Goal: Use online tool/utility: Utilize a website feature to perform a specific function

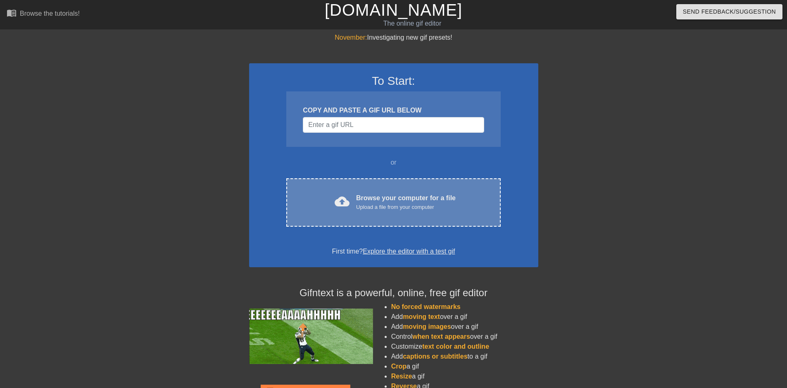
click at [372, 194] on div "Browse your computer for a file Upload a file from your computer" at bounding box center [406, 202] width 100 height 18
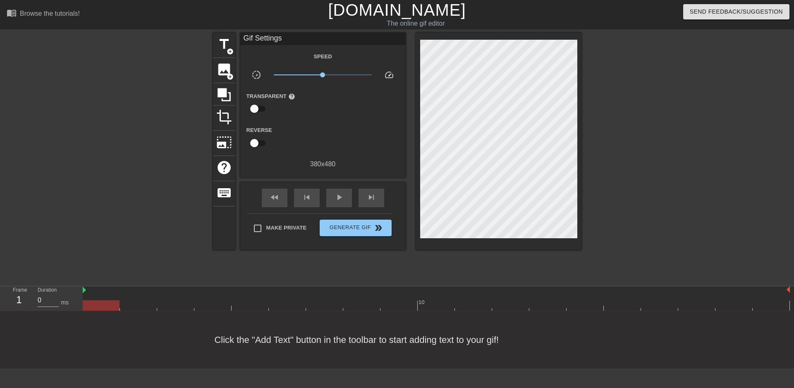
click at [733, 131] on div "title add_circle image add_circle crop photo_size_select_large help keyboard Gi…" at bounding box center [397, 157] width 794 height 248
click at [345, 198] on div "play_arrow" at bounding box center [339, 197] width 26 height 19
type input "100"
click at [345, 198] on div "pause" at bounding box center [339, 197] width 26 height 19
click at [222, 45] on span "title" at bounding box center [224, 44] width 16 height 16
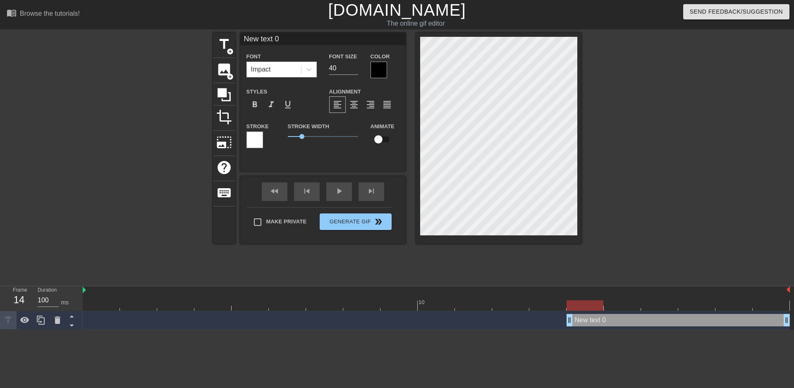
scroll to position [1, 2]
type input "ㄍ"
type textarea "ㄍ"
type input "ㄨ"
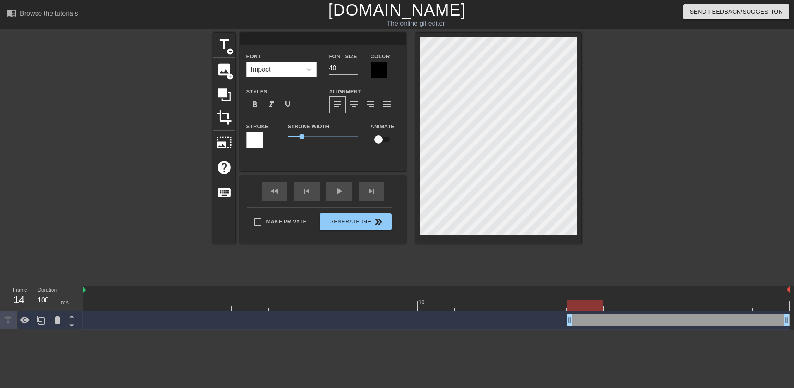
type textarea "ㄨ"
type input "ㄨㄤ"
type textarea "ㄨㄤ"
type input "王"
type textarea "王"
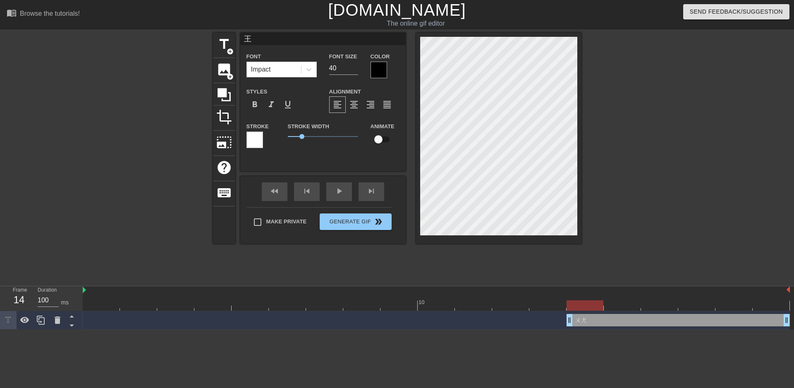
type input "王ㄧ"
type textarea "王ㄧ"
type input "王ㄧㄠ"
type textarea "王ㄧㄠ"
type input "[PERSON_NAME]"
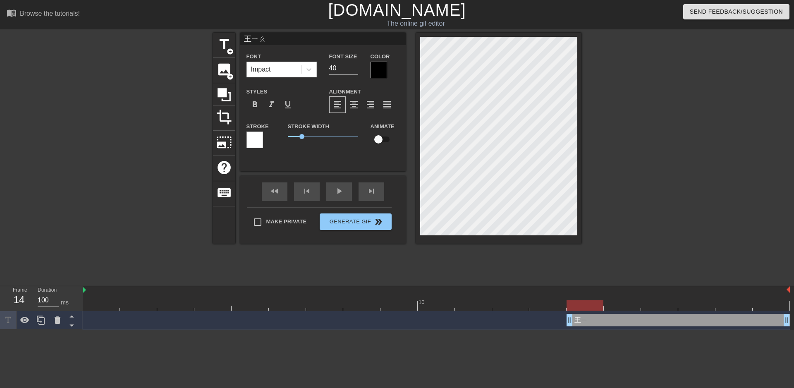
type textarea "[PERSON_NAME]"
type input "王耀ㄨ"
type textarea "王耀ㄨ"
type input "王耀ㄨㄟ"
type textarea "王耀ㄨㄟ"
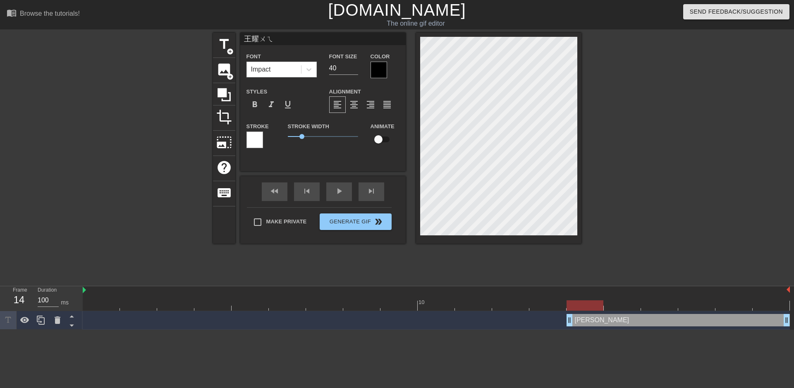
scroll to position [1, 2]
type input "王耀偉"
type textarea "王耀偉"
type input "王耀瑋"
type textarea "王耀瑋"
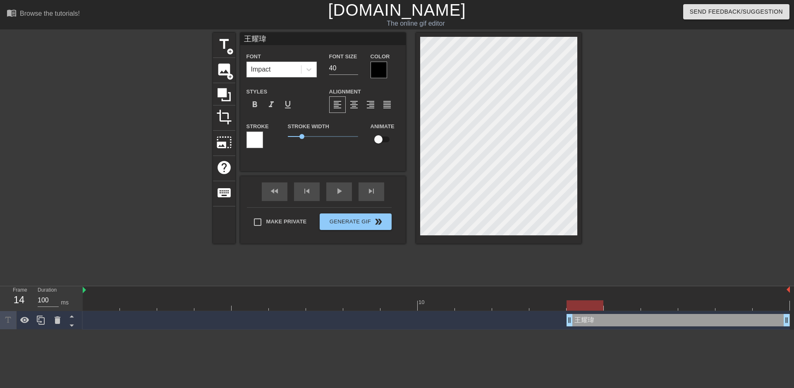
type input "[PERSON_NAME]"
type textarea "[PERSON_NAME]"
type input "王耀ㄣ"
type textarea "王耀ㄣ"
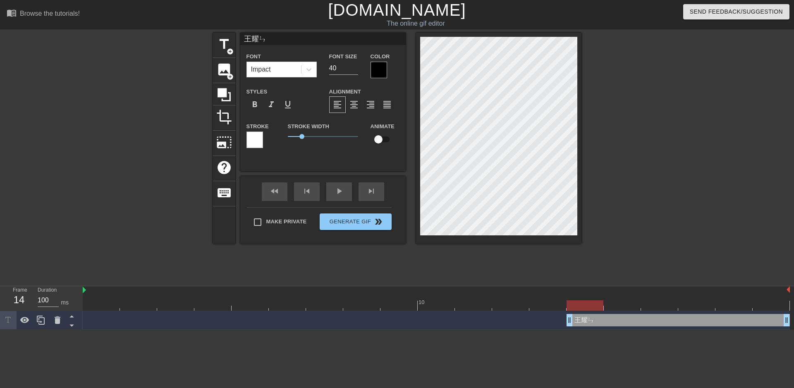
type input "王耀ㄜ"
type textarea "王耀ㄜ"
type input "王耀ㄣ"
type textarea "王耀ㄣ"
type input "王耀ㄣˇ"
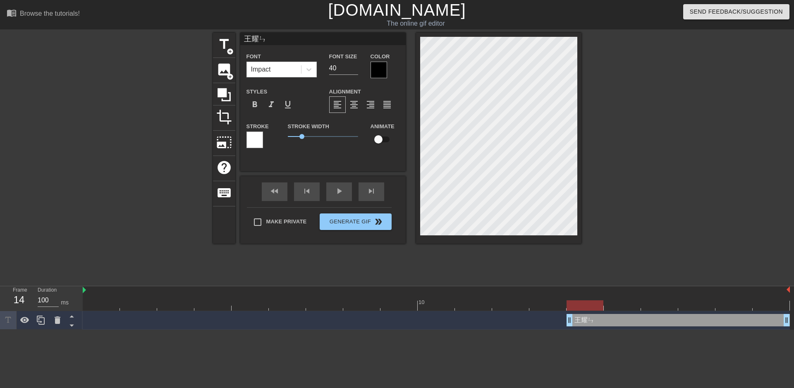
type textarea "王耀ㄣˇ"
type input "[PERSON_NAME]"
type textarea "[PERSON_NAME]"
type input "王耀ㄨ"
type textarea "王耀ㄨ"
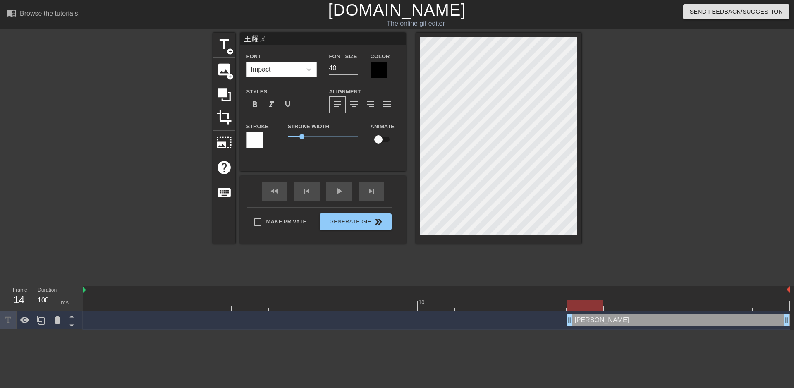
type input "王耀ㄨㄟ"
type textarea "王耀ㄨㄟ"
type input "王耀偉"
type textarea "王耀偉"
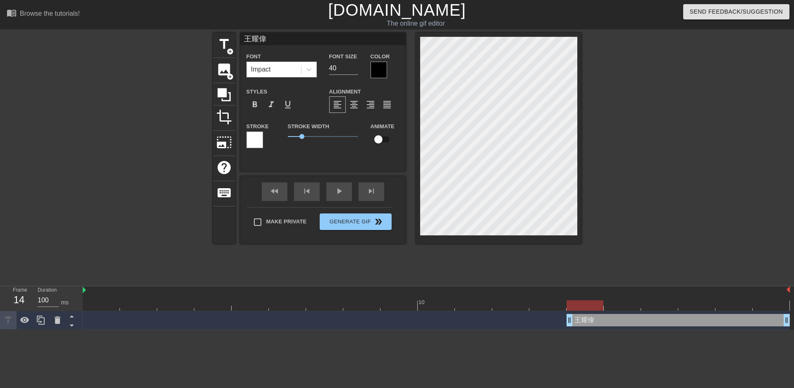
click at [372, 69] on div at bounding box center [378, 70] width 17 height 17
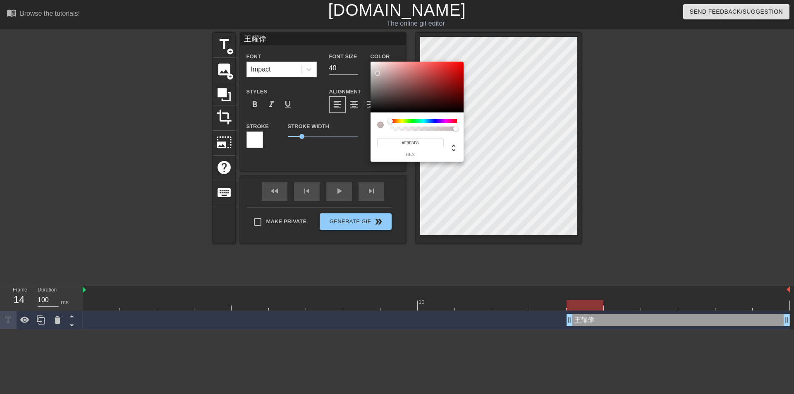
type input "#FFFFFF"
drag, startPoint x: 375, startPoint y: 70, endPoint x: 362, endPoint y: 55, distance: 20.0
click at [362, 55] on div "#FFFFFF hex" at bounding box center [397, 197] width 794 height 394
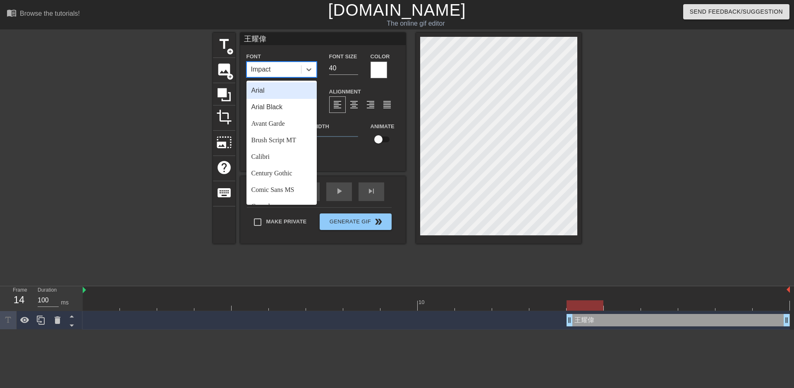
click at [299, 67] on div "Impact" at bounding box center [274, 69] width 54 height 15
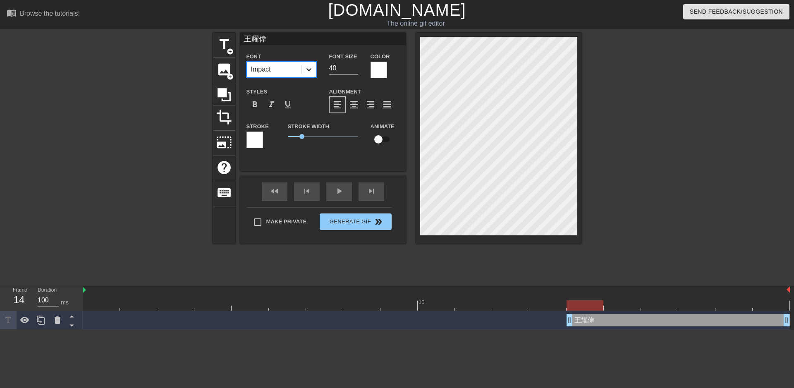
click at [307, 71] on icon at bounding box center [309, 69] width 8 height 8
click at [258, 100] on span "format_bold" at bounding box center [255, 105] width 10 height 10
click at [263, 104] on div "format_italic" at bounding box center [271, 104] width 17 height 17
click at [271, 103] on span "format_italic" at bounding box center [271, 105] width 10 height 10
click at [257, 105] on span "format_bold" at bounding box center [255, 105] width 10 height 10
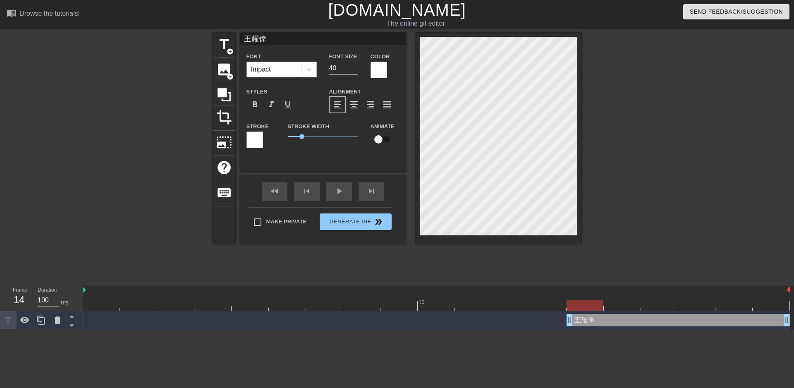
click at [290, 76] on div "Impact" at bounding box center [274, 69] width 54 height 15
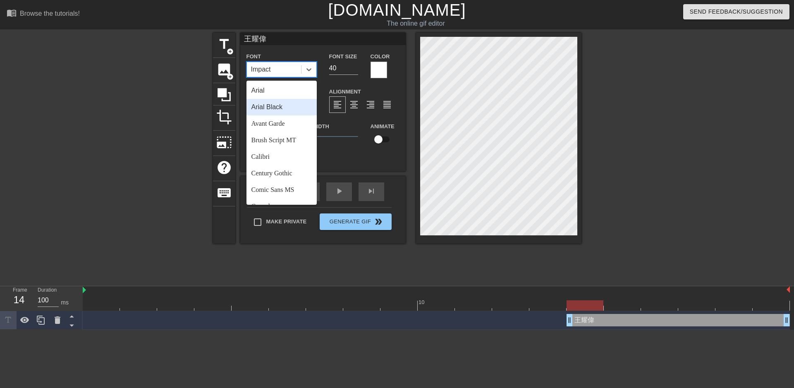
click at [289, 107] on div "Arial Black" at bounding box center [281, 107] width 70 height 17
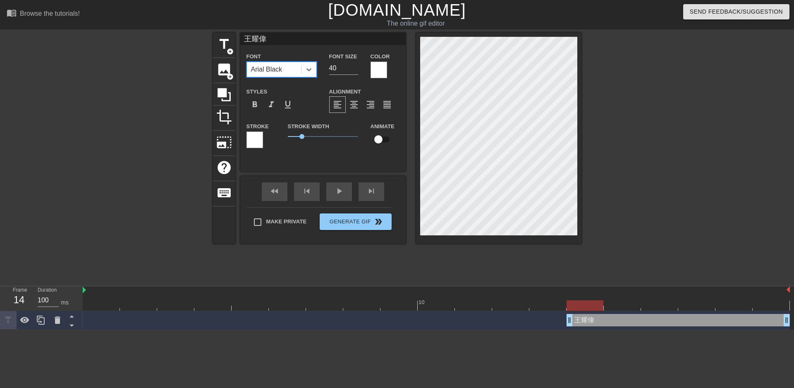
click at [298, 67] on div "Arial Black" at bounding box center [274, 69] width 54 height 15
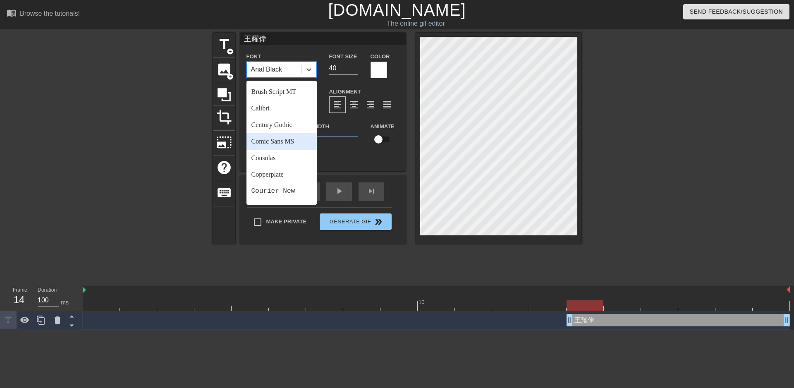
scroll to position [83, 0]
click at [282, 157] on div "Courier New" at bounding box center [281, 156] width 70 height 17
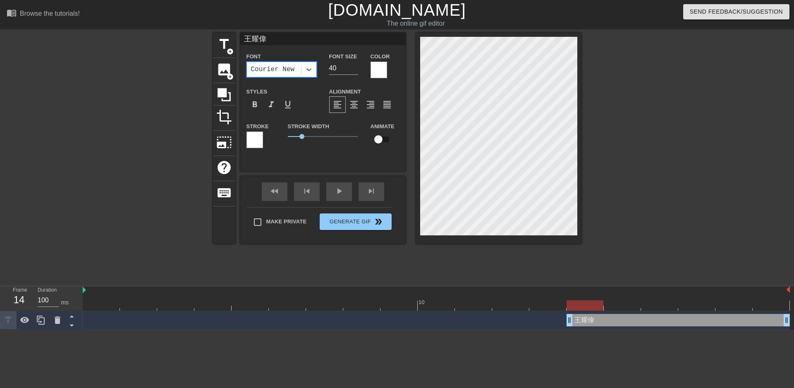
click at [288, 72] on div "Courier New" at bounding box center [273, 69] width 44 height 10
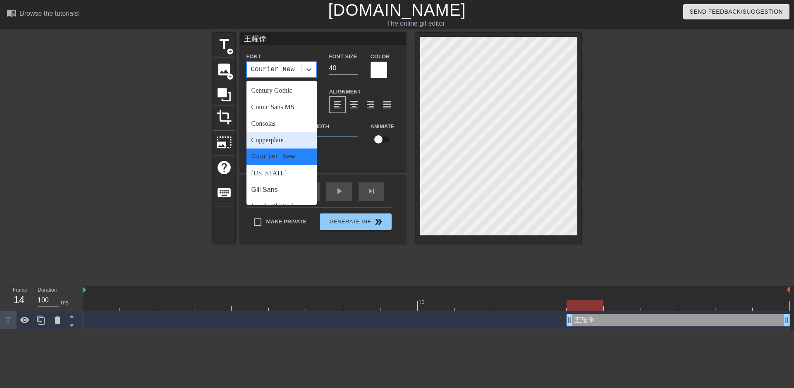
click at [292, 141] on div "Copperplate" at bounding box center [281, 140] width 70 height 17
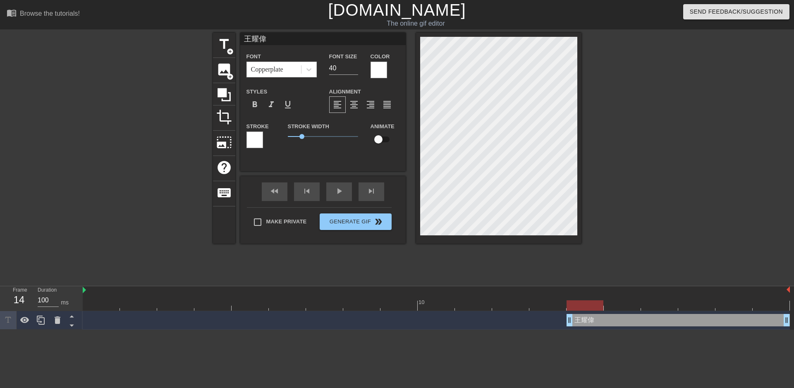
click at [256, 136] on div at bounding box center [254, 139] width 17 height 17
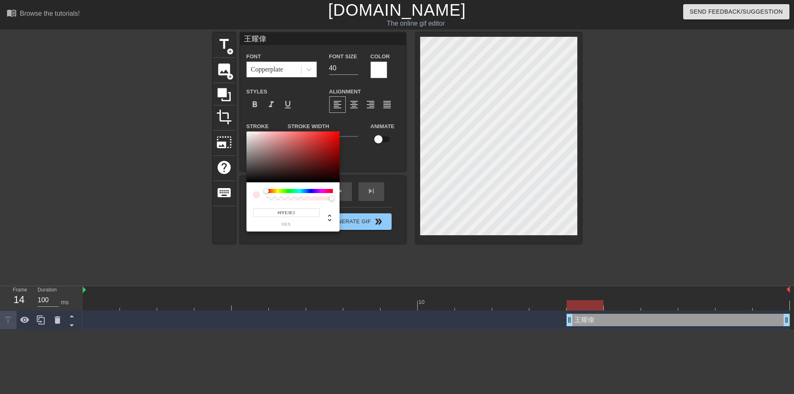
drag, startPoint x: 279, startPoint y: 162, endPoint x: 261, endPoint y: 144, distance: 25.1
click at [256, 122] on div "#FFE3E3 hex" at bounding box center [397, 197] width 794 height 394
type input "#FFE4E4"
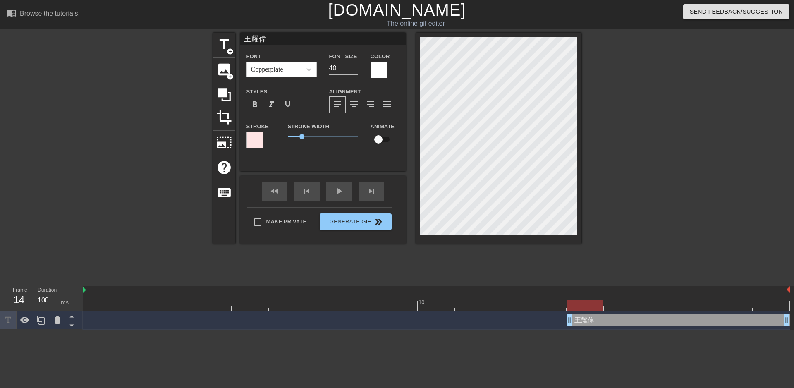
click at [250, 141] on div at bounding box center [254, 139] width 17 height 17
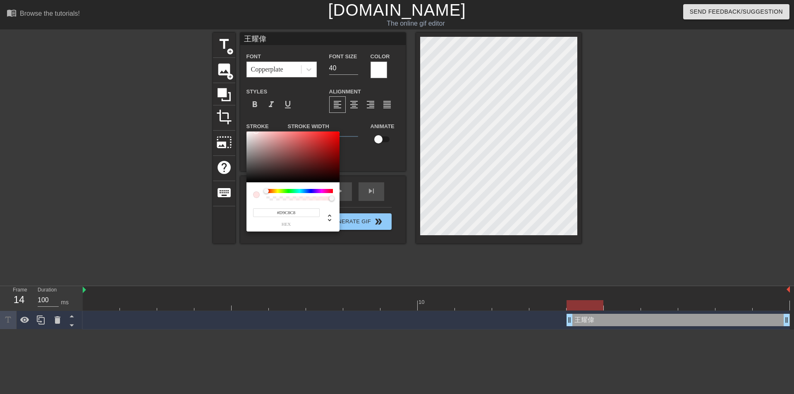
type input "#FFFFFF"
drag, startPoint x: 253, startPoint y: 139, endPoint x: 239, endPoint y: 129, distance: 17.8
click at [239, 129] on div "#FFFFFF hex" at bounding box center [397, 197] width 794 height 394
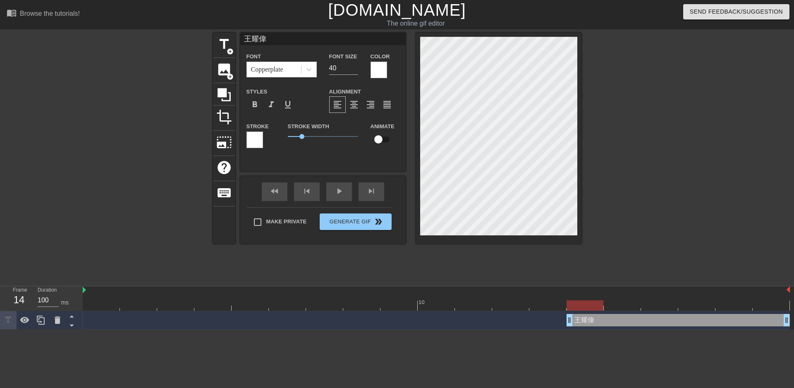
click at [378, 137] on input "checkbox" at bounding box center [378, 139] width 47 height 16
click at [385, 137] on input "checkbox" at bounding box center [385, 139] width 47 height 16
checkbox input "false"
drag, startPoint x: 347, startPoint y: 136, endPoint x: 229, endPoint y: 145, distance: 118.1
click at [229, 145] on div "title add_circle image add_circle crop photo_size_select_large help keyboard 王耀…" at bounding box center [397, 138] width 368 height 211
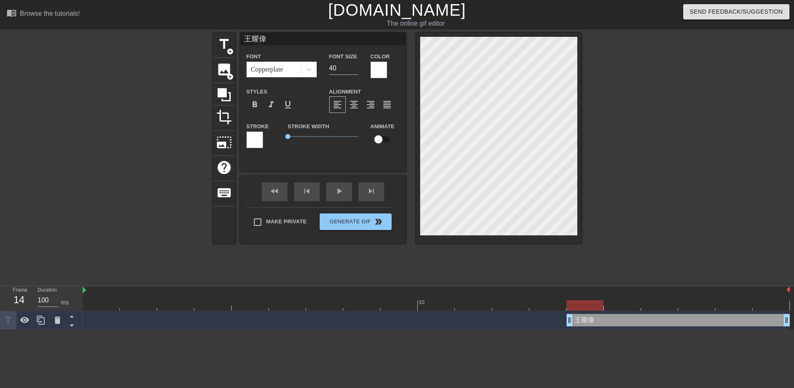
click at [384, 77] on div at bounding box center [378, 70] width 17 height 17
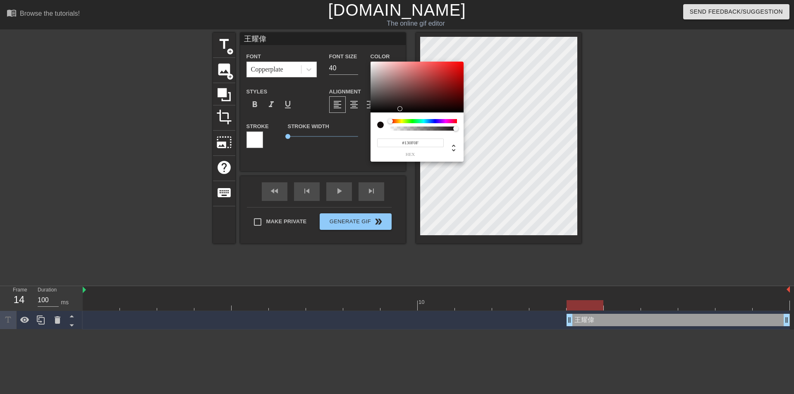
type input "#110E0E"
drag, startPoint x: 383, startPoint y: 82, endPoint x: 513, endPoint y: 108, distance: 132.8
click at [389, 109] on div at bounding box center [416, 87] width 93 height 51
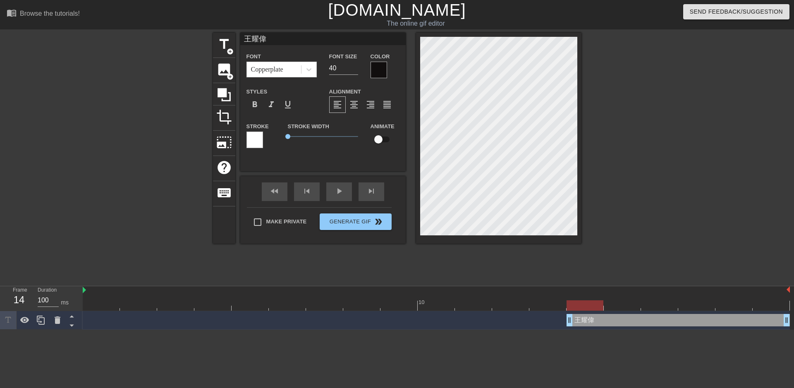
click at [375, 71] on div at bounding box center [378, 70] width 17 height 17
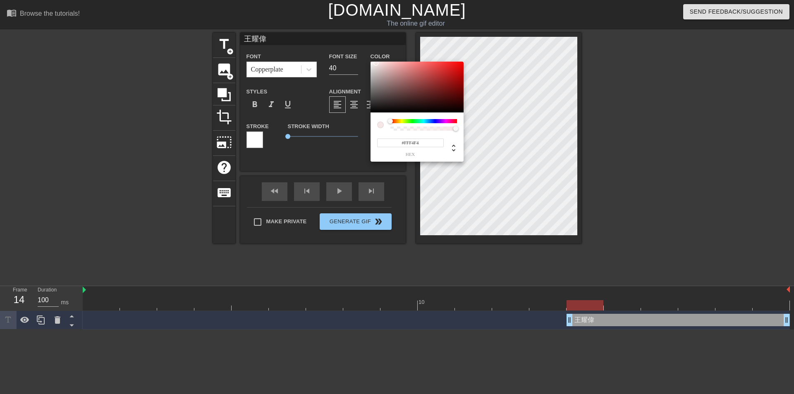
drag, startPoint x: 373, startPoint y: 83, endPoint x: 374, endPoint y: 61, distance: 21.9
click at [374, 61] on div "#FFF4F4 hex" at bounding box center [397, 197] width 794 height 394
type input "#FFFFFF"
drag, startPoint x: 373, startPoint y: 60, endPoint x: 365, endPoint y: 58, distance: 8.8
click at [365, 58] on div "#FFFFFF hex" at bounding box center [397, 197] width 794 height 394
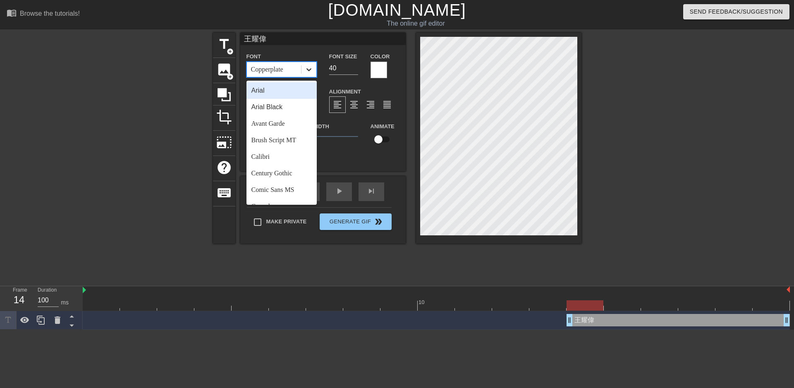
click at [306, 72] on icon at bounding box center [309, 69] width 8 height 8
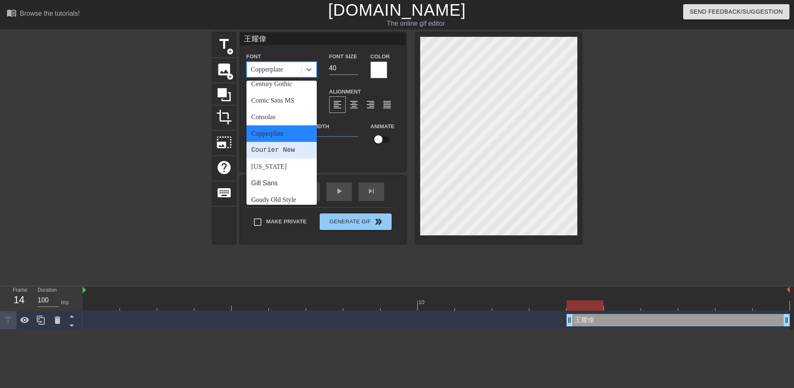
scroll to position [0, 0]
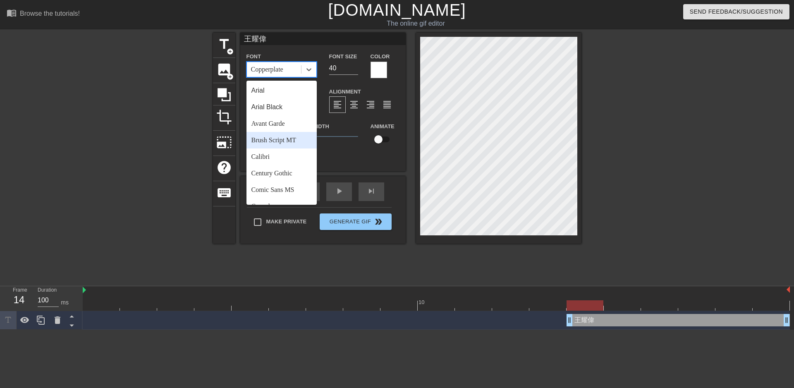
click at [360, 33] on input "王耀偉" at bounding box center [322, 39] width 165 height 12
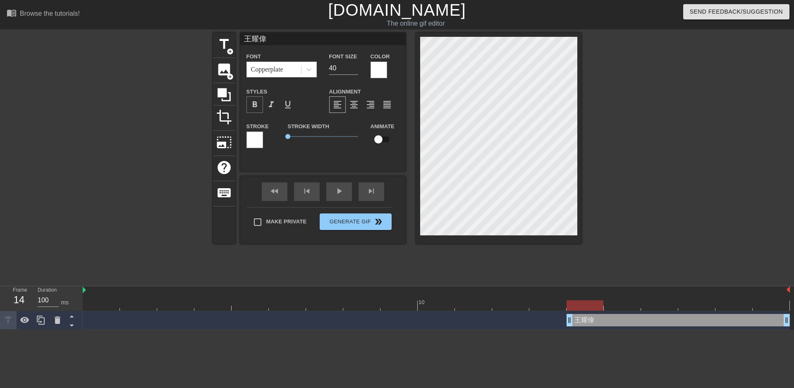
click at [255, 108] on span "format_bold" at bounding box center [255, 105] width 10 height 10
click at [255, 140] on div at bounding box center [254, 139] width 17 height 17
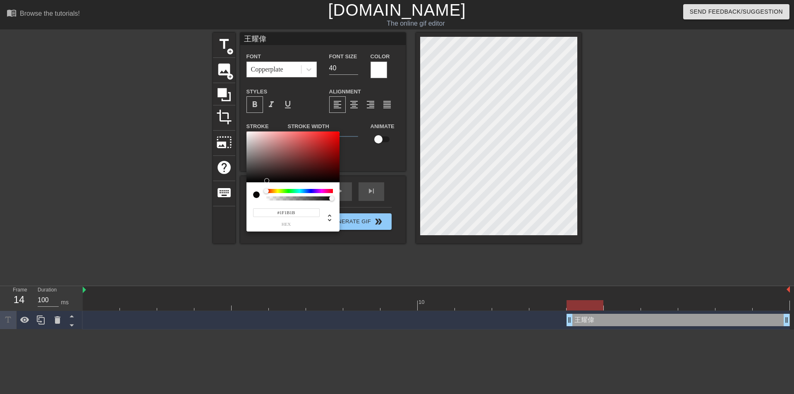
type input "#1F1C1C"
drag, startPoint x: 255, startPoint y: 169, endPoint x: 257, endPoint y: 176, distance: 7.8
click at [257, 176] on div at bounding box center [292, 156] width 93 height 51
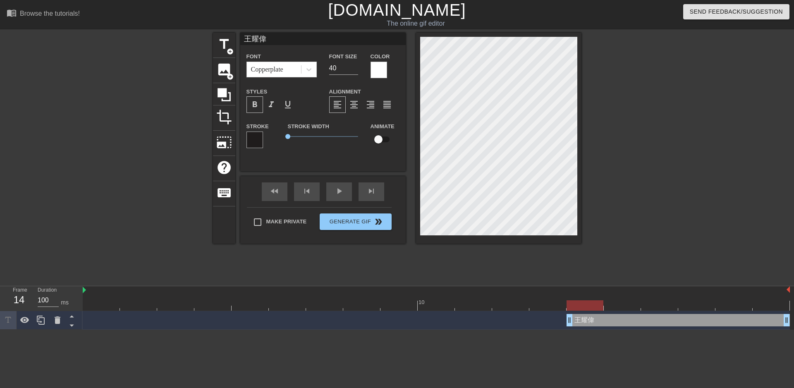
scroll to position [1, 1]
click at [253, 143] on div at bounding box center [254, 139] width 17 height 17
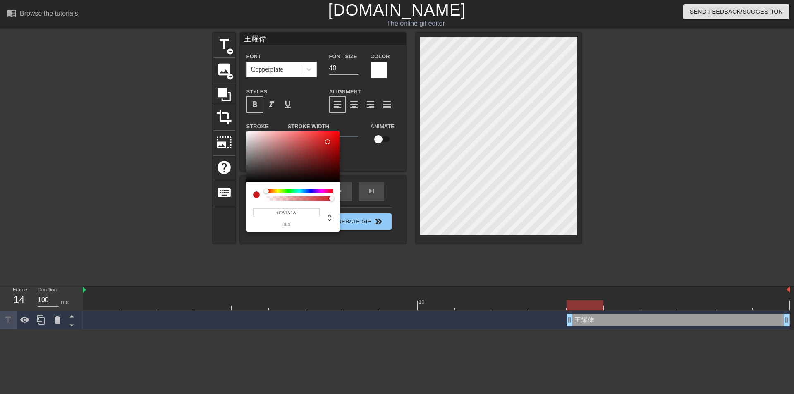
drag, startPoint x: 277, startPoint y: 169, endPoint x: 327, endPoint y: 142, distance: 57.2
click at [327, 142] on div at bounding box center [292, 156] width 93 height 51
type input "#CA1C1C"
click at [326, 142] on div at bounding box center [326, 141] width 5 height 5
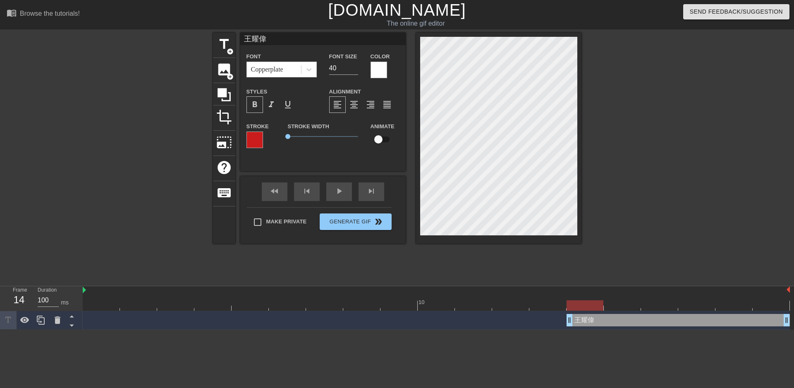
click at [380, 64] on div at bounding box center [378, 70] width 17 height 17
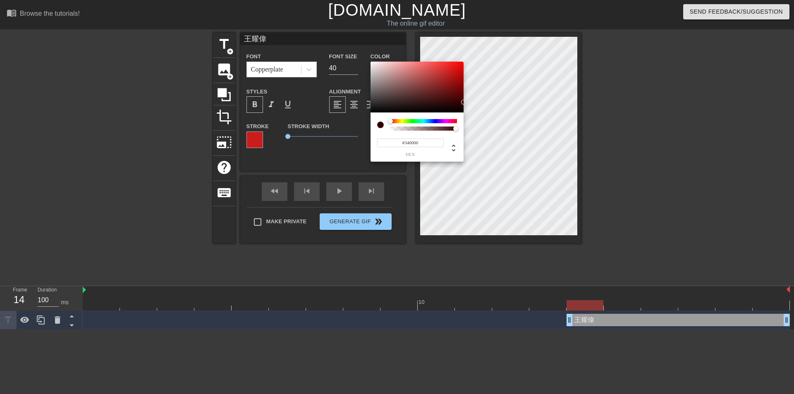
type input "#000000"
drag, startPoint x: 382, startPoint y: 88, endPoint x: 469, endPoint y: 128, distance: 95.4
click at [471, 122] on div "#000000 hex" at bounding box center [397, 197] width 794 height 394
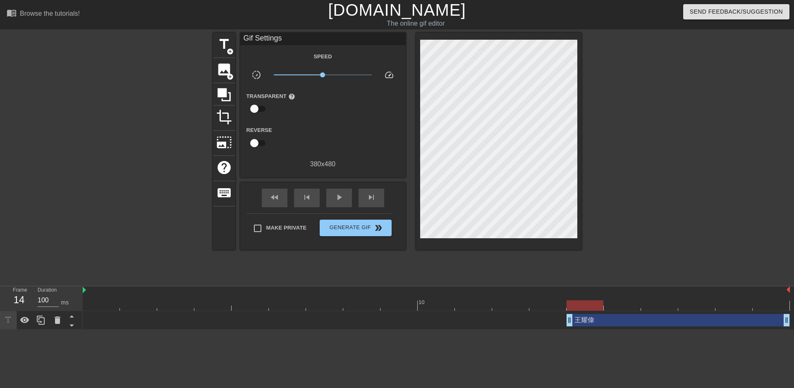
click at [256, 139] on input "checkbox" at bounding box center [254, 143] width 47 height 16
click at [258, 144] on input "checkbox" at bounding box center [261, 143] width 47 height 16
click at [260, 143] on input "checkbox" at bounding box center [254, 143] width 47 height 16
click at [260, 143] on input "checkbox" at bounding box center [261, 143] width 47 height 16
checkbox input "false"
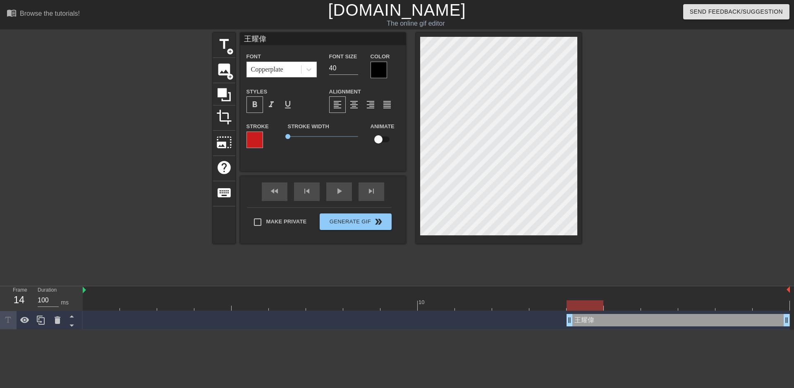
click at [254, 139] on div at bounding box center [254, 139] width 17 height 17
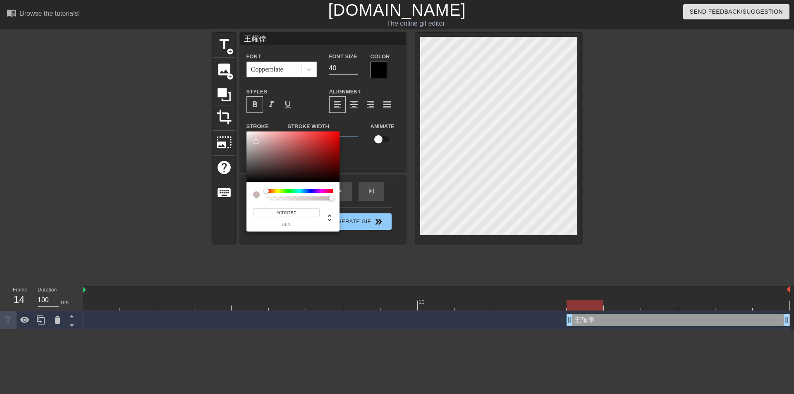
drag, startPoint x: 279, startPoint y: 150, endPoint x: 264, endPoint y: 140, distance: 18.8
click at [262, 140] on div at bounding box center [292, 156] width 93 height 51
type input "#FFC6C6"
click at [246, 131] on div at bounding box center [292, 156] width 93 height 51
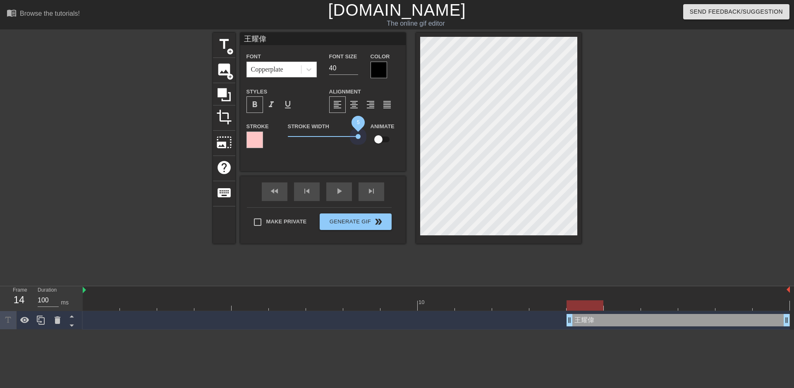
drag, startPoint x: 325, startPoint y: 138, endPoint x: 319, endPoint y: 140, distance: 6.4
click at [369, 140] on div "Stroke Stroke Width 5 Animate" at bounding box center [322, 138] width 165 height 34
click at [262, 140] on div at bounding box center [254, 139] width 17 height 17
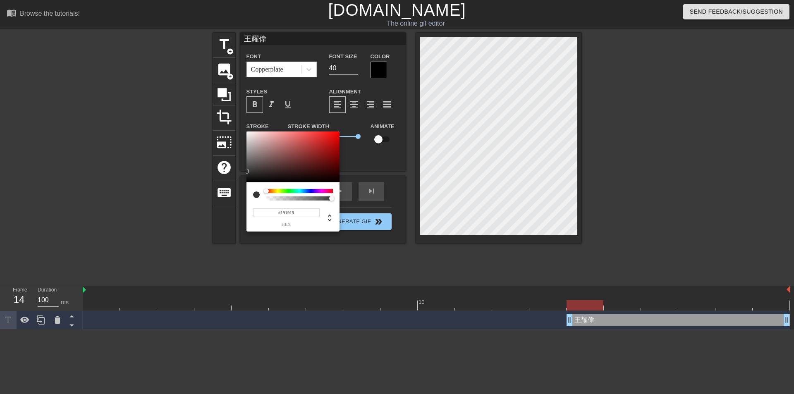
type input "#000000"
drag, startPoint x: 284, startPoint y: 153, endPoint x: 241, endPoint y: 186, distance: 54.4
click at [241, 186] on div "#000000 hex" at bounding box center [397, 197] width 794 height 394
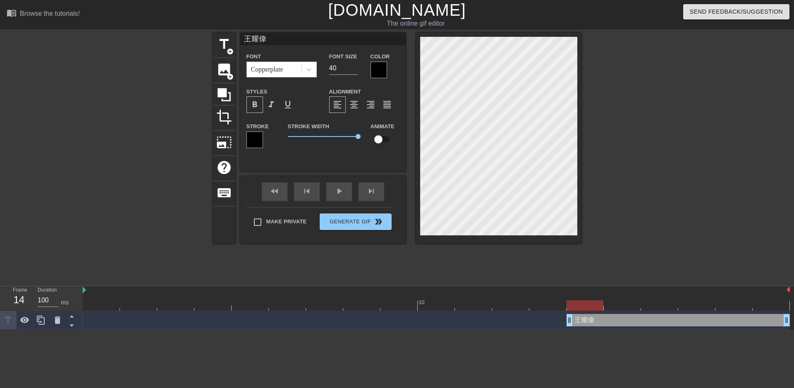
click at [379, 67] on div at bounding box center [378, 70] width 17 height 17
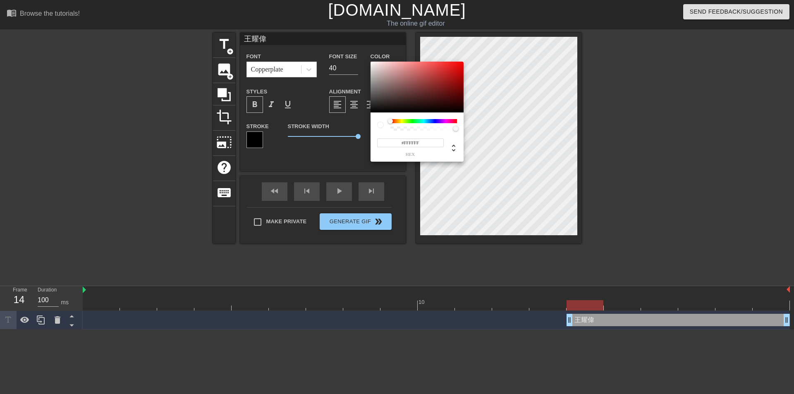
drag, startPoint x: 383, startPoint y: 79, endPoint x: 364, endPoint y: 52, distance: 32.3
click at [364, 52] on div "#FFFFFF hex" at bounding box center [397, 197] width 794 height 394
type input "#FEC6C6"
drag, startPoint x: 377, startPoint y: 73, endPoint x: 370, endPoint y: 62, distance: 12.8
click at [370, 62] on div at bounding box center [416, 87] width 93 height 51
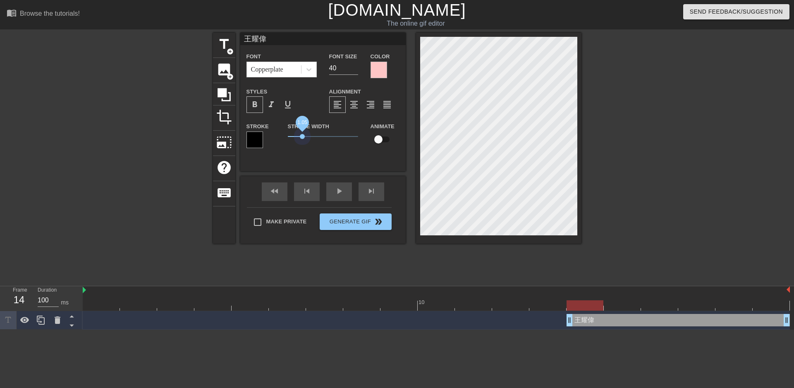
drag, startPoint x: 331, startPoint y: 139, endPoint x: 302, endPoint y: 140, distance: 28.5
click at [302, 140] on span "1.05" at bounding box center [323, 136] width 70 height 10
click at [379, 74] on div at bounding box center [378, 70] width 17 height 17
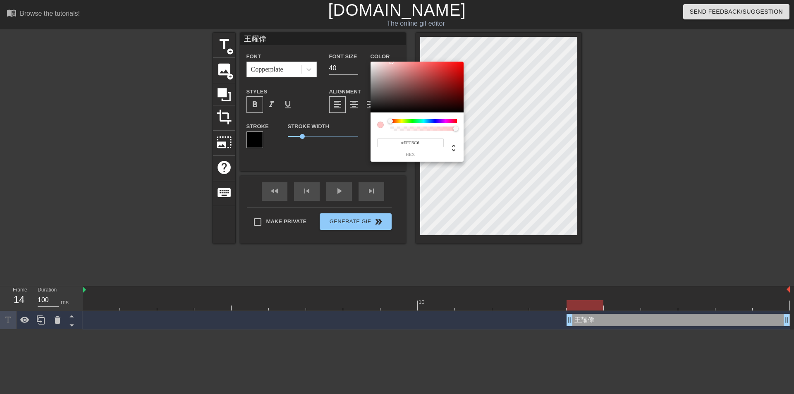
type input "#FFFFFF"
drag, startPoint x: 374, startPoint y: 69, endPoint x: 370, endPoint y: 58, distance: 12.1
click at [370, 58] on div "#FFFFFF hex" at bounding box center [397, 197] width 794 height 394
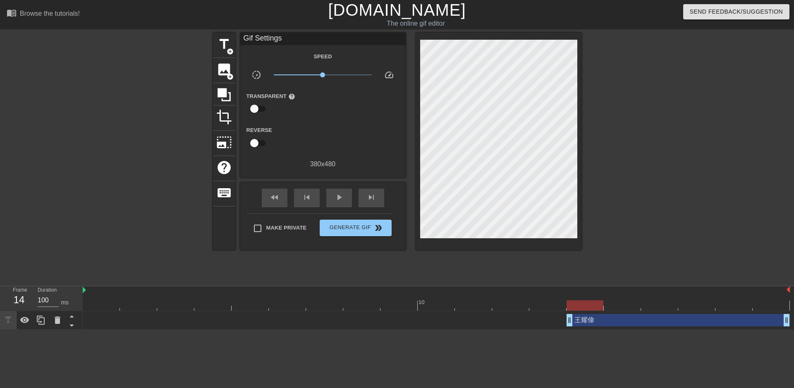
click at [625, 176] on div at bounding box center [653, 157] width 124 height 248
click at [338, 201] on span "play_arrow" at bounding box center [339, 197] width 10 height 10
click at [338, 201] on span "pause" at bounding box center [339, 197] width 10 height 10
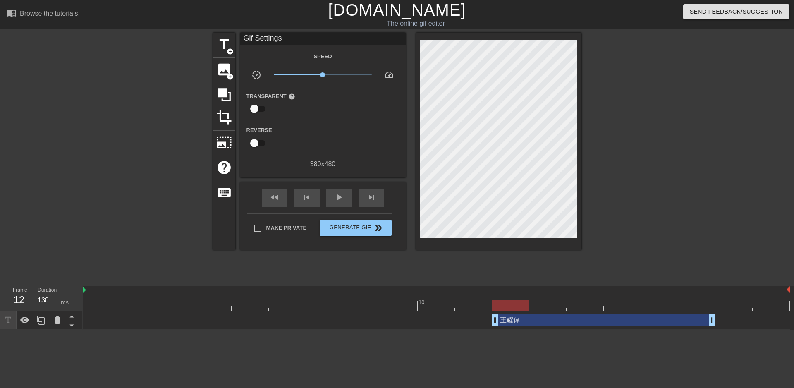
drag, startPoint x: 602, startPoint y: 322, endPoint x: 513, endPoint y: 326, distance: 89.3
click at [513, 326] on div "王耀偉 drag_handle drag_handle" at bounding box center [603, 320] width 223 height 12
click at [338, 198] on span "play_arrow" at bounding box center [339, 197] width 10 height 10
click at [338, 198] on span "pause" at bounding box center [339, 197] width 10 height 10
drag, startPoint x: 548, startPoint y: 322, endPoint x: 497, endPoint y: 320, distance: 51.3
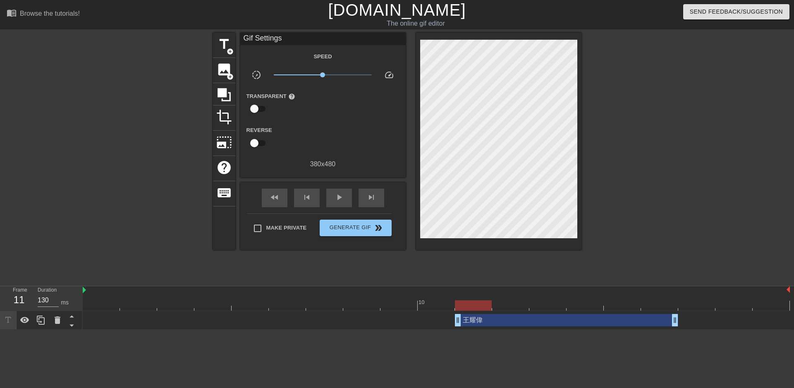
click at [497, 320] on div "王耀偉 drag_handle drag_handle" at bounding box center [566, 320] width 223 height 12
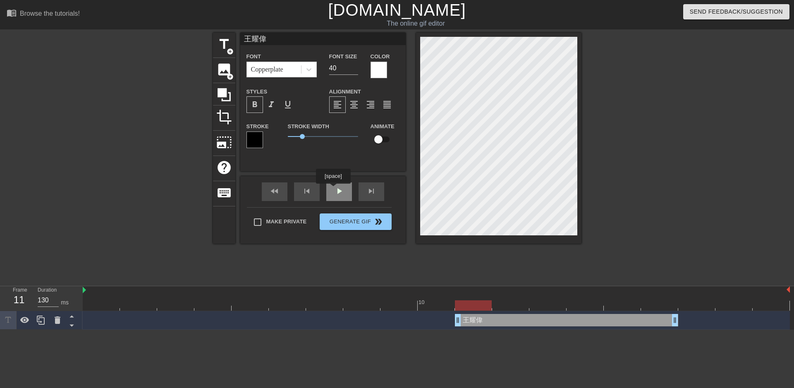
click at [337, 191] on div "play_arrow" at bounding box center [339, 191] width 26 height 19
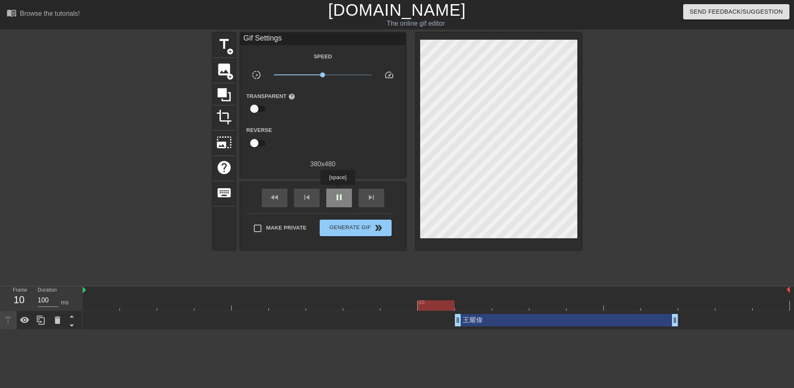
type input "130"
click at [337, 191] on div "pause" at bounding box center [339, 197] width 26 height 19
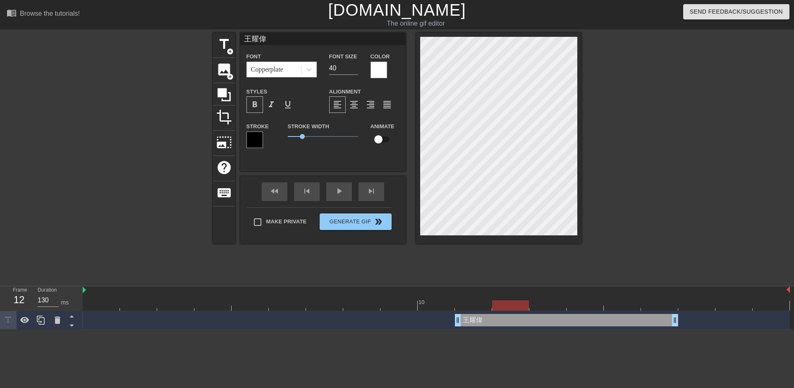
click at [252, 135] on div at bounding box center [254, 139] width 17 height 17
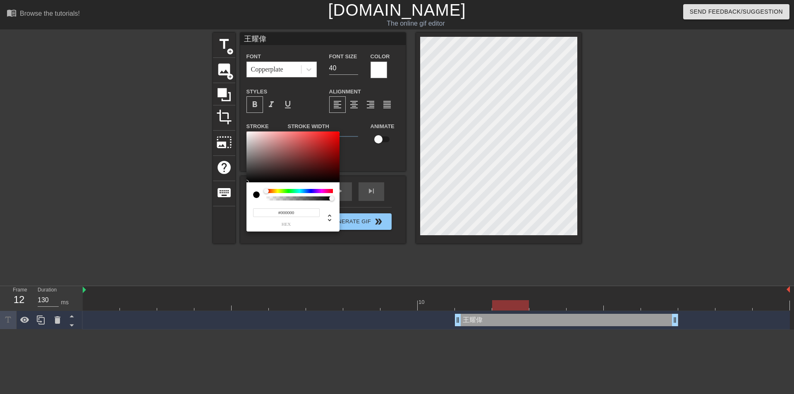
type input "0"
type input "0.38"
drag, startPoint x: 278, startPoint y: 197, endPoint x: 292, endPoint y: 203, distance: 15.2
click at [292, 203] on div "0 r 0 g 0 b 0.38 a" at bounding box center [292, 206] width 93 height 49
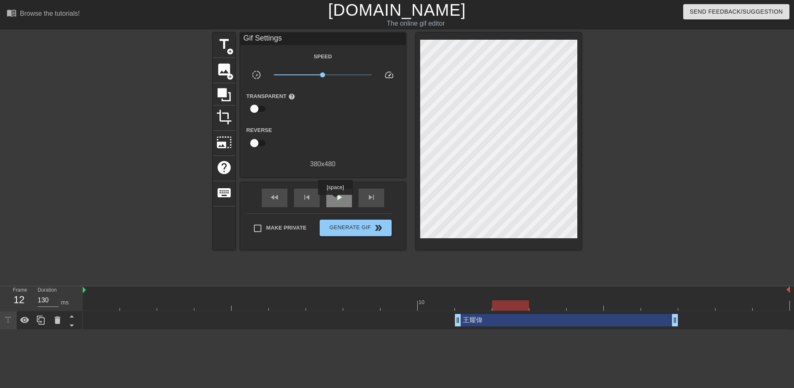
click at [340, 199] on span "play_arrow" at bounding box center [339, 197] width 10 height 10
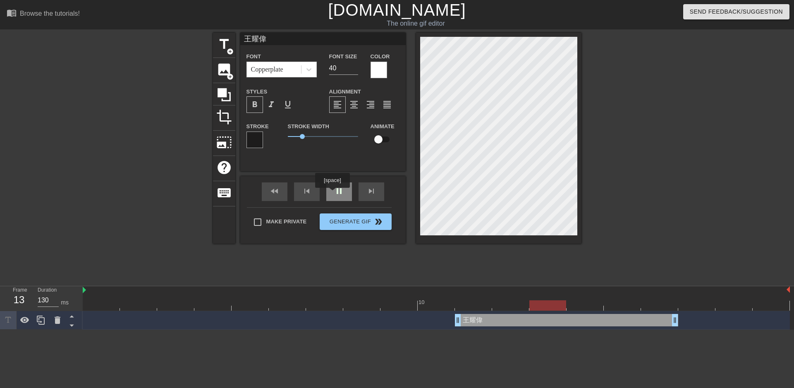
type input "100"
click at [332, 193] on div "pause" at bounding box center [339, 191] width 26 height 19
click at [376, 70] on div at bounding box center [378, 70] width 17 height 17
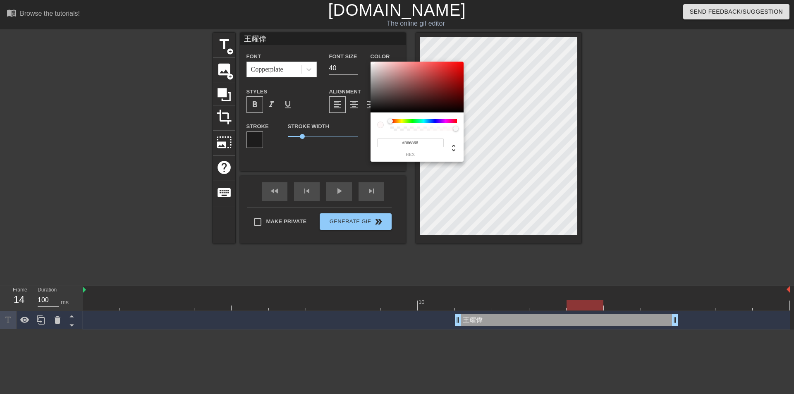
type input "#000000"
drag, startPoint x: 397, startPoint y: 86, endPoint x: 421, endPoint y: 118, distance: 40.1
click at [421, 118] on div "#000000 hex" at bounding box center [416, 112] width 93 height 100
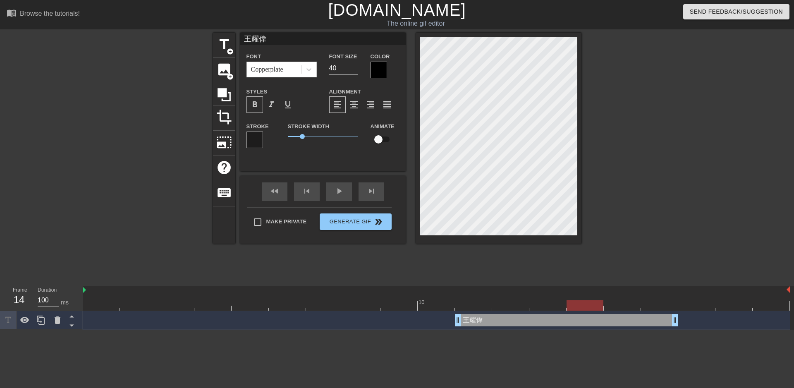
click at [257, 142] on div at bounding box center [254, 139] width 17 height 17
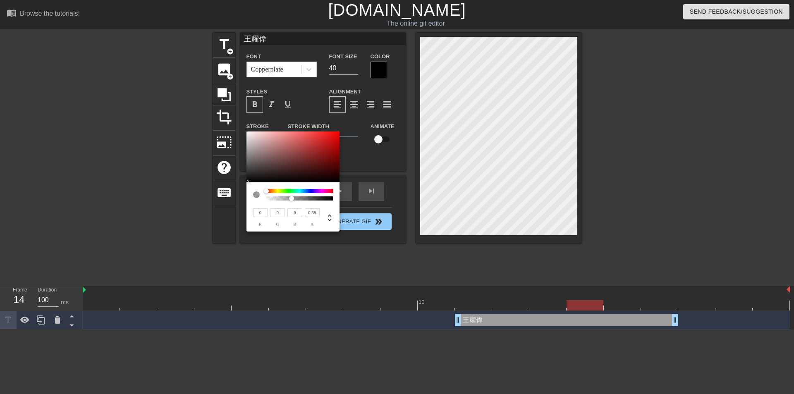
type input "176"
type input "127"
type input "207"
type input "171"
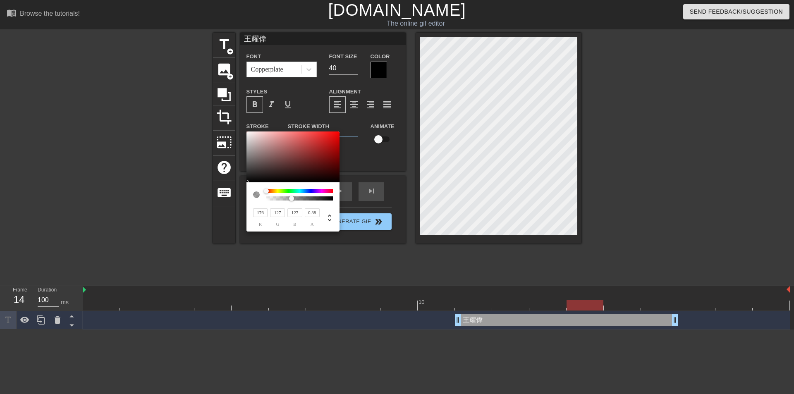
type input "171"
type input "233"
type input "224"
type input "246"
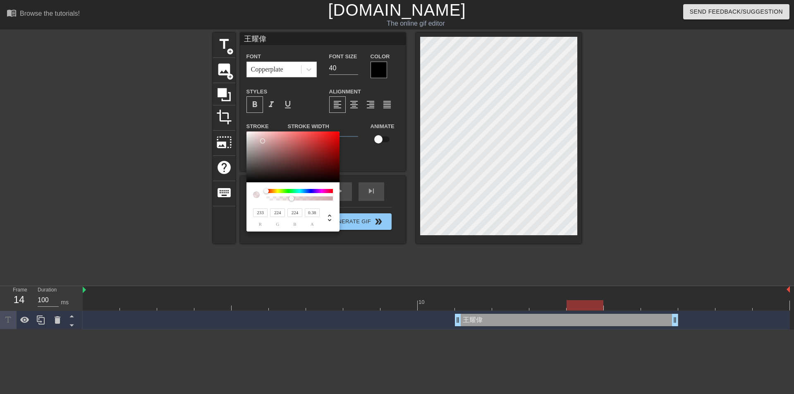
type input "246"
type input "252"
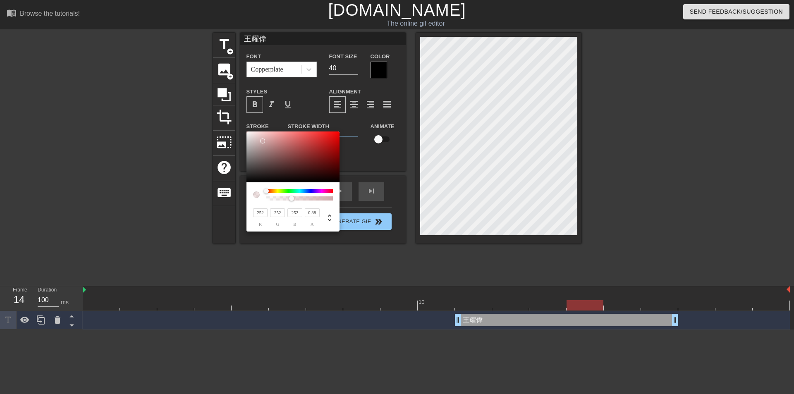
type input "254"
type input "255"
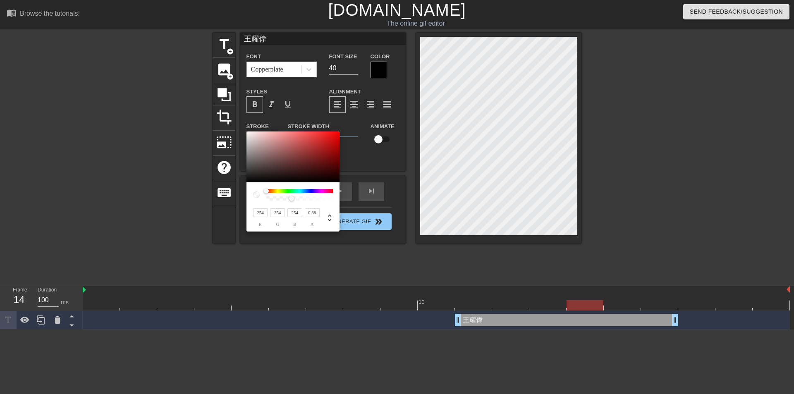
type input "255"
type input "252"
type input "245"
type input "235"
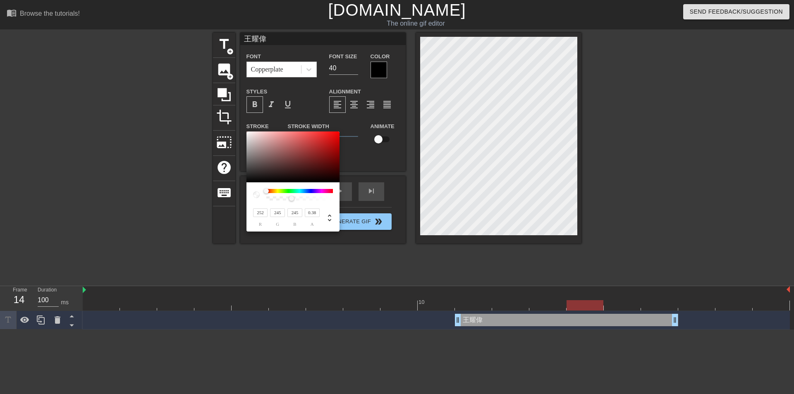
type input "221"
drag, startPoint x: 255, startPoint y: 138, endPoint x: 252, endPoint y: 135, distance: 4.7
click at [252, 135] on div at bounding box center [292, 156] width 93 height 51
type input "222"
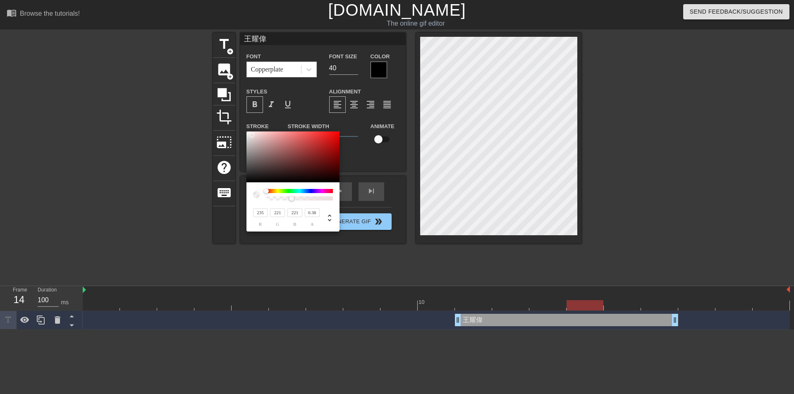
type input "222"
type input "223"
type input "237"
type input "229"
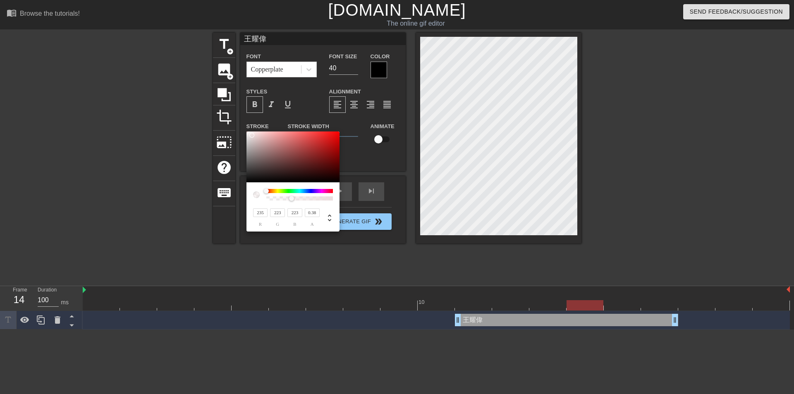
type input "229"
type input "240"
type input "234"
type input "227"
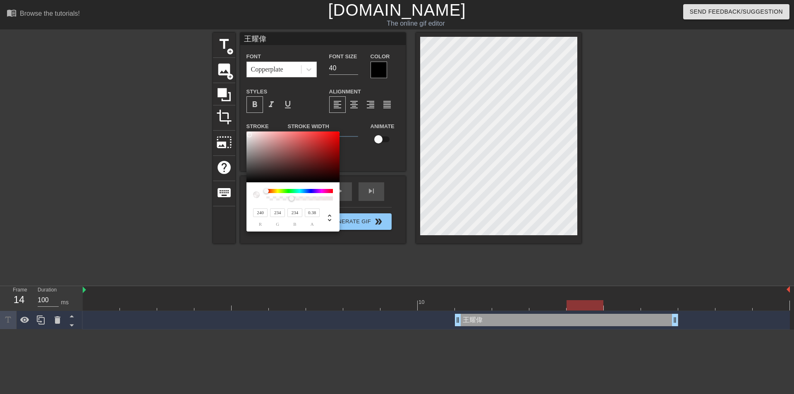
type input "219"
type input "172"
type input "149"
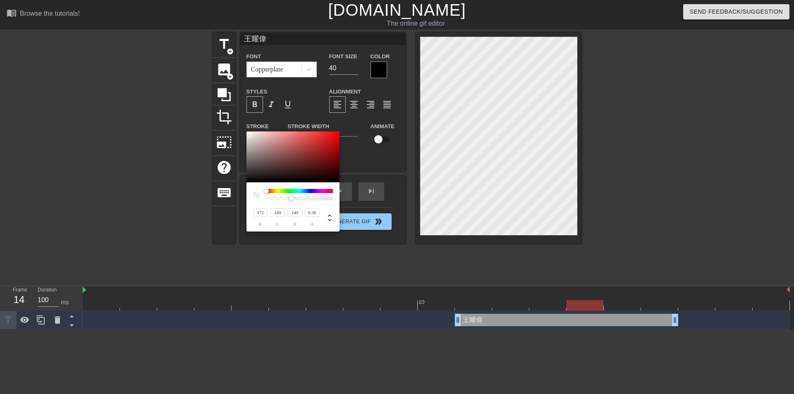
type input "66"
type input "46"
type input "7"
type input "4"
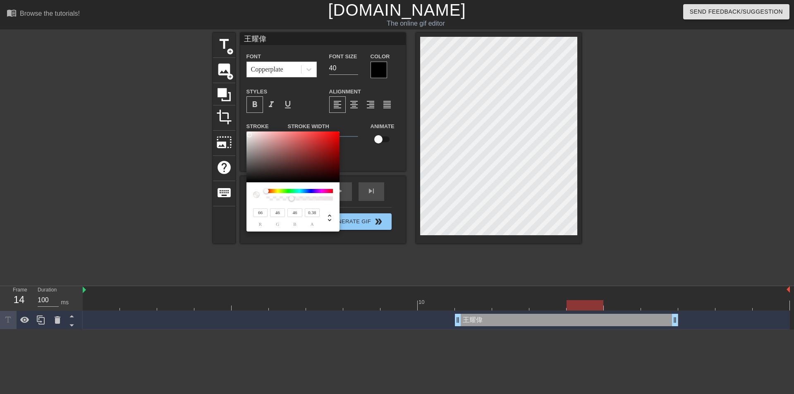
type input "4"
type input "0"
type input "46"
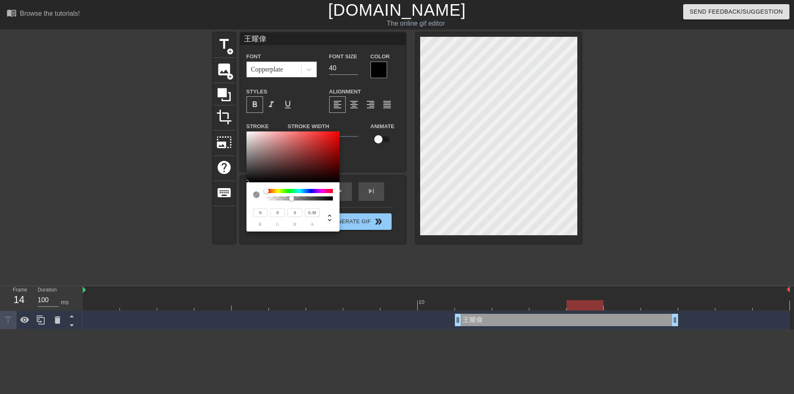
type input "9"
type input "122"
type input "7"
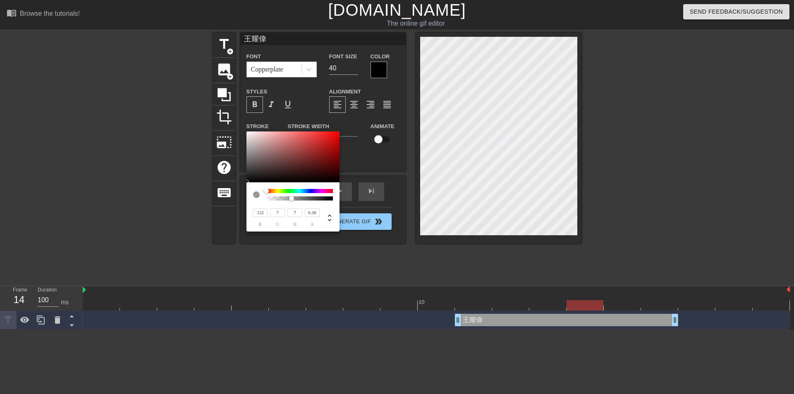
type input "169"
type input "59"
type input "180"
type input "104"
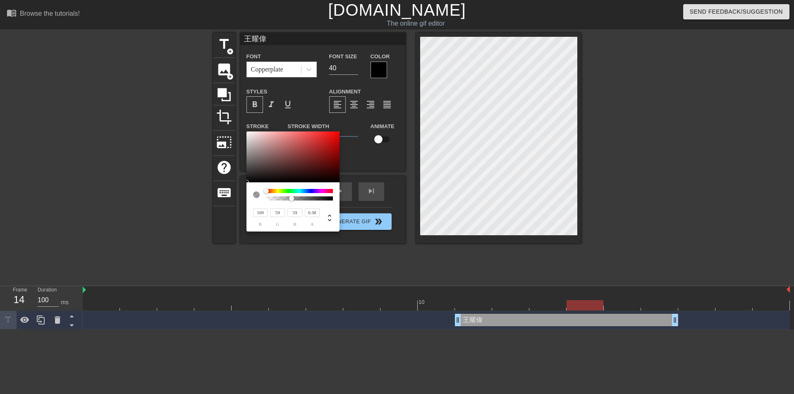
type input "104"
type input "126"
type input "142"
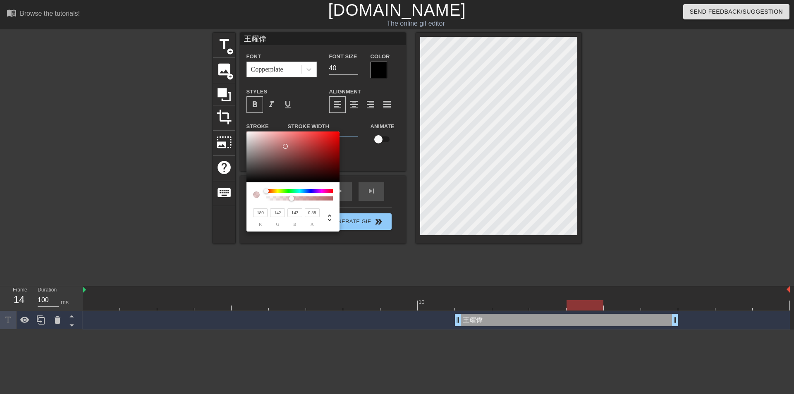
type input "146"
type input "147"
type input "182"
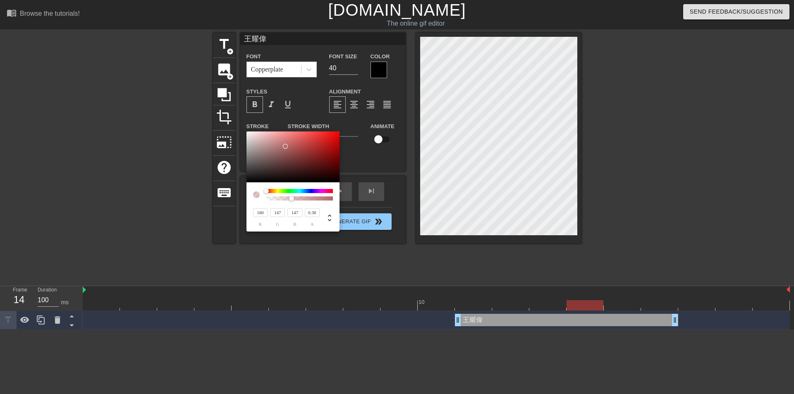
type input "156"
type input "190"
type input "171"
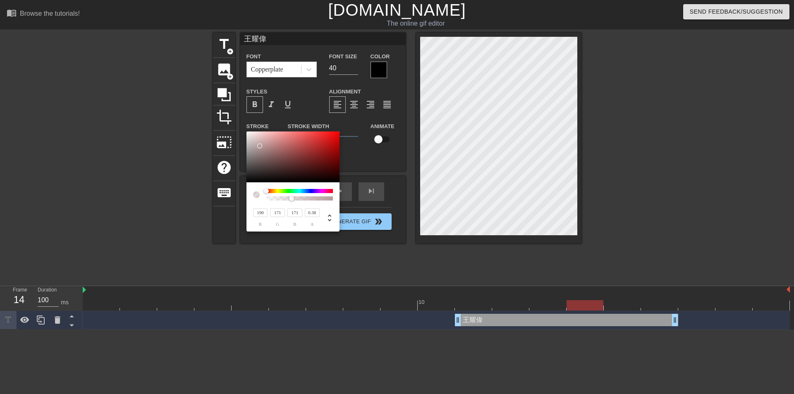
type input "196"
type input "179"
type input "202"
type input "191"
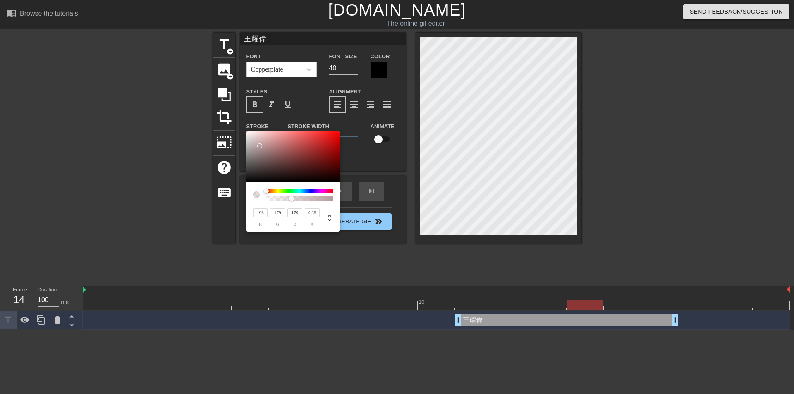
type input "191"
type input "209"
type input "197"
type input "215"
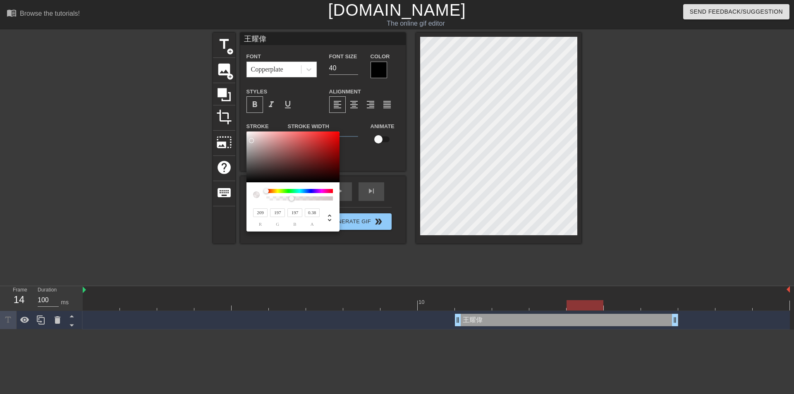
type input "203"
type input "217"
type input "205"
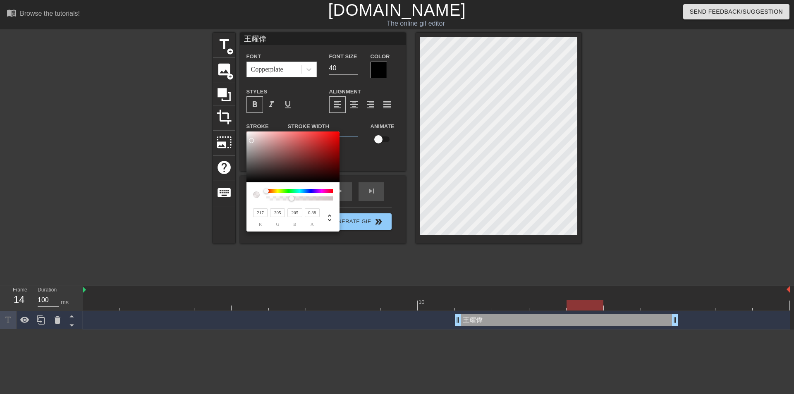
type input "221"
type input "209"
type input "233"
type input "225"
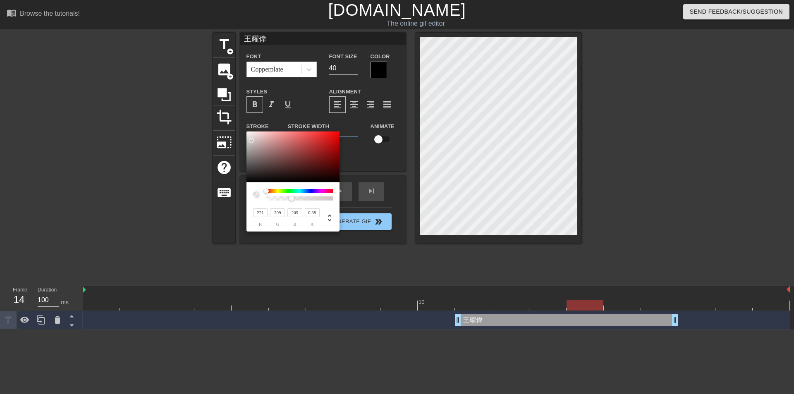
type input "225"
type input "235"
type input "228"
click at [249, 135] on div at bounding box center [248, 135] width 5 height 5
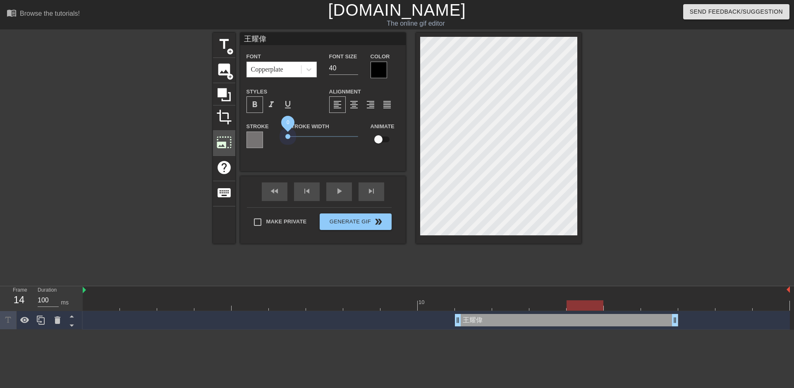
drag, startPoint x: 313, startPoint y: 136, endPoint x: 217, endPoint y: 143, distance: 96.1
click at [217, 143] on div "title add_circle image add_circle crop photo_size_select_large help keyboard 王耀…" at bounding box center [397, 138] width 368 height 211
click at [250, 142] on div at bounding box center [254, 139] width 17 height 17
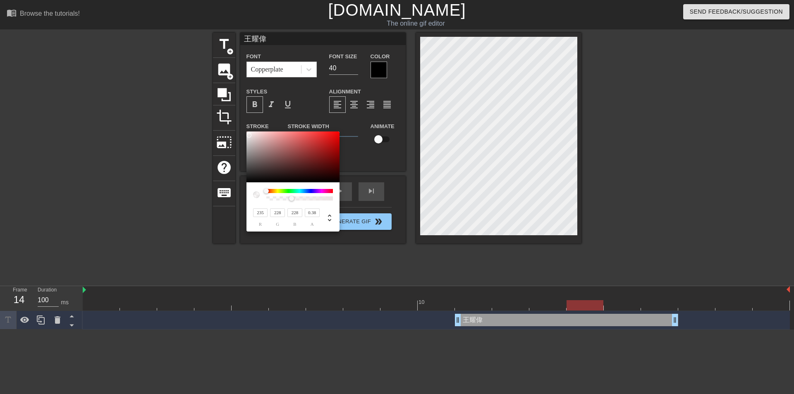
type input "180"
type input "134"
type input "125"
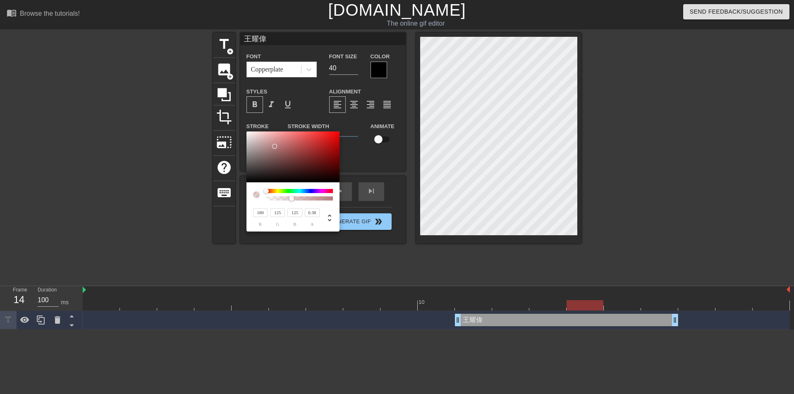
type input "174"
type input "103"
type input "169"
type input "81"
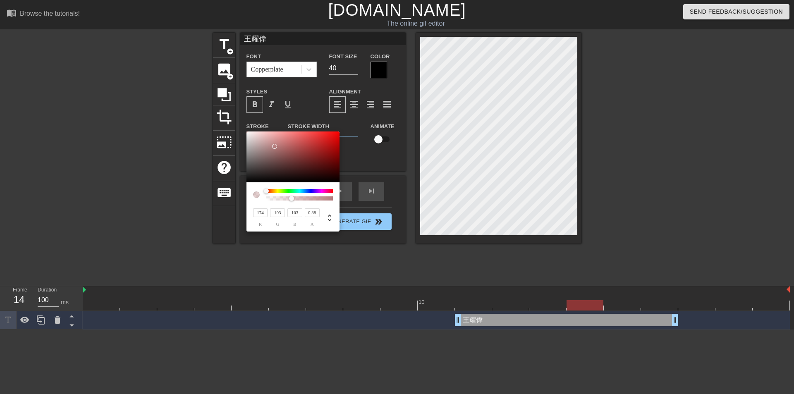
type input "81"
type input "161"
type input "60"
type input "157"
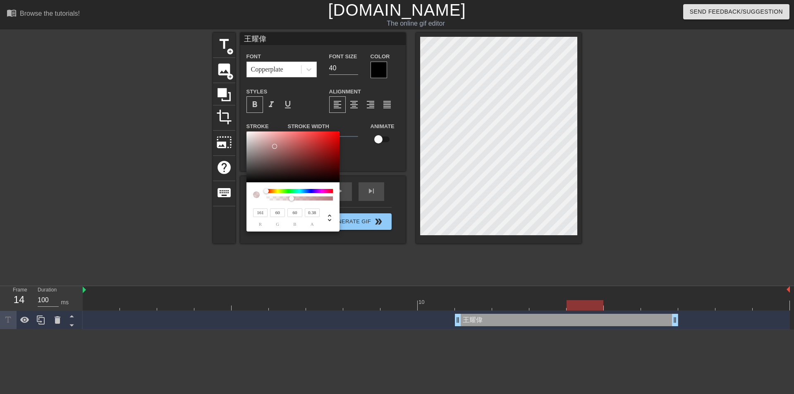
type input "48"
type input "155"
type input "40"
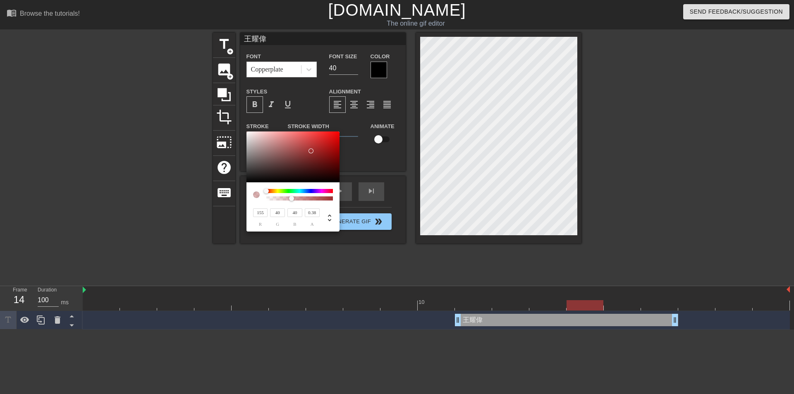
type input "151"
type input "33"
type input "139"
type input "27"
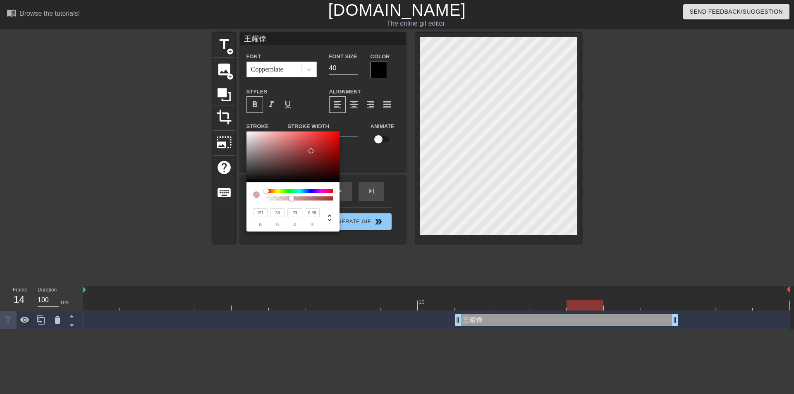
type input "27"
type input "104"
type input "17"
type input "69"
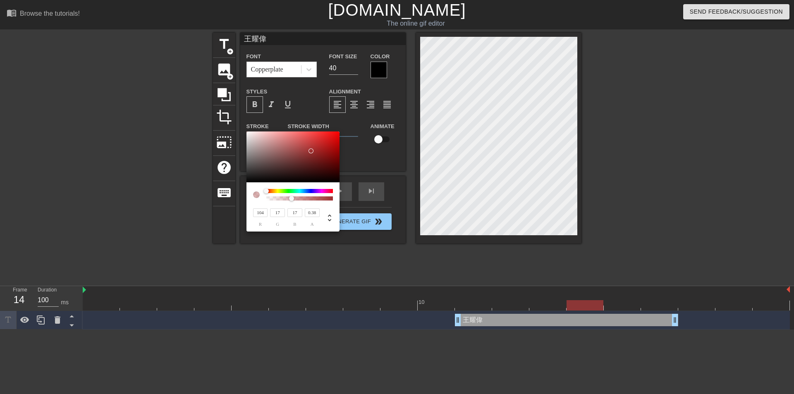
type input "11"
type input "48"
type input "8"
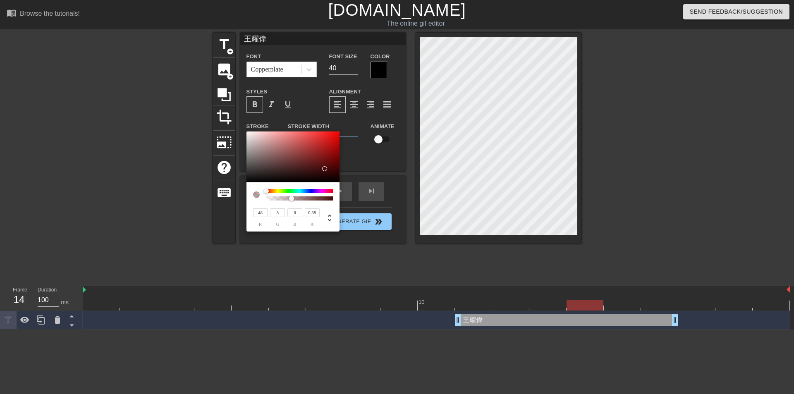
type input "46"
drag, startPoint x: 270, startPoint y: 146, endPoint x: 317, endPoint y: 142, distance: 47.3
click at [317, 142] on div at bounding box center [292, 156] width 93 height 51
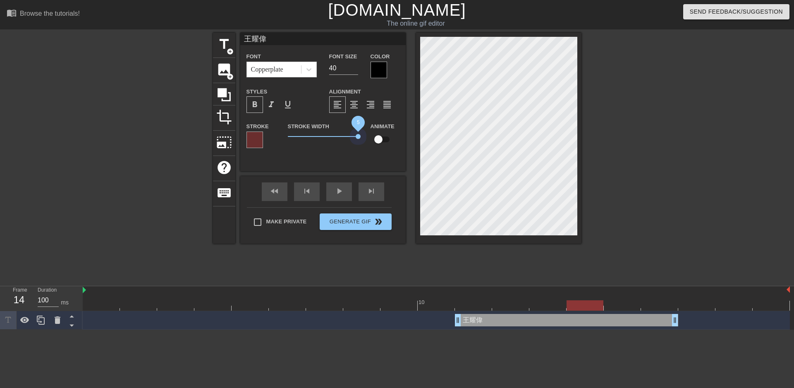
drag, startPoint x: 320, startPoint y: 134, endPoint x: 374, endPoint y: 135, distance: 53.3
click at [374, 135] on div "Stroke Stroke Width 5 Animate" at bounding box center [322, 138] width 165 height 34
click at [381, 67] on div at bounding box center [378, 70] width 17 height 17
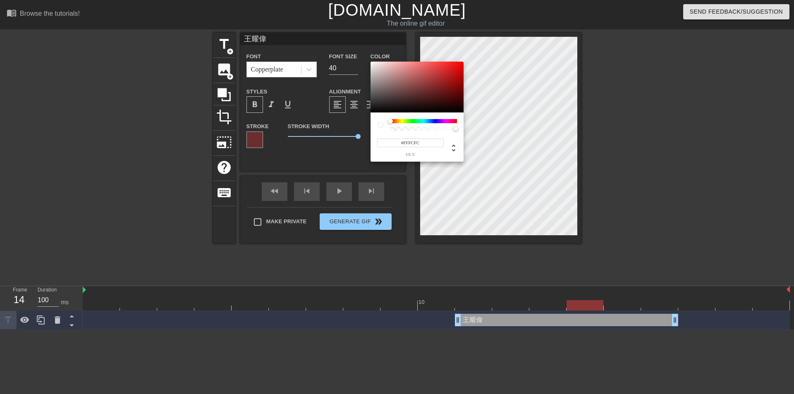
drag, startPoint x: 377, startPoint y: 83, endPoint x: 371, endPoint y: 53, distance: 31.1
click at [371, 53] on div "#FFFCFC hex" at bounding box center [397, 197] width 794 height 394
click at [373, 65] on div at bounding box center [373, 64] width 5 height 5
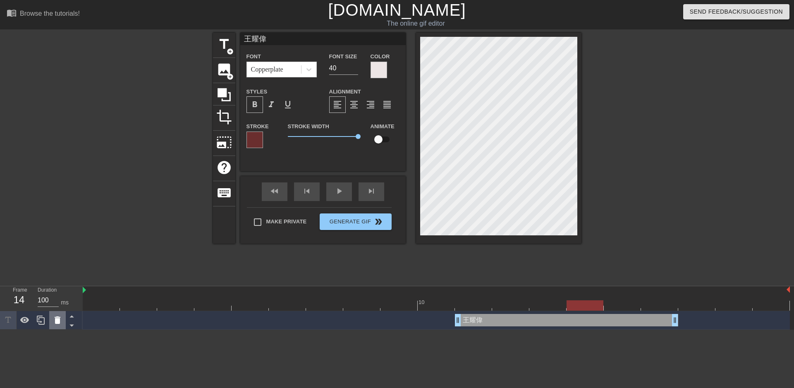
click at [52, 315] on div at bounding box center [57, 320] width 17 height 18
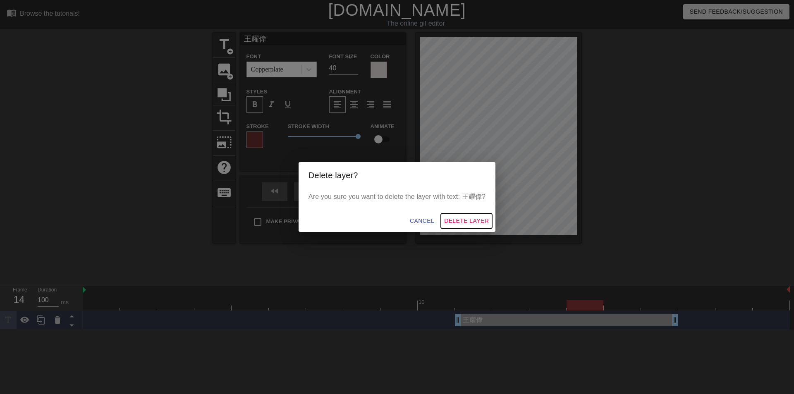
click at [472, 222] on span "Delete Layer" at bounding box center [466, 221] width 45 height 10
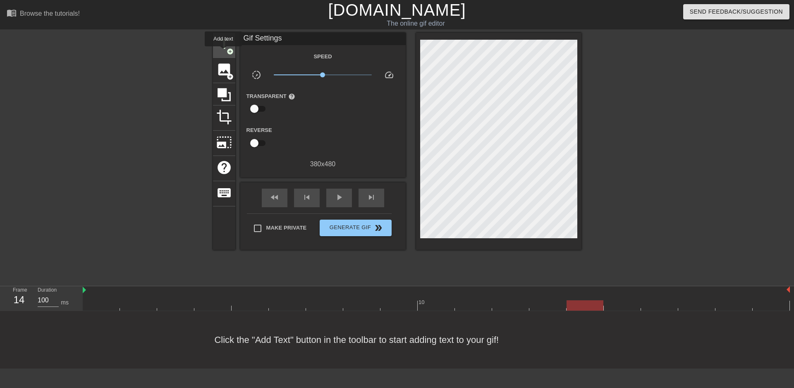
click at [223, 52] on div "title add_circle" at bounding box center [224, 45] width 22 height 25
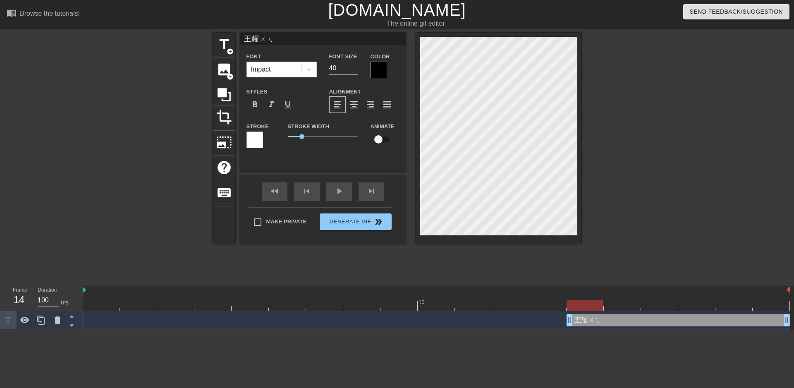
scroll to position [1, 2]
click at [383, 74] on div at bounding box center [378, 70] width 17 height 17
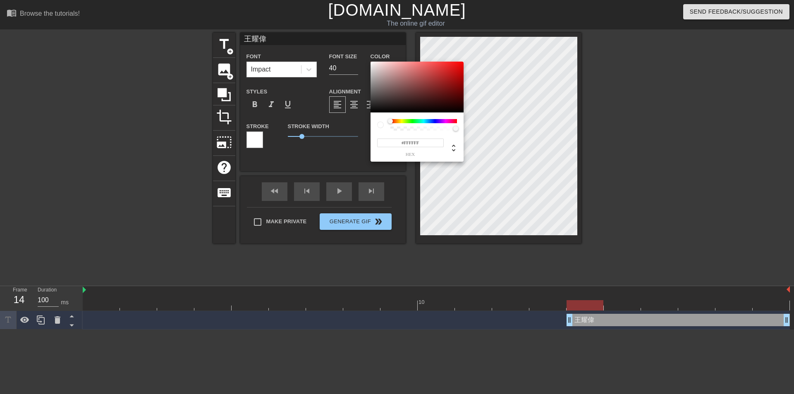
drag, startPoint x: 398, startPoint y: 89, endPoint x: 372, endPoint y: 65, distance: 36.0
click at [361, 57] on div "#FFFFFF hex" at bounding box center [397, 197] width 794 height 394
drag, startPoint x: 378, startPoint y: 65, endPoint x: 372, endPoint y: 64, distance: 6.3
click at [372, 64] on div at bounding box center [416, 87] width 93 height 51
click at [372, 64] on div at bounding box center [372, 64] width 5 height 5
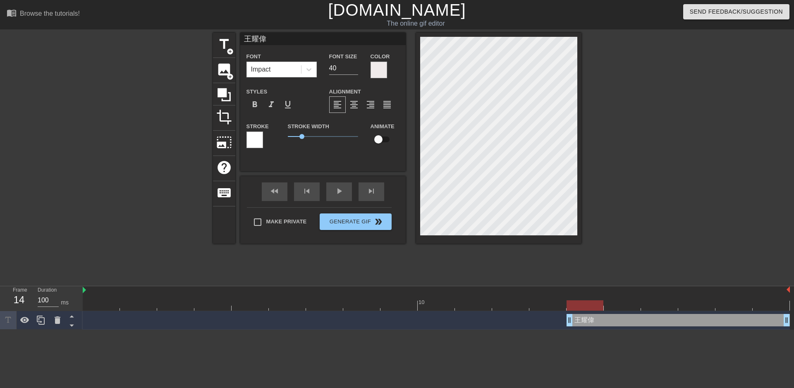
click at [257, 141] on div at bounding box center [254, 139] width 17 height 17
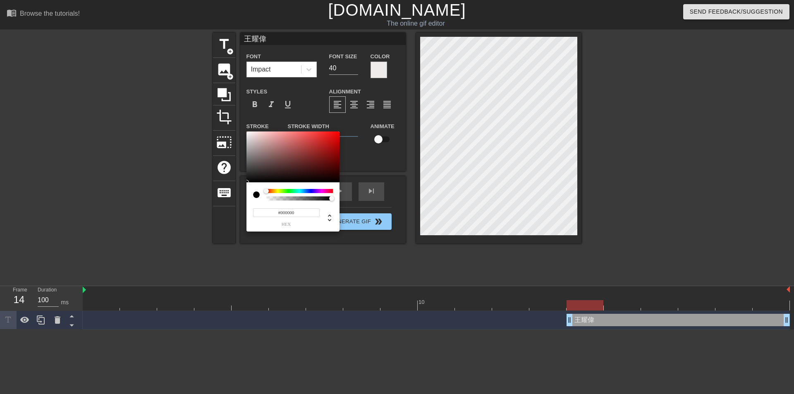
drag, startPoint x: 272, startPoint y: 154, endPoint x: 256, endPoint y: 186, distance: 36.1
click at [256, 186] on div "#000000 hex" at bounding box center [292, 181] width 93 height 100
click at [249, 135] on div at bounding box center [251, 136] width 5 height 5
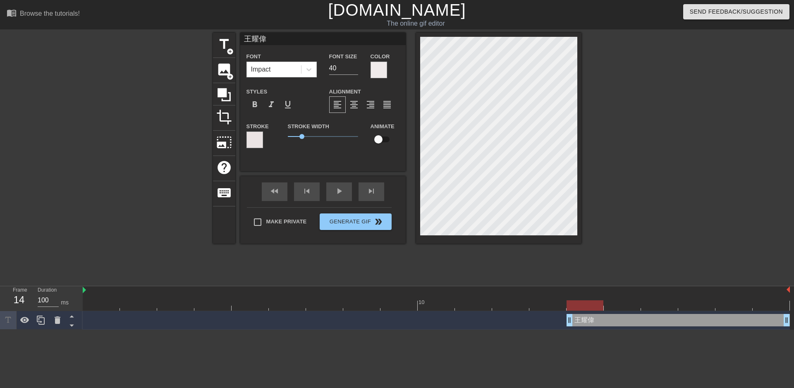
click at [374, 73] on div at bounding box center [378, 70] width 17 height 17
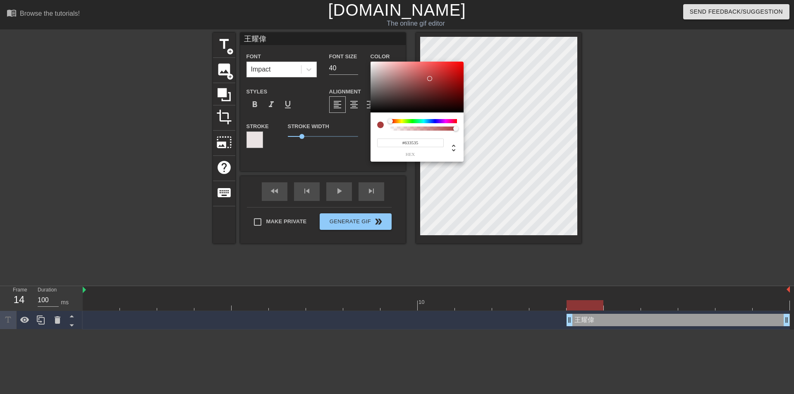
click at [413, 93] on div at bounding box center [416, 87] width 93 height 51
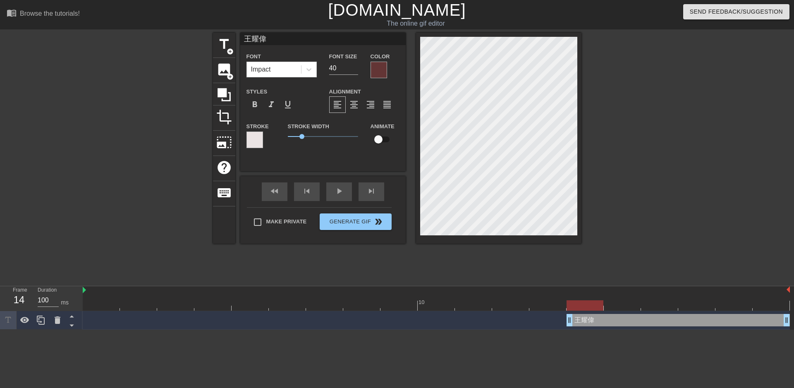
click at [247, 134] on div at bounding box center [254, 139] width 17 height 17
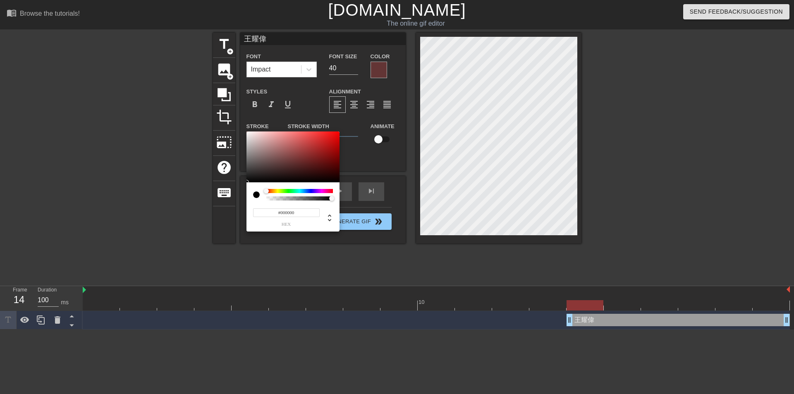
drag, startPoint x: 261, startPoint y: 169, endPoint x: 246, endPoint y: 184, distance: 20.8
click at [246, 184] on div "#000000 hex" at bounding box center [292, 181] width 93 height 100
click at [254, 178] on div at bounding box center [255, 178] width 5 height 5
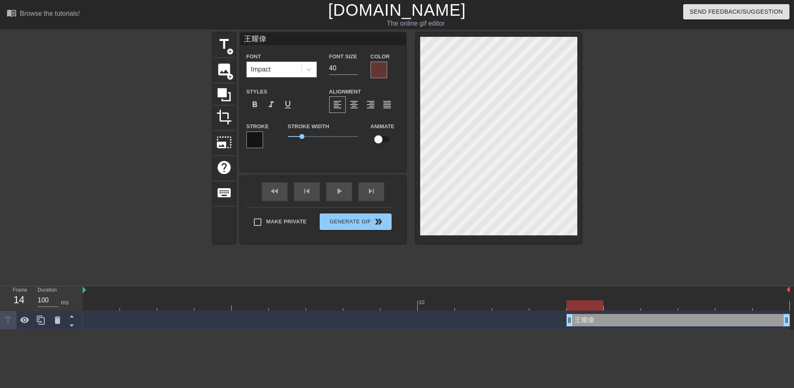
click at [377, 67] on div at bounding box center [378, 70] width 17 height 17
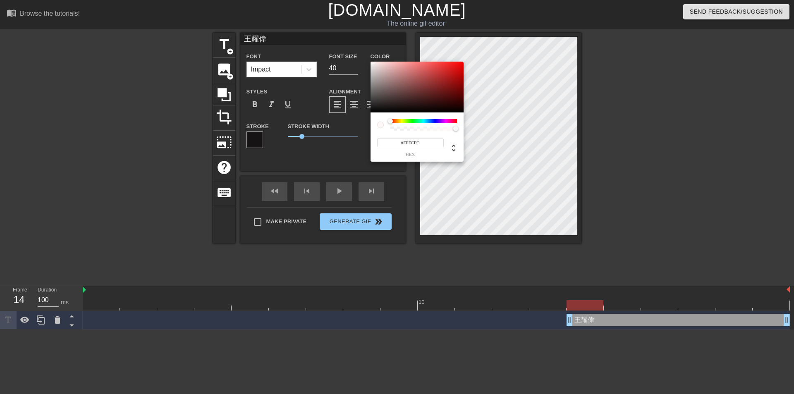
drag, startPoint x: 381, startPoint y: 71, endPoint x: 371, endPoint y: 55, distance: 18.7
click at [371, 55] on div "#FFFCFC hex" at bounding box center [397, 197] width 794 height 394
click at [373, 64] on div at bounding box center [416, 87] width 93 height 51
click at [373, 64] on div at bounding box center [373, 64] width 5 height 5
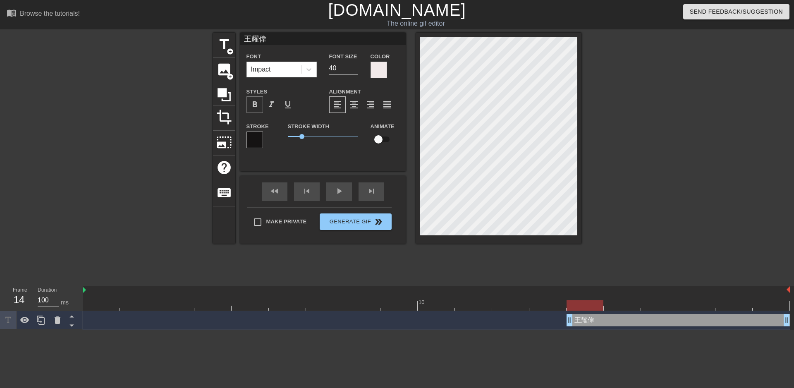
click at [257, 104] on span "format_bold" at bounding box center [255, 105] width 10 height 10
click at [649, 159] on div at bounding box center [653, 157] width 124 height 248
click at [251, 135] on div at bounding box center [254, 139] width 17 height 17
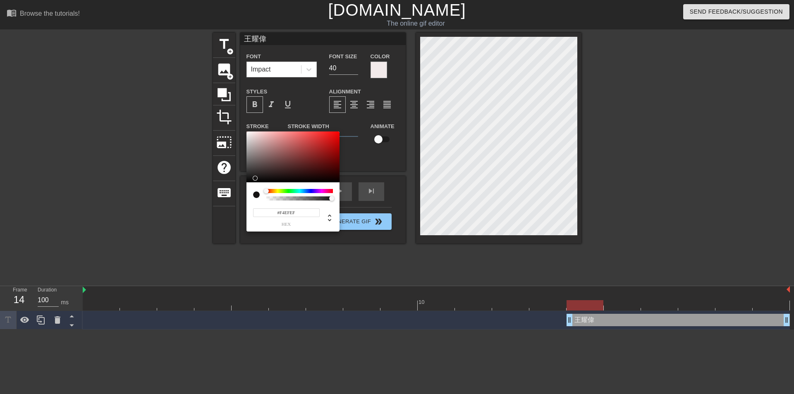
click at [248, 134] on div at bounding box center [292, 156] width 93 height 51
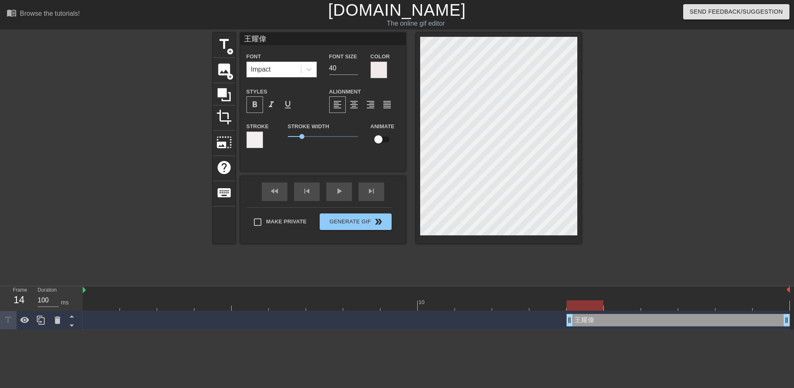
click at [372, 73] on div at bounding box center [378, 70] width 17 height 17
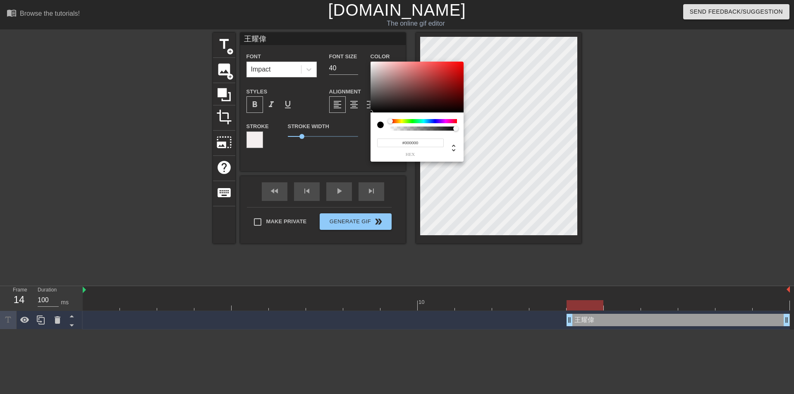
drag, startPoint x: 393, startPoint y: 102, endPoint x: 372, endPoint y: 119, distance: 27.3
click at [372, 119] on div "#000000 hex" at bounding box center [416, 112] width 93 height 100
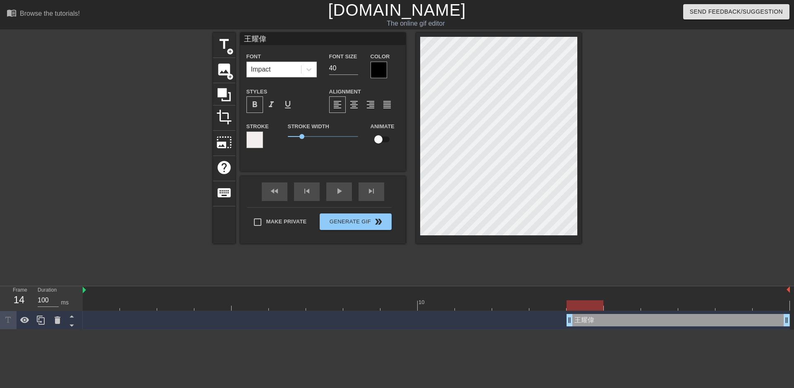
click at [250, 108] on span "format_bold" at bounding box center [255, 105] width 10 height 10
click at [61, 320] on icon at bounding box center [57, 320] width 10 height 10
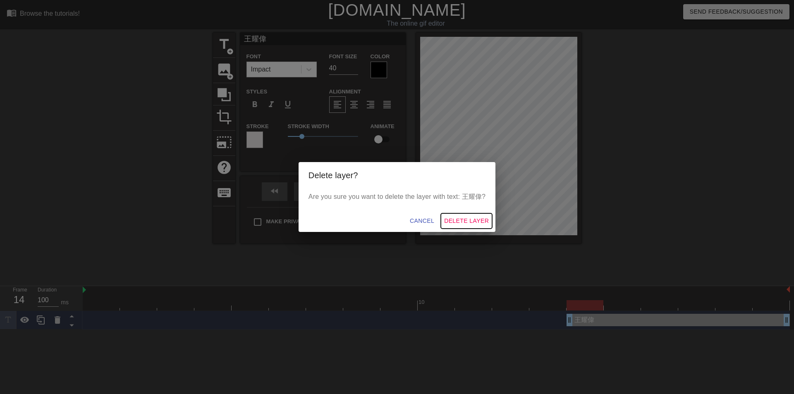
click at [460, 224] on span "Delete Layer" at bounding box center [466, 221] width 45 height 10
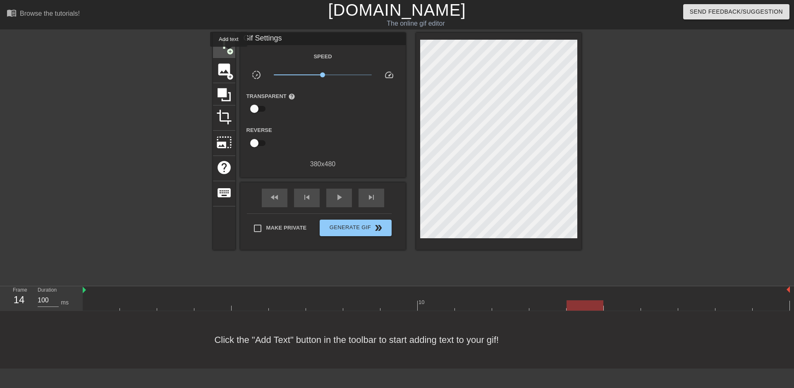
click at [229, 52] on span "add_circle" at bounding box center [229, 51] width 7 height 7
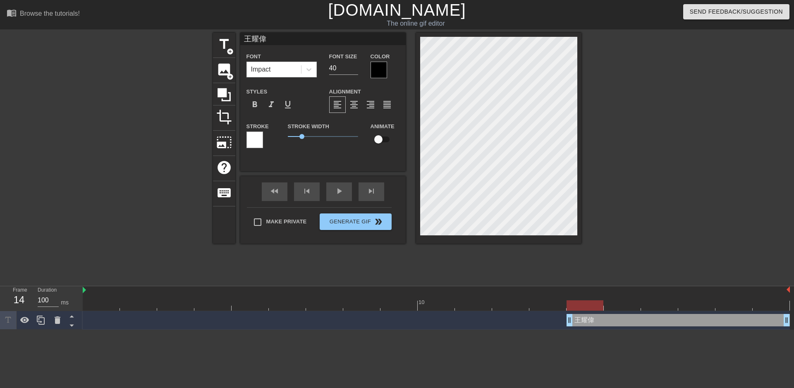
click at [251, 143] on div at bounding box center [254, 139] width 17 height 17
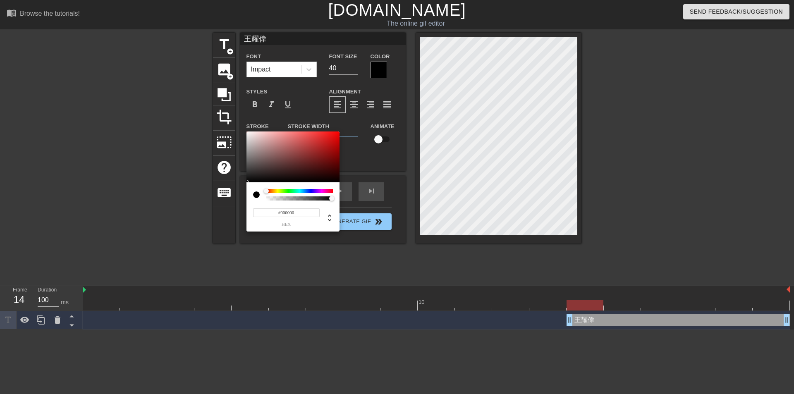
drag, startPoint x: 254, startPoint y: 181, endPoint x: 250, endPoint y: 185, distance: 5.8
click at [250, 185] on div "#000000 hex" at bounding box center [292, 181] width 93 height 100
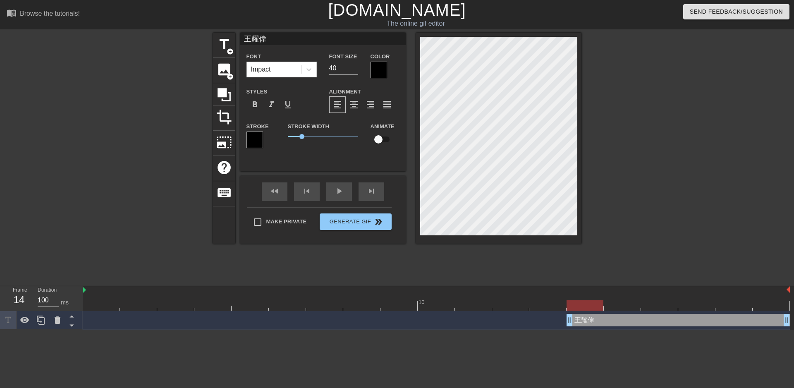
click at [378, 76] on div at bounding box center [378, 70] width 17 height 17
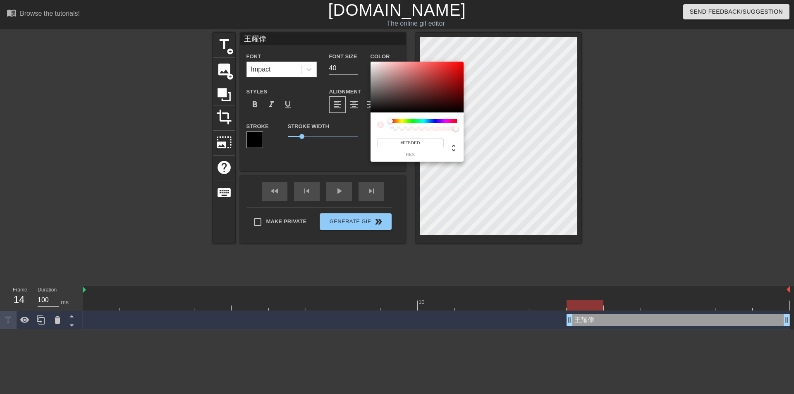
drag, startPoint x: 390, startPoint y: 85, endPoint x: 377, endPoint y: 61, distance: 27.7
click at [377, 61] on div "#FFEDED hex" at bounding box center [397, 197] width 794 height 394
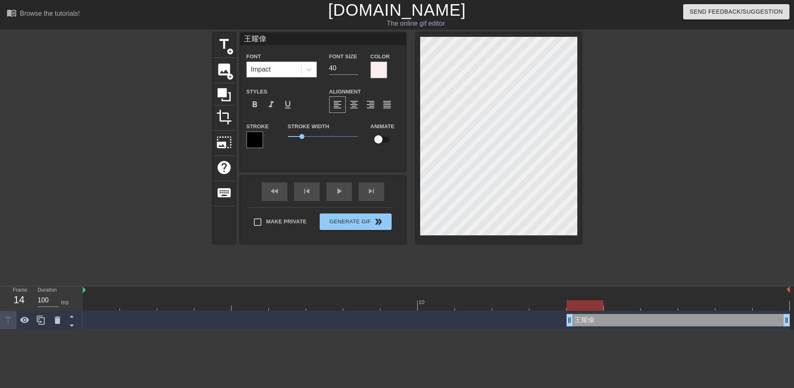
click at [386, 75] on div at bounding box center [378, 70] width 17 height 17
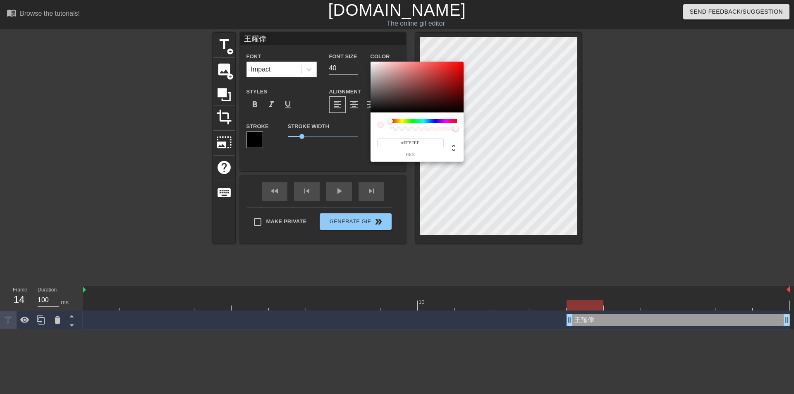
drag, startPoint x: 420, startPoint y: 80, endPoint x: 381, endPoint y: 52, distance: 47.5
click at [376, 53] on div "#FFEFEF hex" at bounding box center [397, 197] width 794 height 394
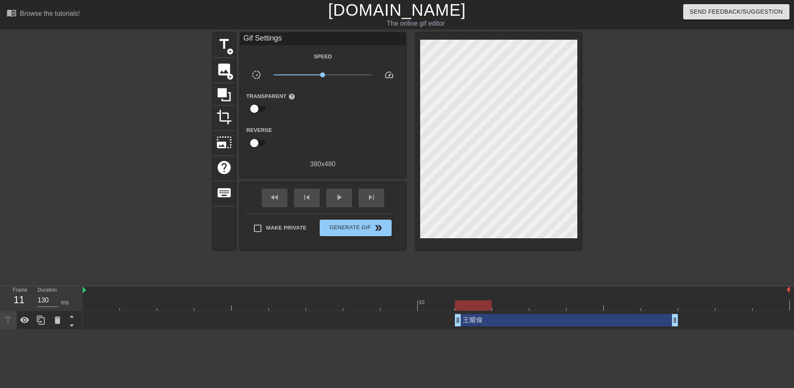
drag, startPoint x: 610, startPoint y: 321, endPoint x: 501, endPoint y: 320, distance: 109.9
click at [501, 320] on div "王耀偉 drag_handle drag_handle" at bounding box center [566, 320] width 223 height 12
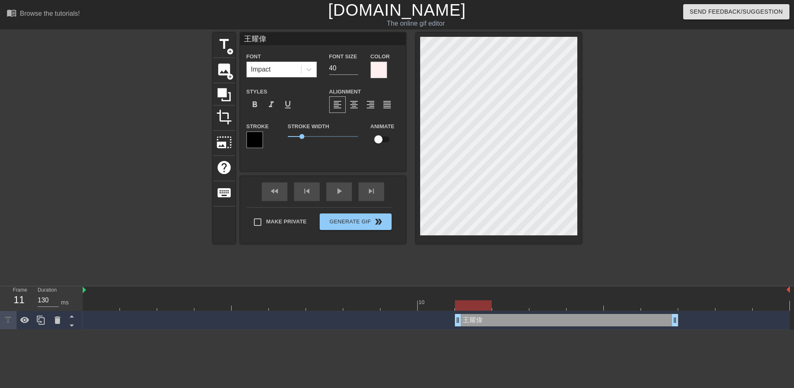
click at [719, 145] on div "title add_circle image add_circle crop photo_size_select_large help keyboard 王耀…" at bounding box center [397, 157] width 794 height 248
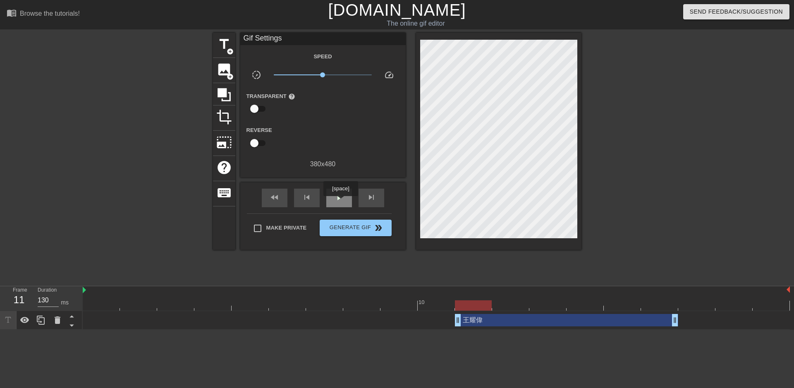
click at [340, 202] on div "play_arrow" at bounding box center [339, 197] width 26 height 19
click at [342, 200] on span "pause" at bounding box center [339, 197] width 10 height 10
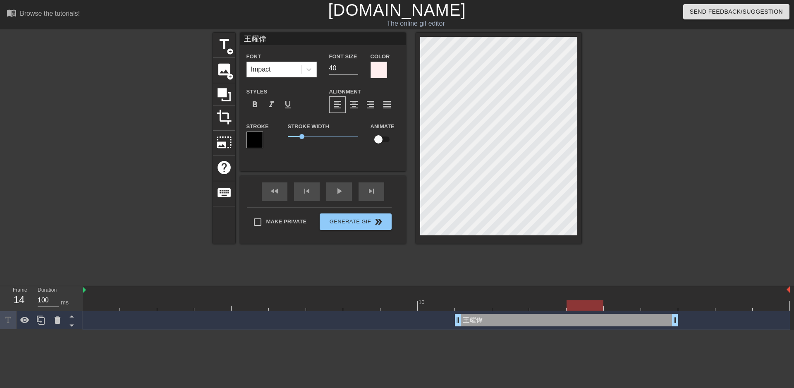
click at [386, 74] on div at bounding box center [378, 70] width 17 height 17
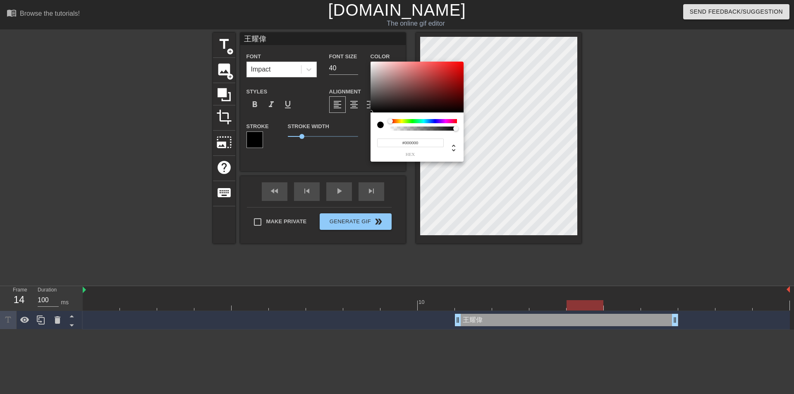
drag, startPoint x: 391, startPoint y: 77, endPoint x: 365, endPoint y: 115, distance: 46.4
click at [365, 115] on div "#000000 hex" at bounding box center [397, 197] width 794 height 394
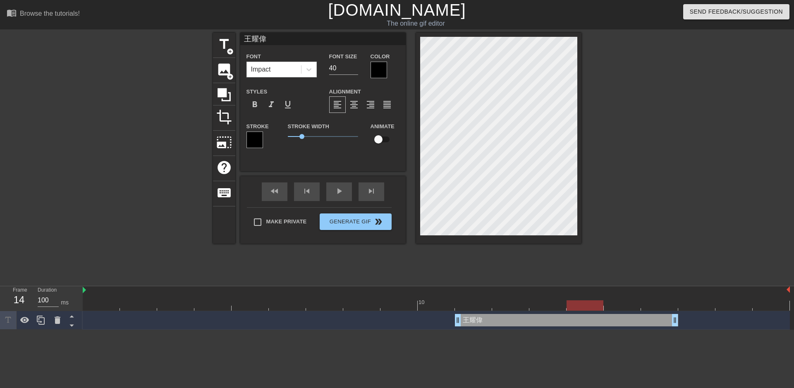
click at [255, 143] on div at bounding box center [254, 139] width 17 height 17
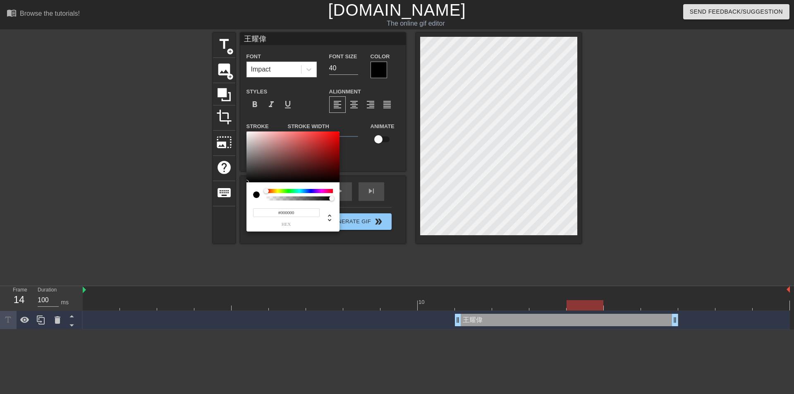
drag, startPoint x: 261, startPoint y: 139, endPoint x: 250, endPoint y: 186, distance: 47.5
click at [250, 186] on div "#000000 hex" at bounding box center [292, 181] width 93 height 100
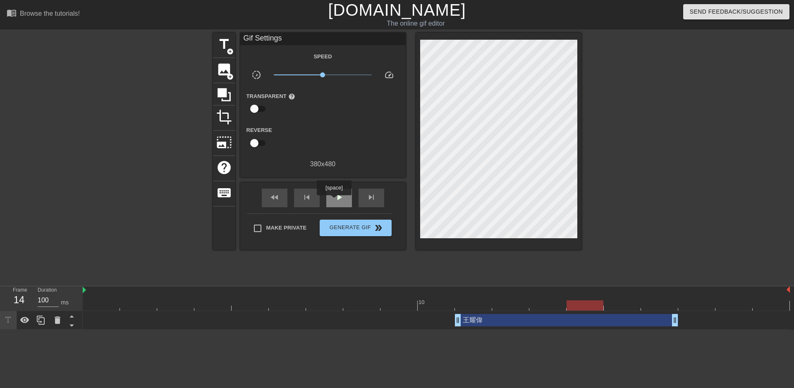
click at [334, 201] on span "play_arrow" at bounding box center [339, 197] width 10 height 10
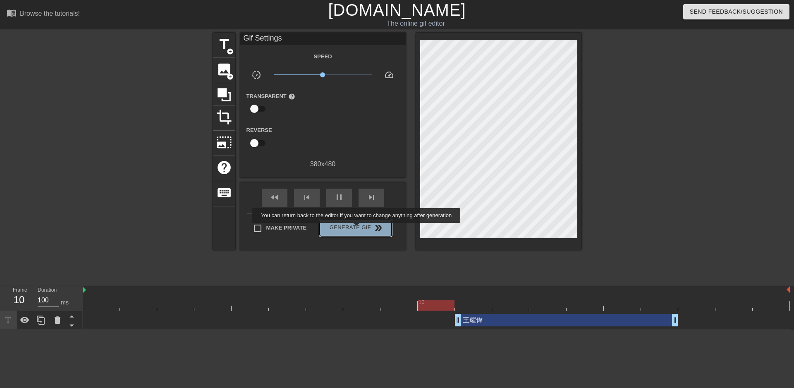
click at [357, 229] on span "Generate Gif double_arrow" at bounding box center [355, 228] width 65 height 10
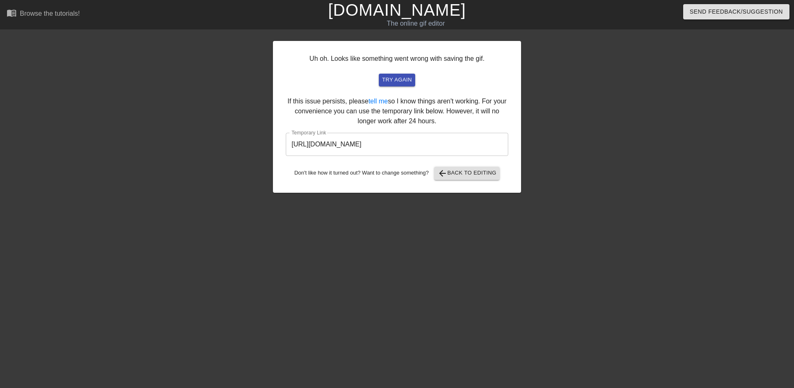
click at [584, 112] on div at bounding box center [593, 157] width 124 height 248
click at [466, 182] on div "Uh oh. Looks like something went wrong with saving the gif. try again If this i…" at bounding box center [397, 117] width 248 height 152
click at [469, 179] on button "arrow_back Back to Editing" at bounding box center [467, 173] width 66 height 13
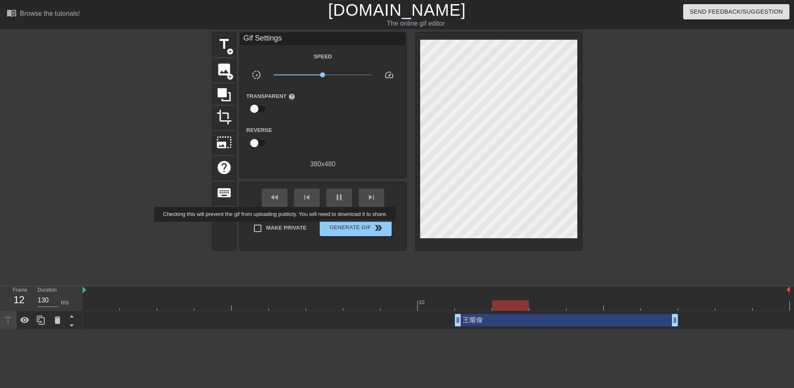
click at [277, 227] on span "Make Private" at bounding box center [286, 228] width 41 height 8
click at [266, 227] on input "Make Private" at bounding box center [257, 227] width 17 height 17
click at [484, 319] on div "王耀偉 drag_handle drag_handle" at bounding box center [566, 320] width 223 height 12
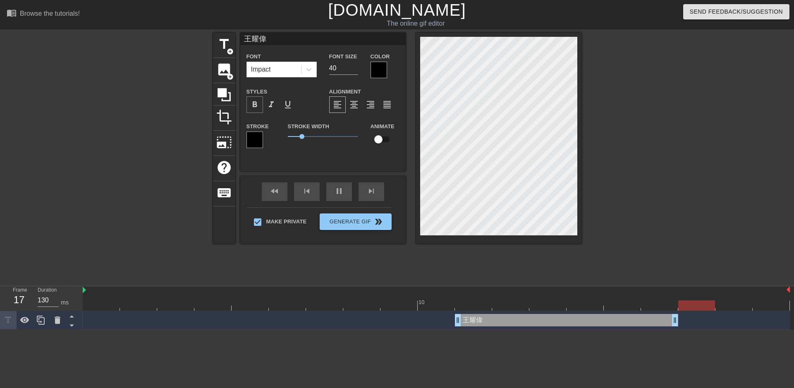
click at [253, 105] on span "format_bold" at bounding box center [255, 105] width 10 height 10
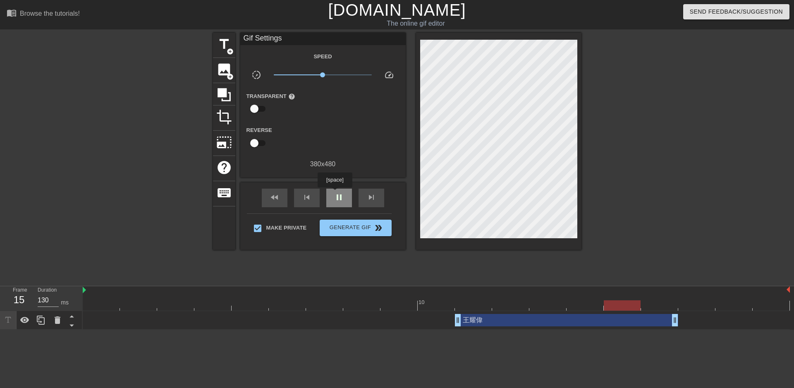
click at [334, 193] on span "pause" at bounding box center [339, 197] width 10 height 10
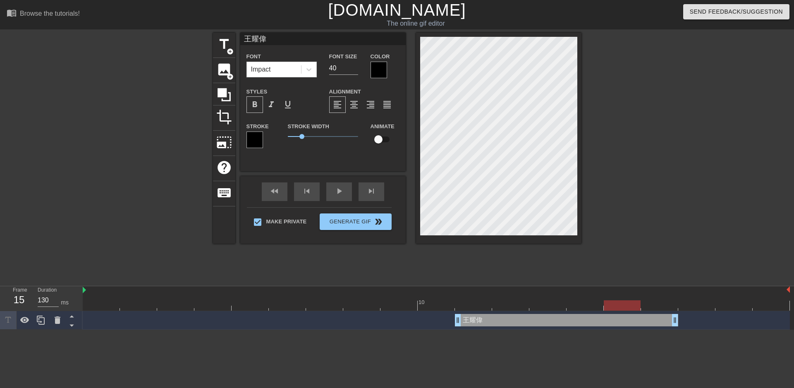
click at [254, 140] on div at bounding box center [254, 139] width 17 height 17
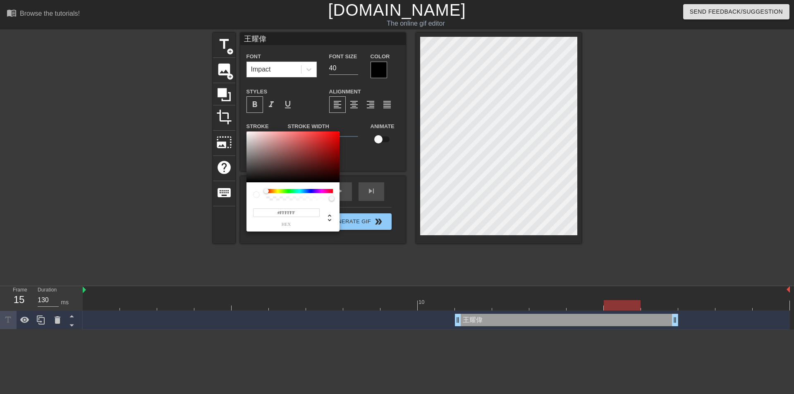
drag, startPoint x: 266, startPoint y: 147, endPoint x: 245, endPoint y: 129, distance: 27.3
click at [245, 129] on div "#FFFFFF hex" at bounding box center [397, 197] width 794 height 394
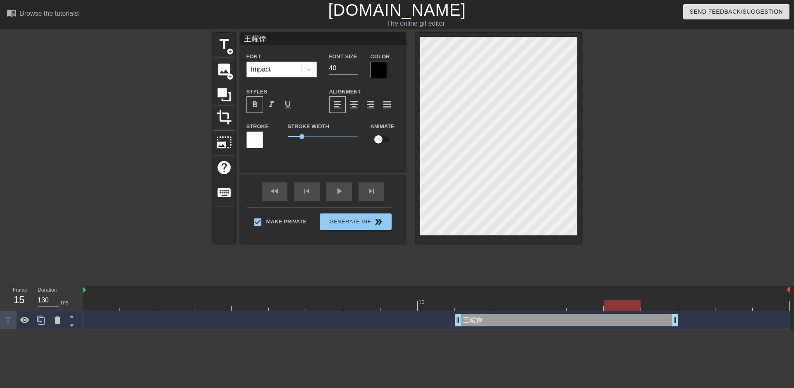
click at [379, 77] on div at bounding box center [378, 70] width 17 height 17
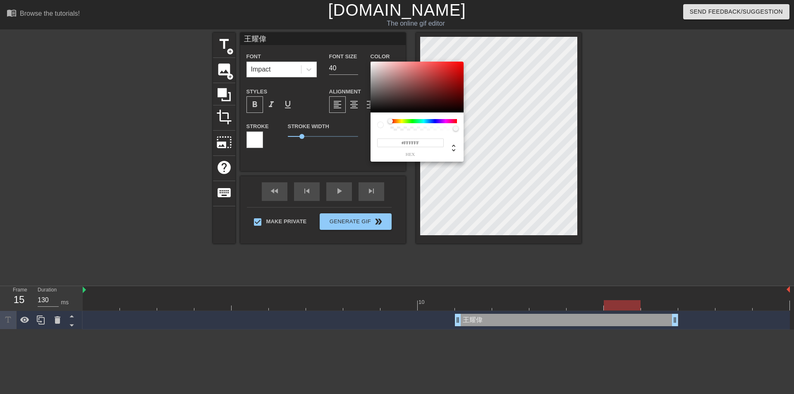
drag, startPoint x: 381, startPoint y: 86, endPoint x: 364, endPoint y: 54, distance: 36.3
click at [364, 54] on div "#FFFFFF hex" at bounding box center [397, 197] width 794 height 394
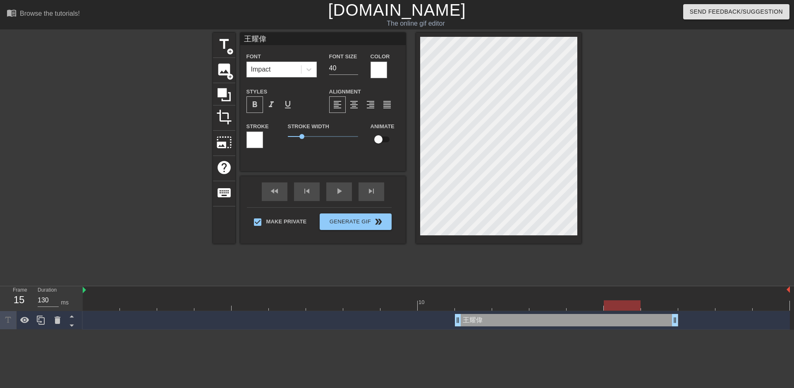
click at [253, 145] on div at bounding box center [254, 139] width 17 height 17
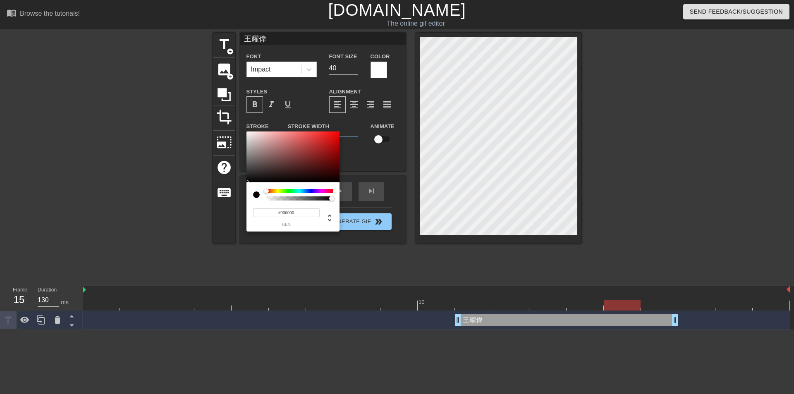
drag, startPoint x: 254, startPoint y: 177, endPoint x: 254, endPoint y: 185, distance: 7.9
click at [254, 185] on div "#000000 hex" at bounding box center [292, 181] width 93 height 100
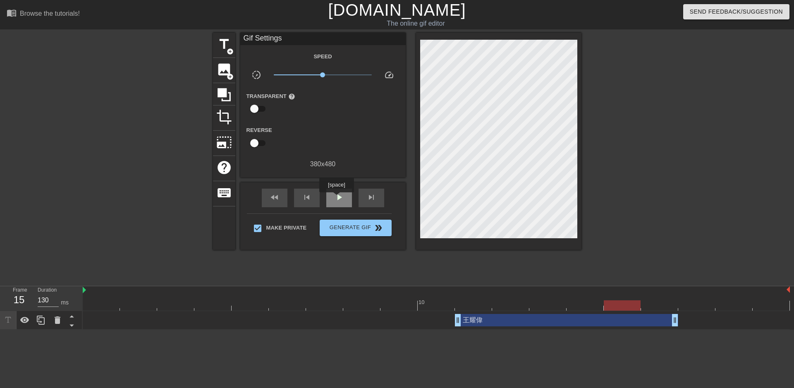
click at [336, 198] on span "play_arrow" at bounding box center [339, 197] width 10 height 10
click at [336, 198] on span "pause" at bounding box center [339, 197] width 10 height 10
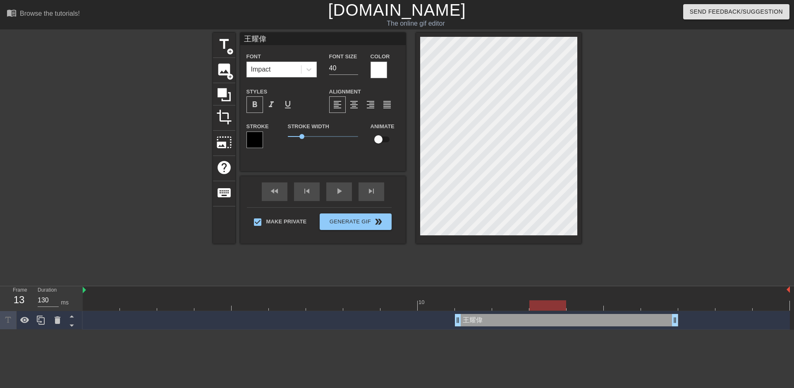
click at [258, 108] on span "format_bold" at bounding box center [255, 105] width 10 height 10
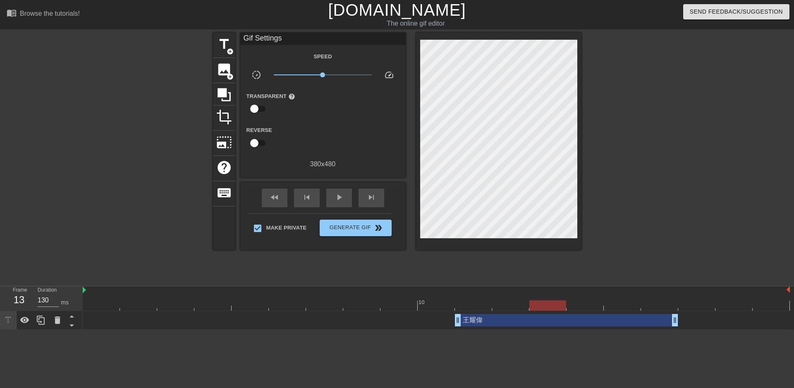
click at [692, 211] on div at bounding box center [653, 157] width 124 height 248
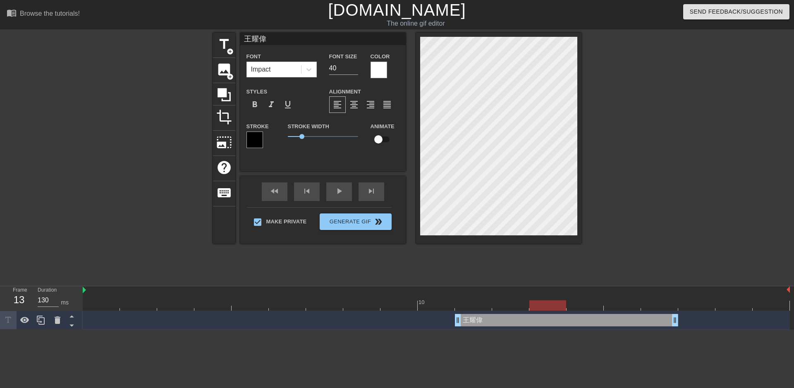
click at [253, 143] on div at bounding box center [254, 139] width 17 height 17
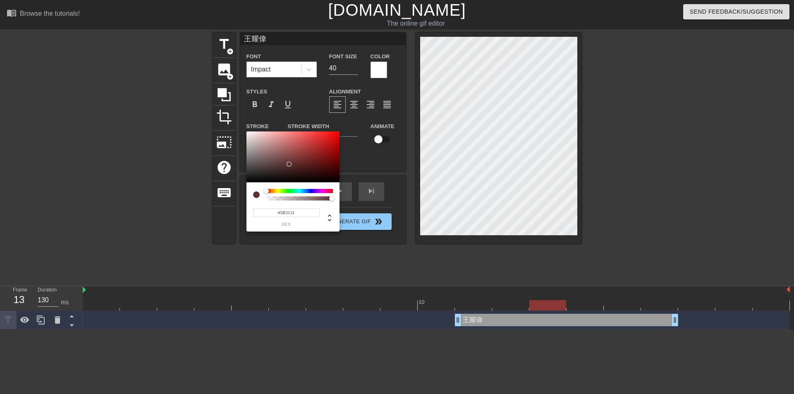
drag, startPoint x: 298, startPoint y: 156, endPoint x: 288, endPoint y: 179, distance: 25.7
click at [289, 165] on div at bounding box center [292, 156] width 93 height 51
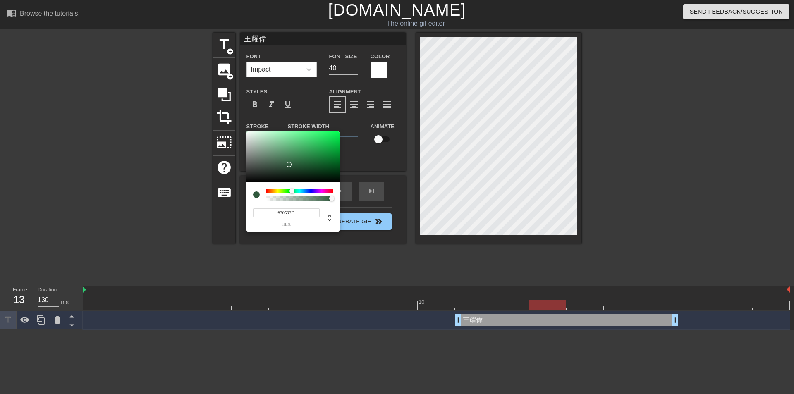
drag, startPoint x: 286, startPoint y: 191, endPoint x: 292, endPoint y: 192, distance: 5.4
click at [292, 192] on div at bounding box center [299, 191] width 67 height 4
drag, startPoint x: 294, startPoint y: 141, endPoint x: 269, endPoint y: 165, distance: 34.5
click at [269, 165] on div at bounding box center [292, 156] width 93 height 51
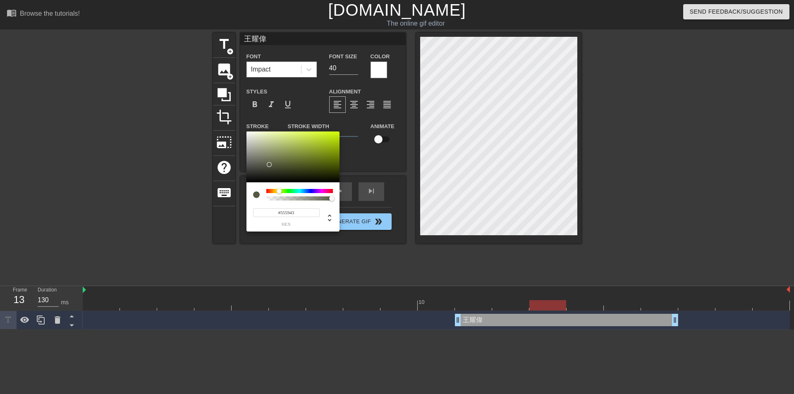
drag, startPoint x: 284, startPoint y: 193, endPoint x: 279, endPoint y: 193, distance: 5.0
click at [279, 193] on div at bounding box center [299, 191] width 67 height 4
drag, startPoint x: 286, startPoint y: 188, endPoint x: 306, endPoint y: 191, distance: 20.0
click at [307, 190] on div "#555943 hex" at bounding box center [292, 206] width 93 height 49
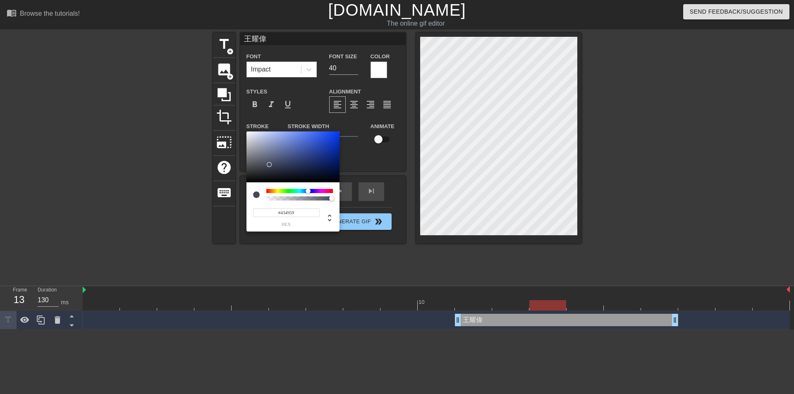
drag, startPoint x: 301, startPoint y: 191, endPoint x: 307, endPoint y: 191, distance: 6.2
click at [307, 191] on div at bounding box center [299, 191] width 67 height 4
drag, startPoint x: 281, startPoint y: 161, endPoint x: 292, endPoint y: 151, distance: 14.9
click at [292, 151] on div at bounding box center [292, 156] width 93 height 51
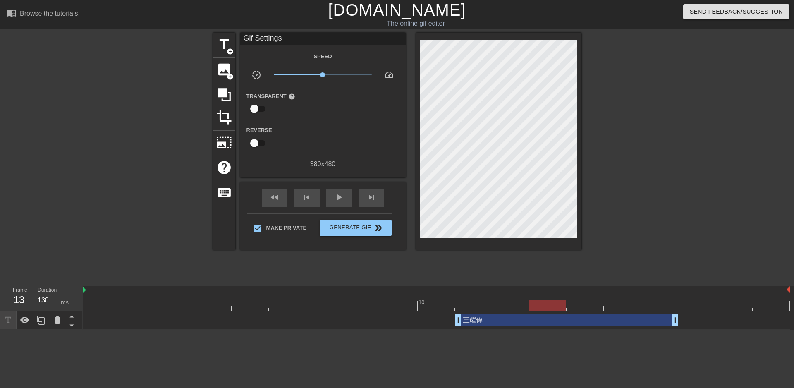
drag, startPoint x: 636, startPoint y: 117, endPoint x: 629, endPoint y: 119, distance: 6.5
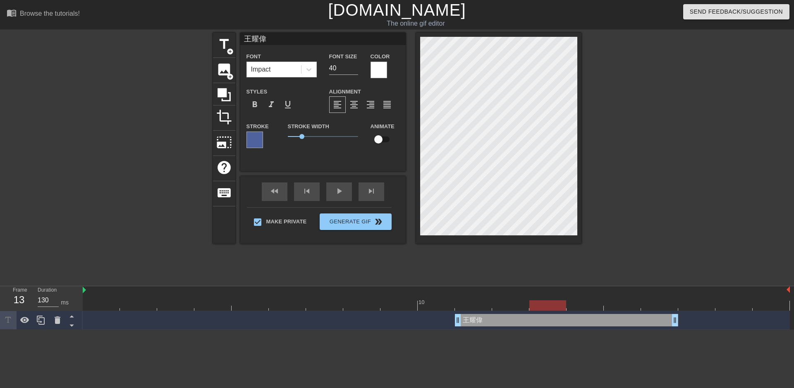
click at [256, 145] on div at bounding box center [254, 139] width 17 height 17
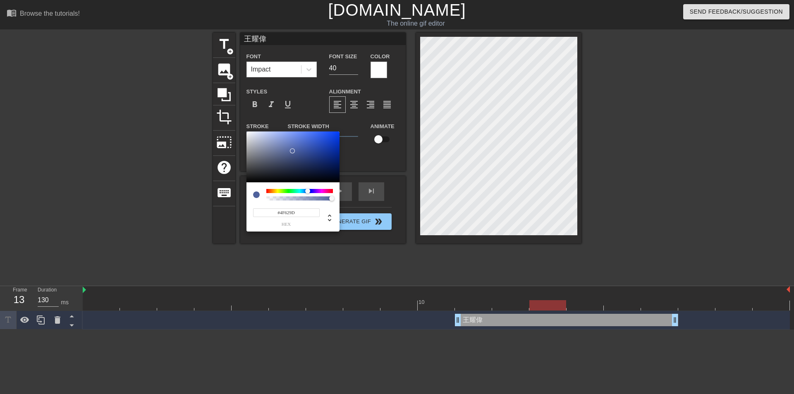
click at [278, 190] on div "#4F629D hex" at bounding box center [292, 206] width 93 height 49
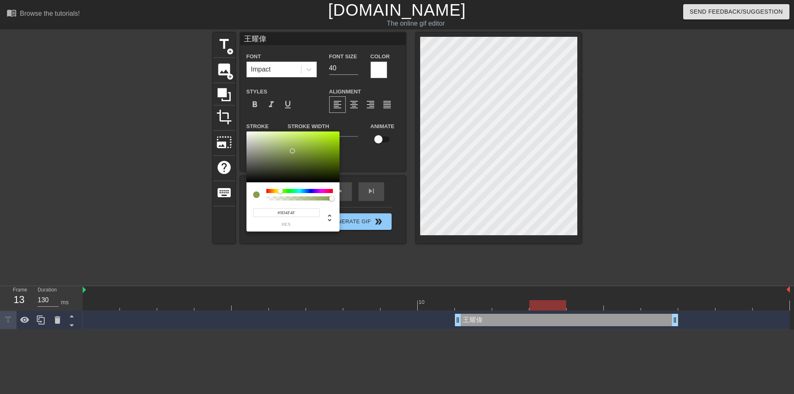
drag, startPoint x: 280, startPoint y: 191, endPoint x: 257, endPoint y: 192, distance: 22.7
click at [257, 192] on div at bounding box center [293, 195] width 80 height 12
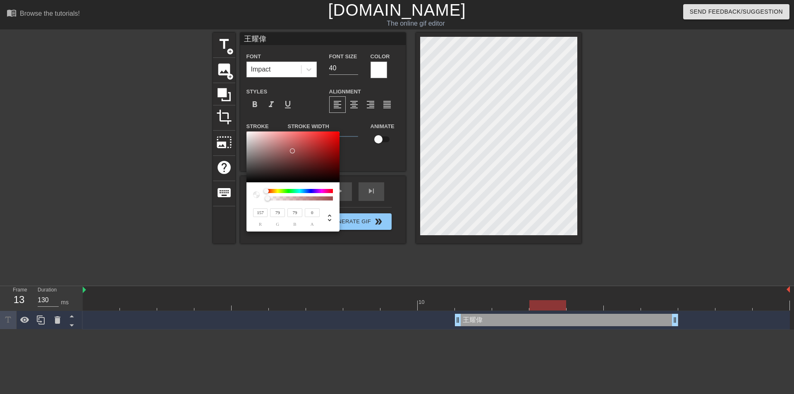
drag, startPoint x: 326, startPoint y: 198, endPoint x: 260, endPoint y: 202, distance: 66.6
click at [260, 202] on div "157 r 79 g 79 b 0 a" at bounding box center [292, 206] width 93 height 49
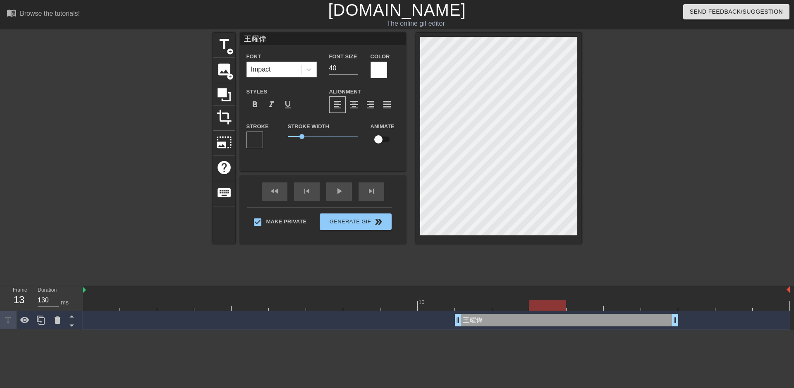
click at [381, 72] on div at bounding box center [378, 70] width 17 height 17
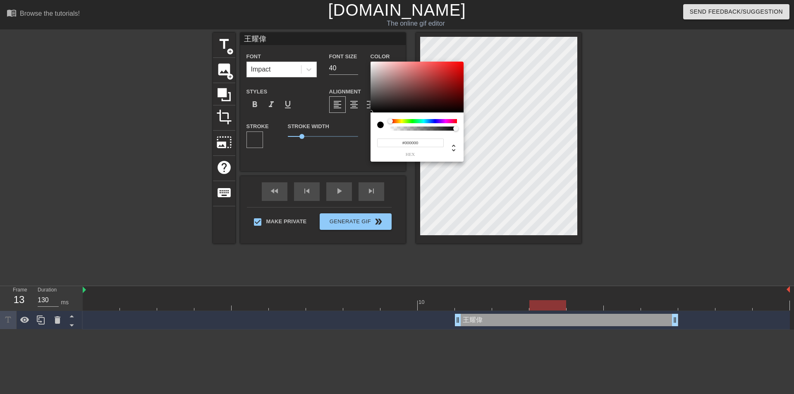
drag, startPoint x: 375, startPoint y: 92, endPoint x: 375, endPoint y: 120, distance: 28.1
click at [375, 120] on div "#000000 hex" at bounding box center [416, 112] width 93 height 100
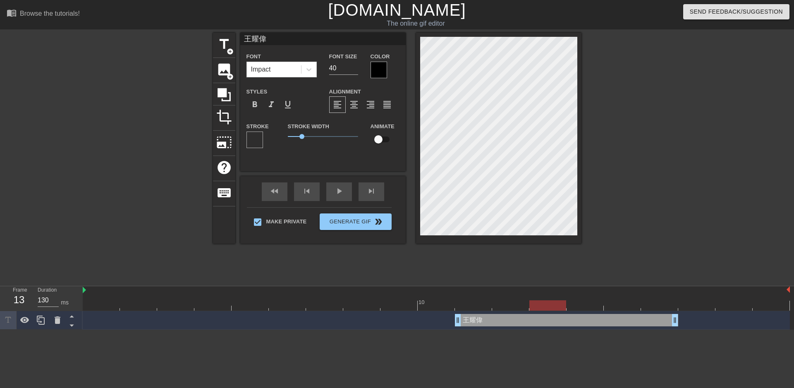
click at [253, 144] on div at bounding box center [254, 139] width 17 height 17
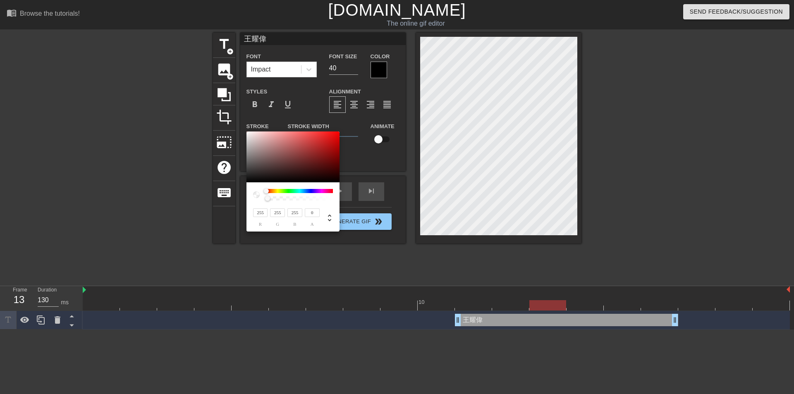
drag, startPoint x: 258, startPoint y: 158, endPoint x: 239, endPoint y: 126, distance: 37.6
click at [239, 126] on div "255 r 255 g 255 b 0 a" at bounding box center [397, 197] width 794 height 394
drag, startPoint x: 263, startPoint y: 152, endPoint x: 246, endPoint y: 132, distance: 25.8
click at [246, 132] on div at bounding box center [292, 156] width 93 height 51
drag, startPoint x: 254, startPoint y: 147, endPoint x: 246, endPoint y: 129, distance: 19.4
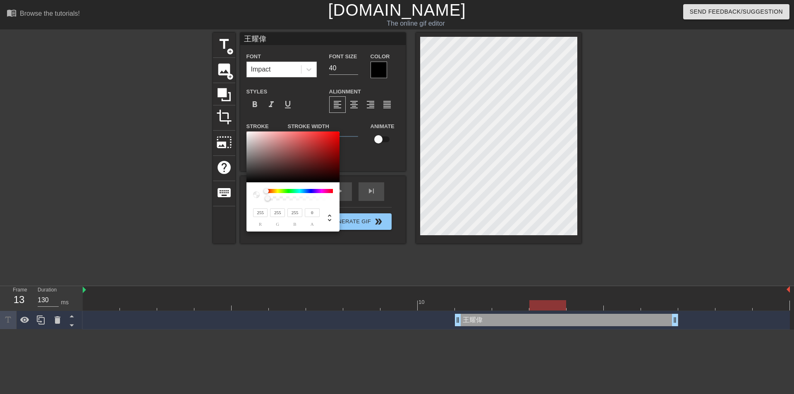
click at [246, 129] on div "255 r 255 g 255 b 0 a" at bounding box center [397, 197] width 794 height 394
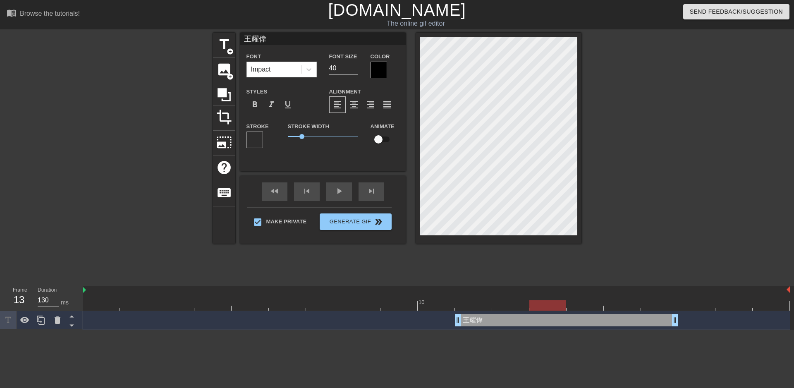
click at [246, 141] on div at bounding box center [254, 139] width 17 height 17
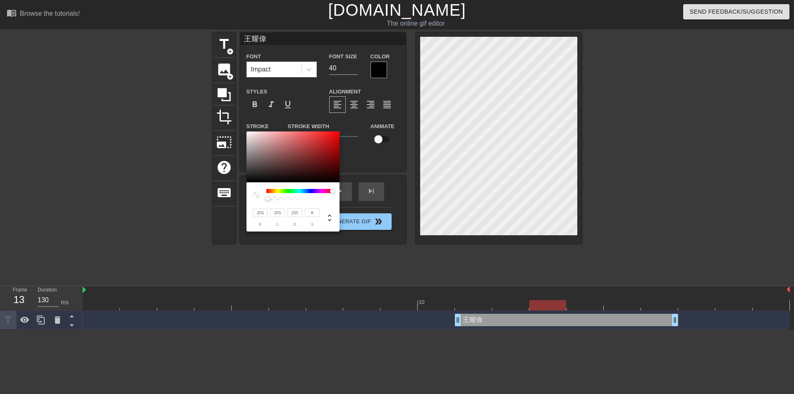
drag, startPoint x: 287, startPoint y: 189, endPoint x: 301, endPoint y: 188, distance: 13.7
click at [308, 192] on div at bounding box center [299, 191] width 67 height 4
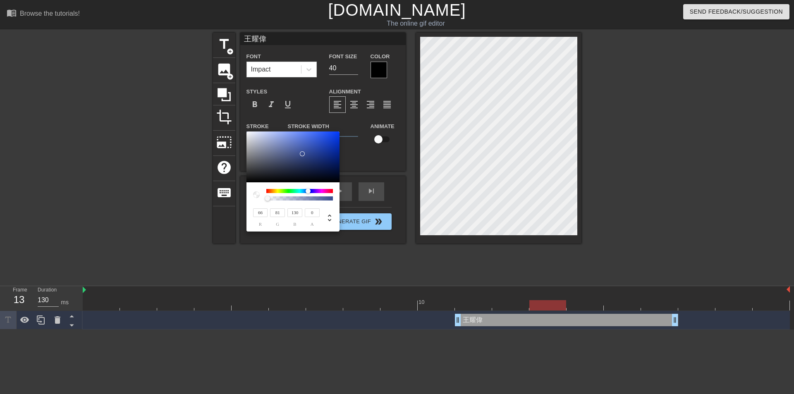
drag, startPoint x: 292, startPoint y: 151, endPoint x: 292, endPoint y: 157, distance: 5.8
click at [292, 156] on div at bounding box center [292, 156] width 93 height 51
drag, startPoint x: 300, startPoint y: 160, endPoint x: 289, endPoint y: 169, distance: 13.8
click at [260, 155] on div at bounding box center [292, 156] width 93 height 51
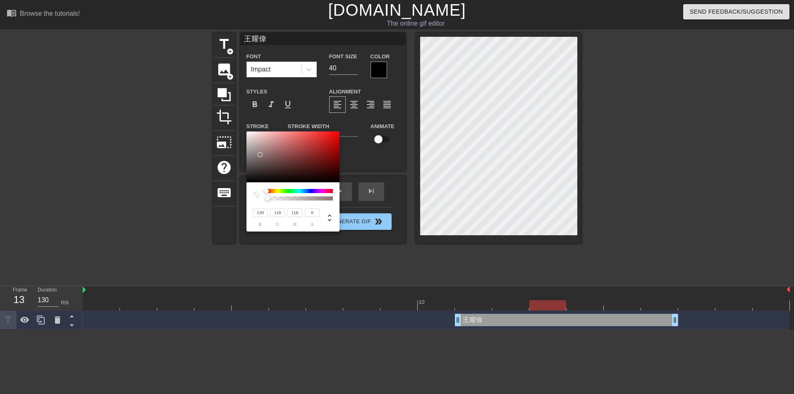
drag, startPoint x: 307, startPoint y: 192, endPoint x: 300, endPoint y: 167, distance: 26.1
click at [251, 195] on div "139 r 118 g 118 b 0 a" at bounding box center [292, 206] width 93 height 49
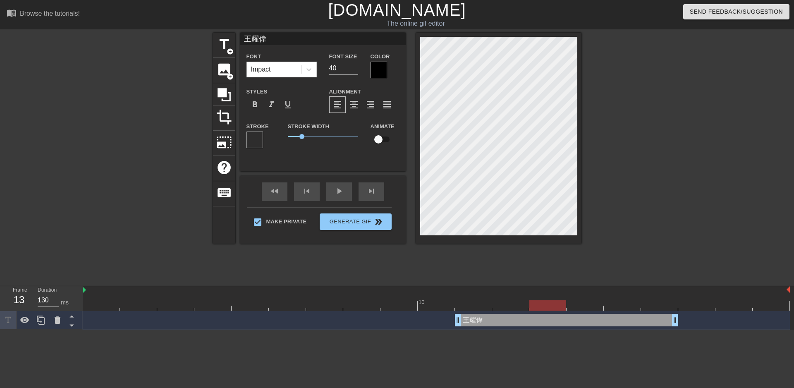
click at [379, 73] on div at bounding box center [378, 70] width 17 height 17
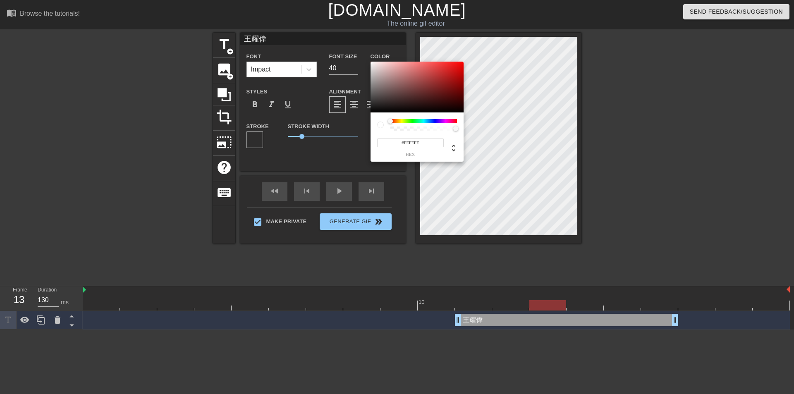
drag, startPoint x: 391, startPoint y: 81, endPoint x: 360, endPoint y: 52, distance: 42.4
click at [360, 52] on div "#FFFFFF hex" at bounding box center [397, 197] width 794 height 394
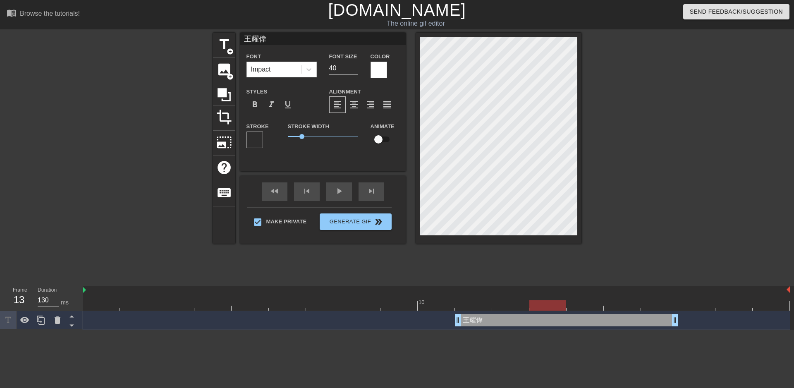
click at [253, 138] on div at bounding box center [254, 139] width 17 height 17
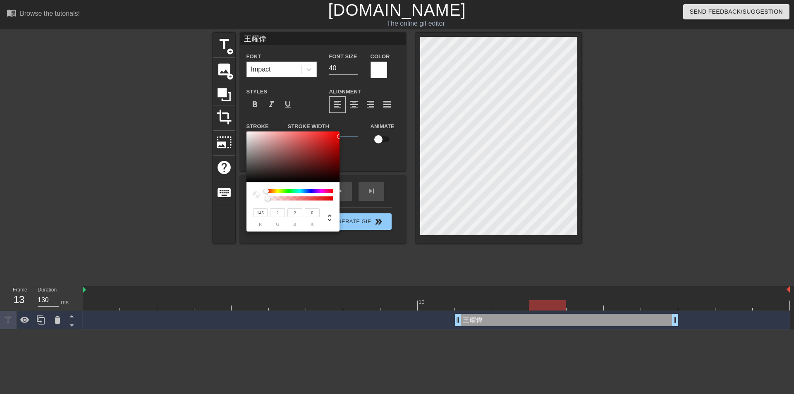
drag, startPoint x: 296, startPoint y: 161, endPoint x: 336, endPoint y: 155, distance: 40.5
click at [337, 153] on div at bounding box center [292, 156] width 93 height 51
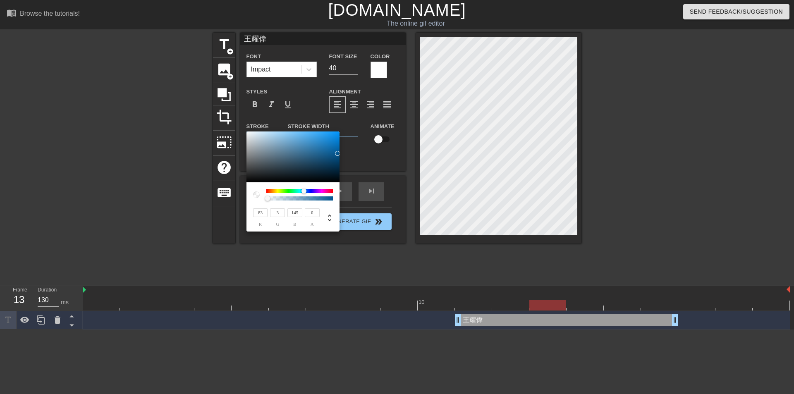
drag, startPoint x: 311, startPoint y: 192, endPoint x: 317, endPoint y: 193, distance: 5.4
click at [317, 193] on div at bounding box center [299, 191] width 67 height 4
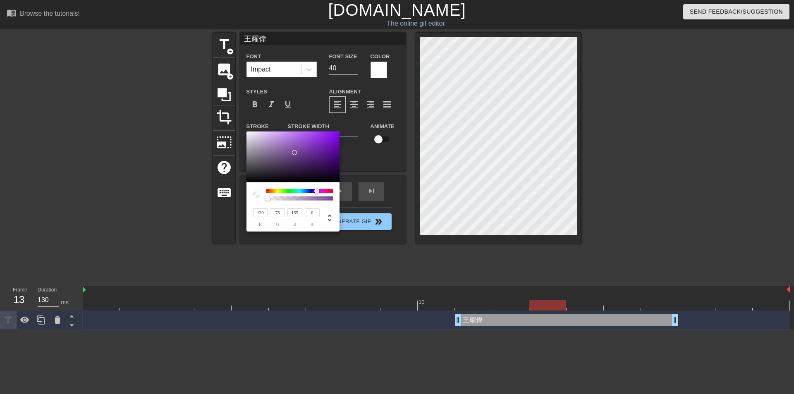
drag, startPoint x: 314, startPoint y: 140, endPoint x: 396, endPoint y: 157, distance: 84.3
click at [296, 150] on div at bounding box center [292, 156] width 93 height 51
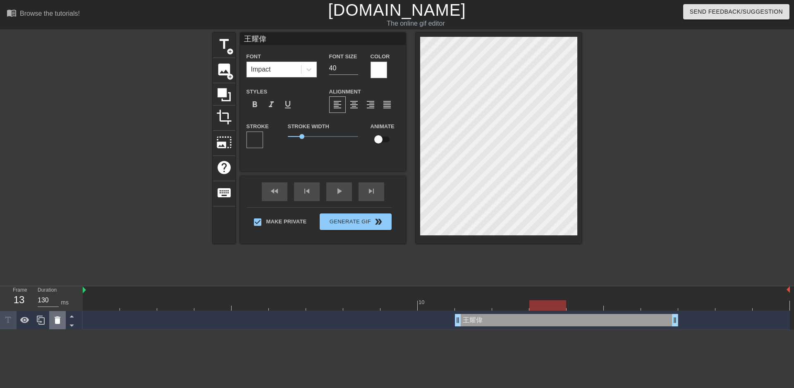
click at [57, 319] on icon at bounding box center [58, 319] width 6 height 7
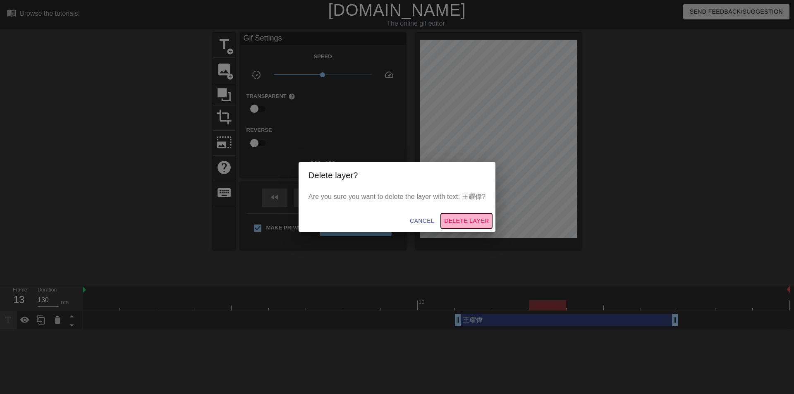
click at [470, 217] on span "Delete Layer" at bounding box center [466, 221] width 45 height 10
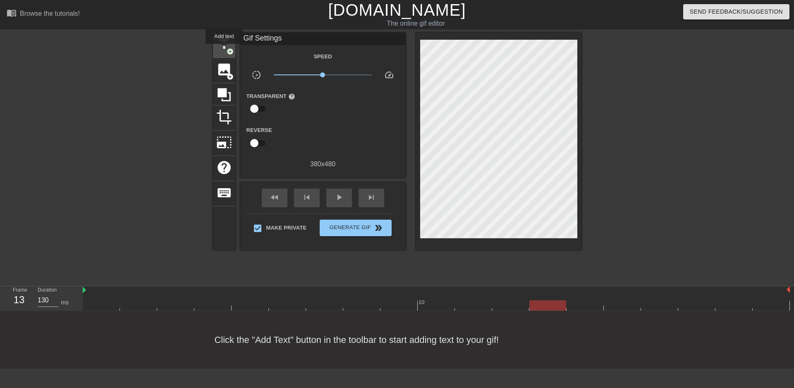
click at [224, 50] on span "title" at bounding box center [224, 44] width 16 height 16
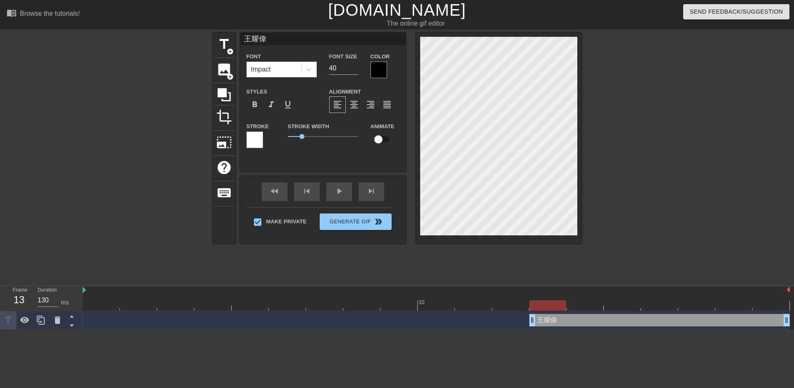
click at [258, 143] on div at bounding box center [254, 139] width 17 height 17
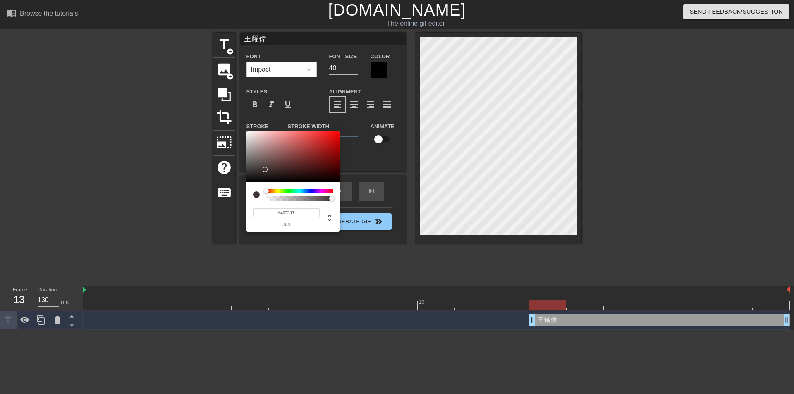
drag, startPoint x: 265, startPoint y: 154, endPoint x: 265, endPoint y: 169, distance: 15.7
click at [265, 169] on div at bounding box center [292, 156] width 93 height 51
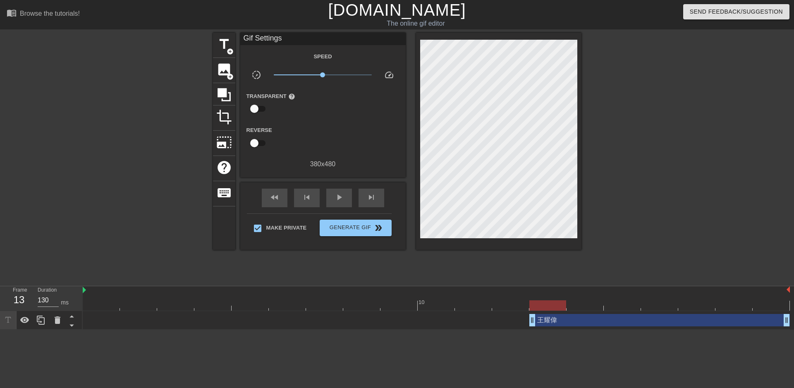
click at [382, 75] on div "speed" at bounding box center [392, 76] width 28 height 13
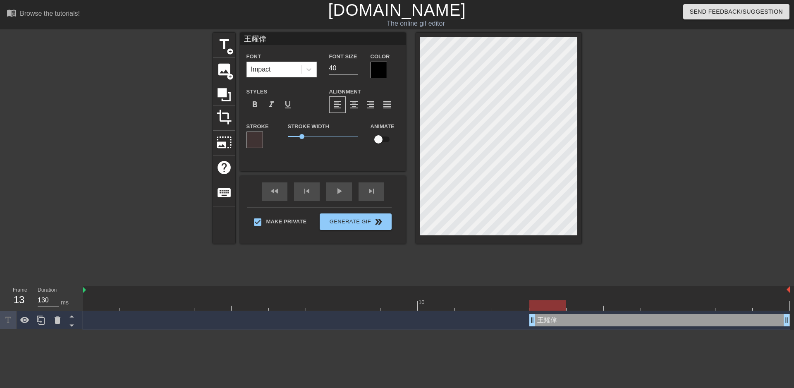
click at [377, 74] on div at bounding box center [378, 70] width 17 height 17
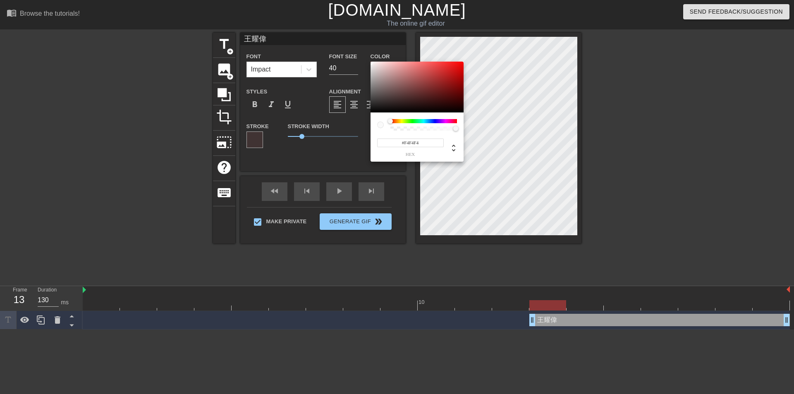
drag, startPoint x: 384, startPoint y: 79, endPoint x: 372, endPoint y: 64, distance: 19.6
click at [371, 64] on div at bounding box center [416, 87] width 93 height 51
click at [372, 65] on div at bounding box center [416, 87] width 93 height 51
click at [372, 64] on div at bounding box center [371, 64] width 5 height 5
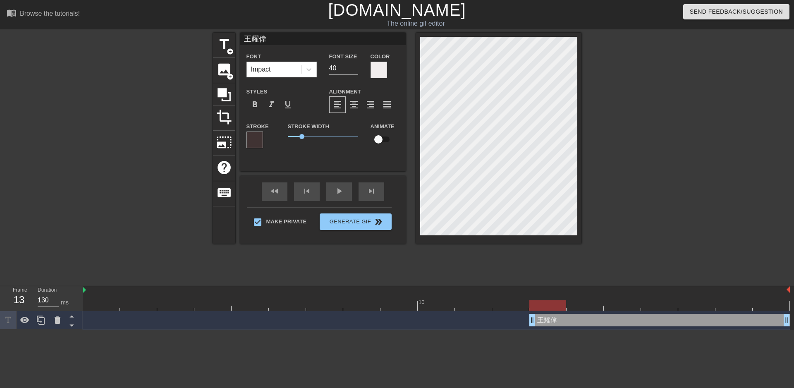
click at [253, 143] on div at bounding box center [254, 139] width 17 height 17
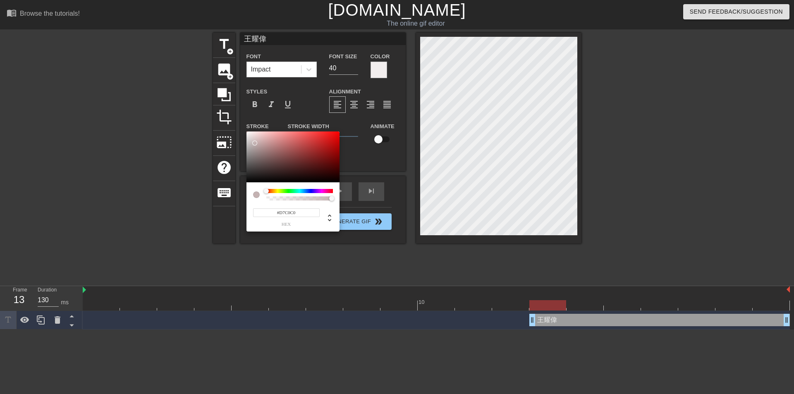
drag, startPoint x: 259, startPoint y: 144, endPoint x: 255, endPoint y: 136, distance: 9.1
click at [256, 137] on div at bounding box center [292, 156] width 93 height 51
drag, startPoint x: 250, startPoint y: 143, endPoint x: 293, endPoint y: 180, distance: 56.8
click at [294, 173] on div at bounding box center [292, 156] width 93 height 51
drag, startPoint x: 291, startPoint y: 189, endPoint x: 348, endPoint y: 189, distance: 56.2
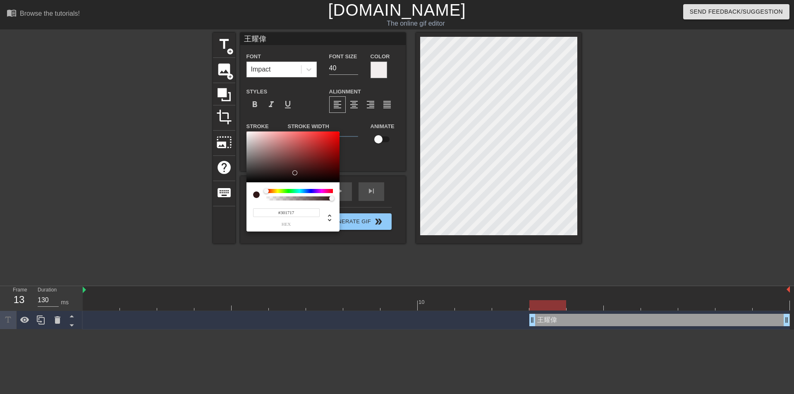
click at [348, 189] on div "#301717 hex" at bounding box center [397, 197] width 794 height 394
drag, startPoint x: 306, startPoint y: 193, endPoint x: 297, endPoint y: 193, distance: 9.1
click at [297, 193] on div at bounding box center [299, 195] width 67 height 12
click at [300, 192] on div at bounding box center [299, 191] width 67 height 4
click at [300, 191] on div at bounding box center [299, 191] width 67 height 4
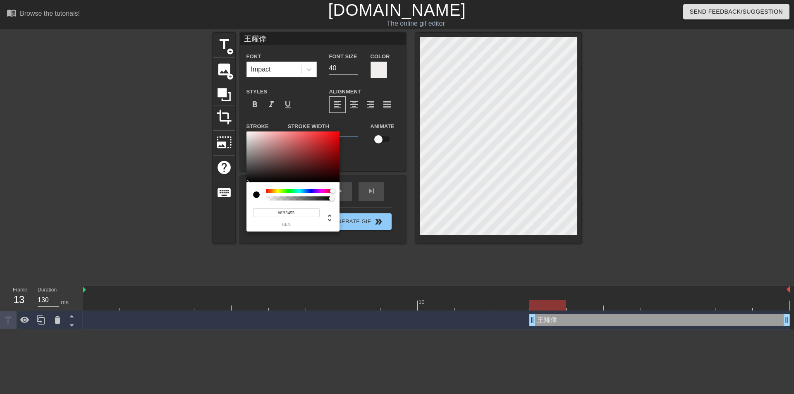
click at [283, 155] on div at bounding box center [292, 156] width 93 height 51
drag, startPoint x: 295, startPoint y: 188, endPoint x: 301, endPoint y: 190, distance: 6.0
click at [287, 189] on div "#8B5455 hex" at bounding box center [292, 206] width 93 height 49
drag, startPoint x: 301, startPoint y: 190, endPoint x: 324, endPoint y: 191, distance: 22.7
click at [303, 190] on div at bounding box center [299, 191] width 67 height 4
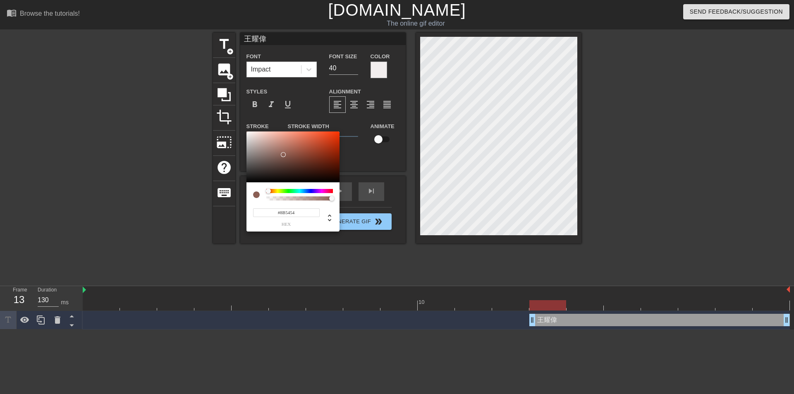
drag, startPoint x: 324, startPoint y: 191, endPoint x: 254, endPoint y: 194, distance: 70.3
click at [254, 194] on div at bounding box center [293, 195] width 80 height 12
drag, startPoint x: 257, startPoint y: 170, endPoint x: 292, endPoint y: 193, distance: 42.0
click at [249, 124] on div "#FFF7F7 hex" at bounding box center [397, 197] width 794 height 394
click at [288, 225] on span "hex" at bounding box center [286, 224] width 67 height 5
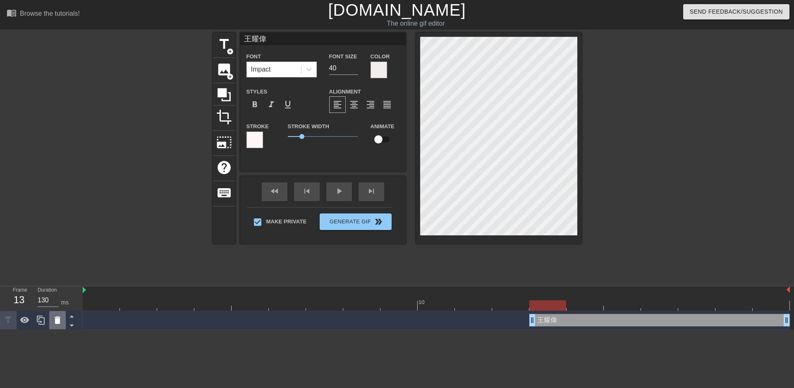
click at [54, 321] on icon at bounding box center [57, 320] width 10 height 10
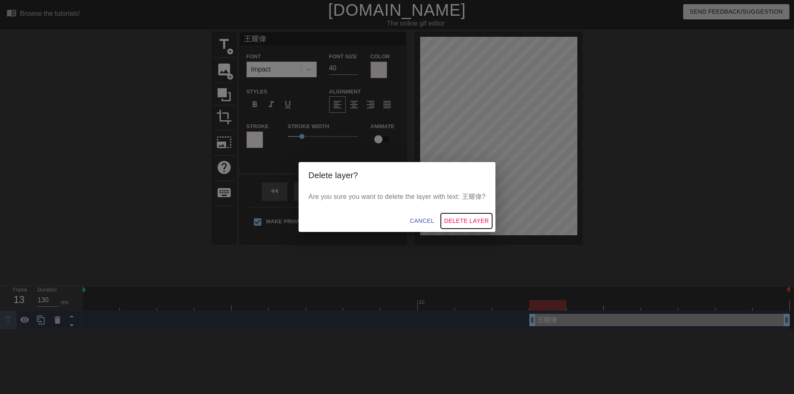
click at [472, 221] on span "Delete Layer" at bounding box center [466, 221] width 45 height 10
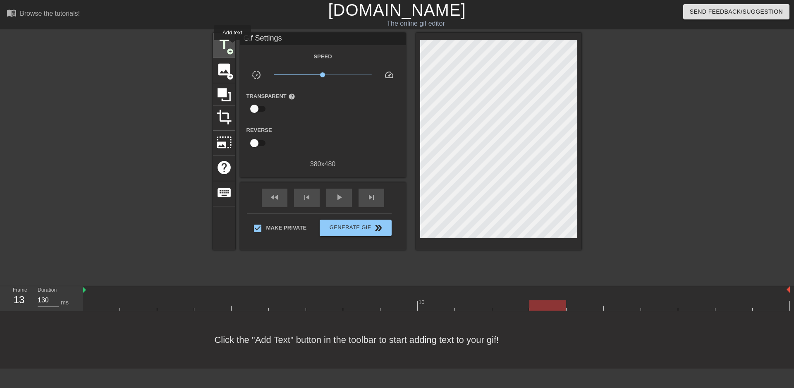
click at [224, 43] on span "title" at bounding box center [224, 44] width 16 height 16
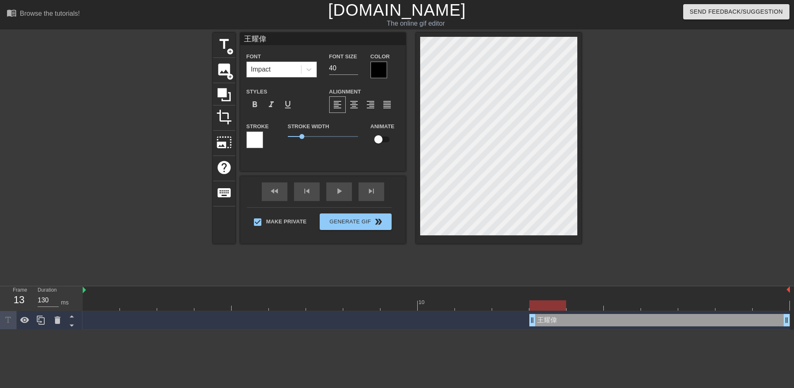
scroll to position [0, 2]
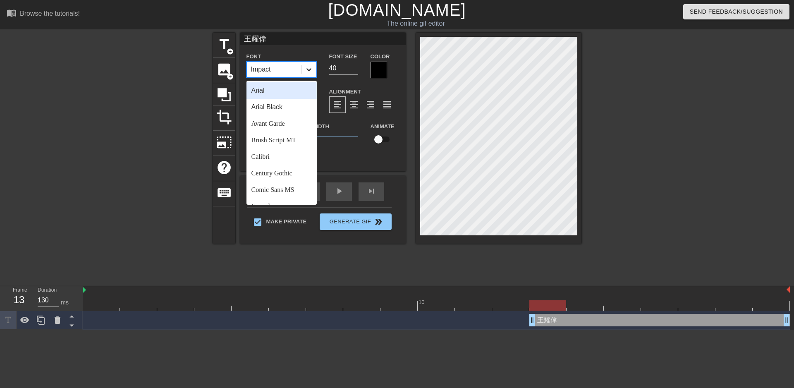
click at [303, 73] on div at bounding box center [308, 69] width 15 height 15
click at [291, 110] on div "Arial Black" at bounding box center [281, 107] width 70 height 17
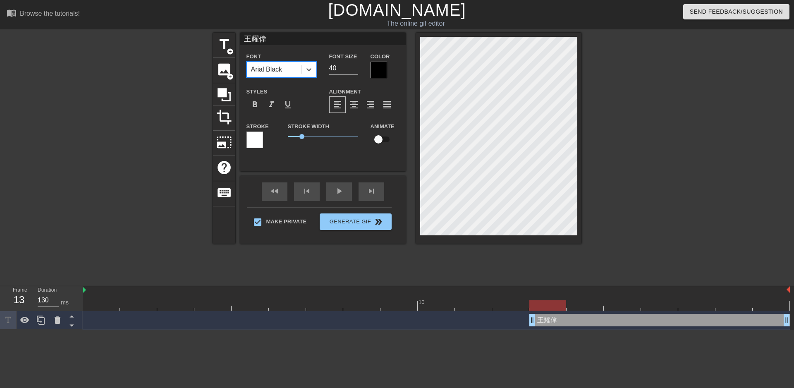
click at [294, 72] on div "Arial Black" at bounding box center [274, 69] width 54 height 15
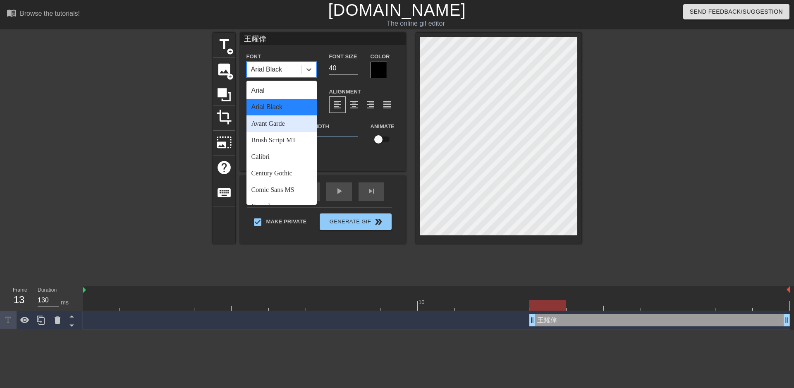
click at [293, 129] on div "Avant Garde" at bounding box center [281, 123] width 70 height 17
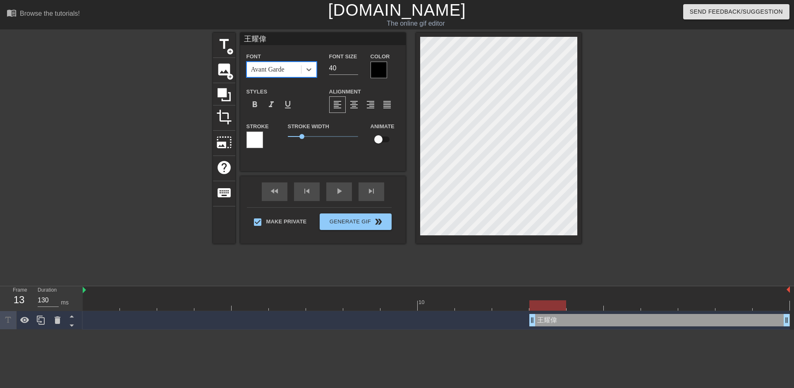
click at [291, 68] on div "Avant Garde" at bounding box center [274, 69] width 54 height 15
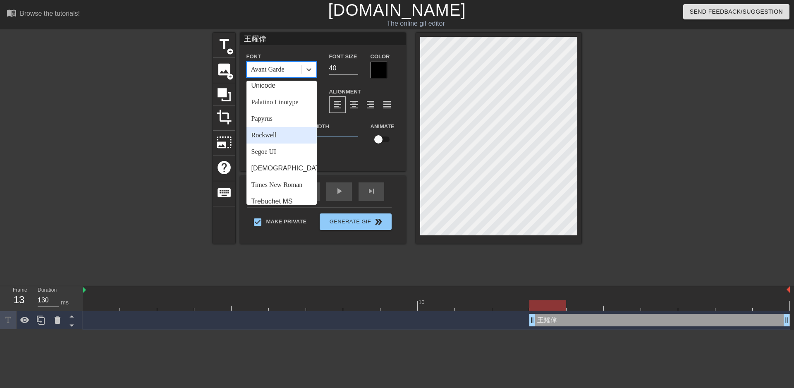
scroll to position [296, 0]
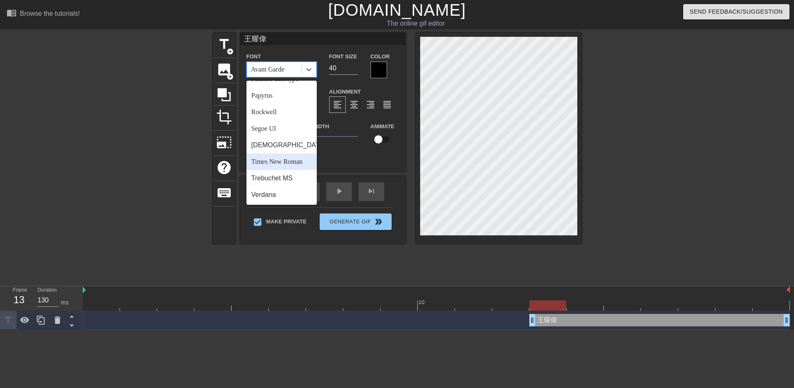
click at [286, 165] on div "Times New Roman" at bounding box center [281, 161] width 70 height 17
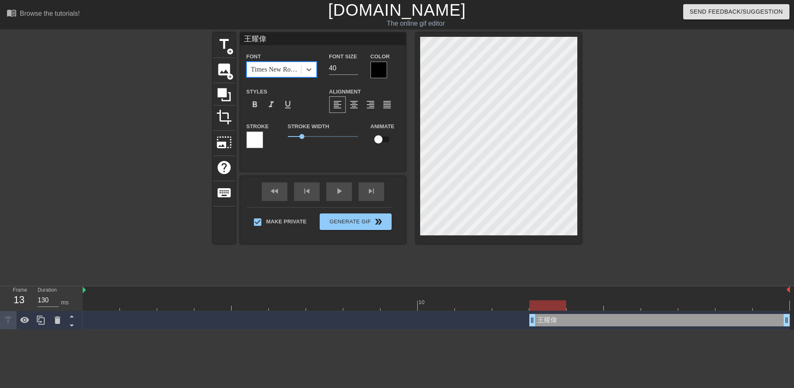
click at [265, 89] on div "Styles format_bold format_italic format_underline" at bounding box center [281, 99] width 83 height 27
click at [369, 66] on div "Color" at bounding box center [384, 64] width 41 height 27
click at [374, 67] on div at bounding box center [378, 70] width 17 height 17
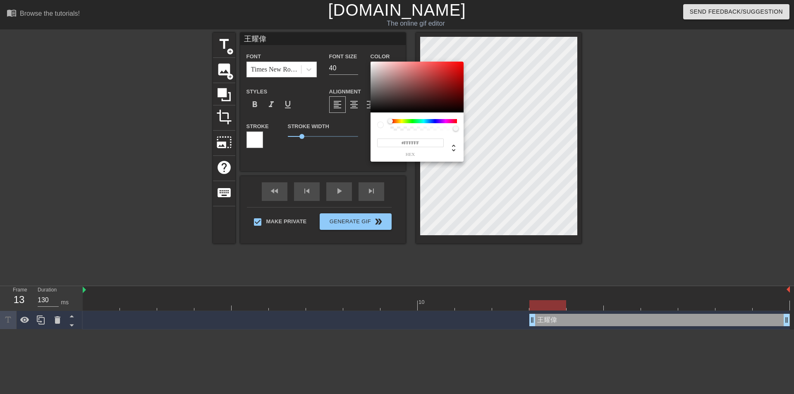
drag, startPoint x: 386, startPoint y: 78, endPoint x: 359, endPoint y: 52, distance: 38.0
click at [359, 52] on div "#FFFFFF hex" at bounding box center [397, 197] width 794 height 394
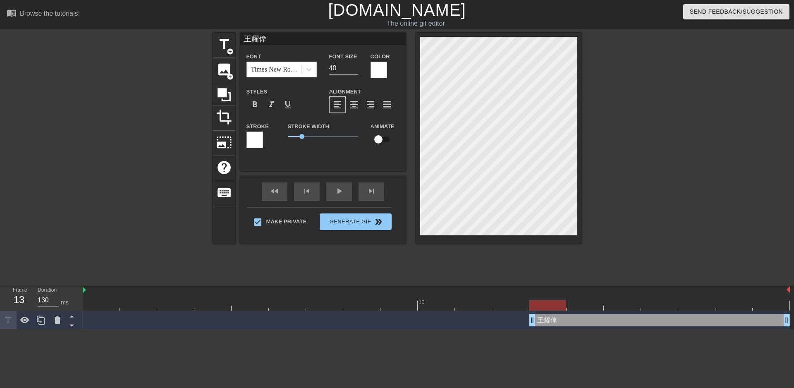
click at [398, 88] on div "Alignment format_align_left format_align_center format_align_right format_align…" at bounding box center [364, 99] width 83 height 27
click at [381, 76] on div at bounding box center [378, 70] width 17 height 17
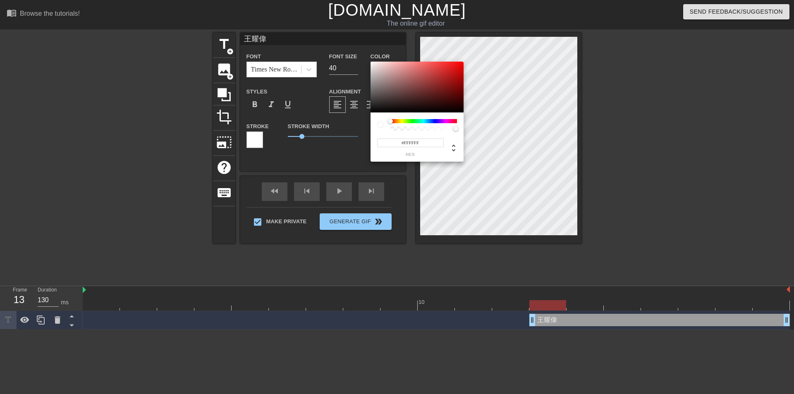
drag, startPoint x: 416, startPoint y: 97, endPoint x: 359, endPoint y: 60, distance: 67.9
click at [359, 60] on div "#FFFFFF hex" at bounding box center [397, 197] width 794 height 394
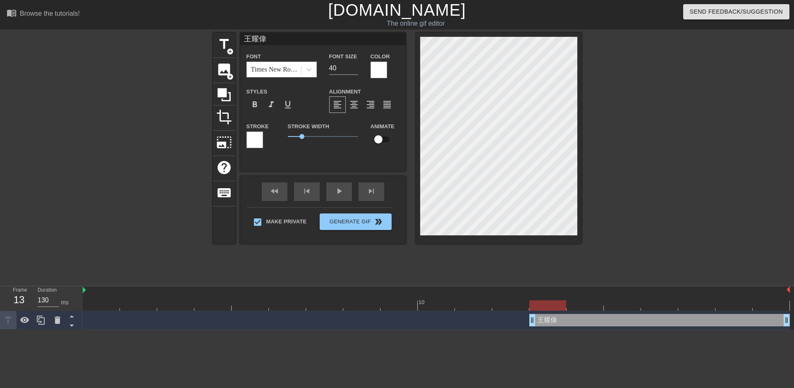
click at [266, 143] on div "Stroke" at bounding box center [260, 134] width 29 height 27
click at [257, 145] on div at bounding box center [254, 139] width 17 height 17
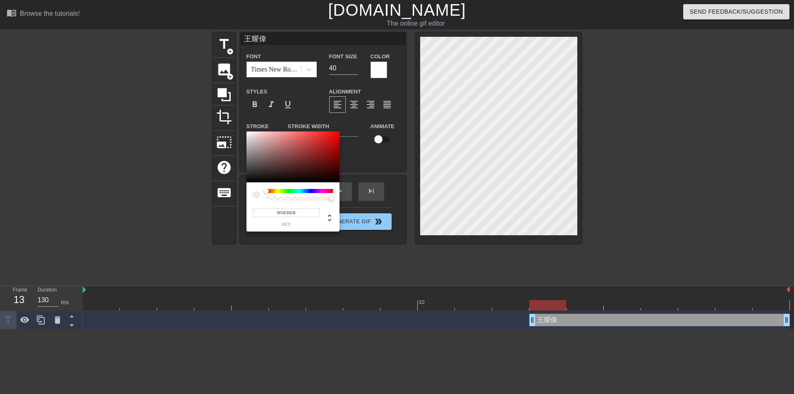
drag, startPoint x: 254, startPoint y: 171, endPoint x: 250, endPoint y: 133, distance: 37.8
click at [250, 133] on div at bounding box center [292, 156] width 93 height 51
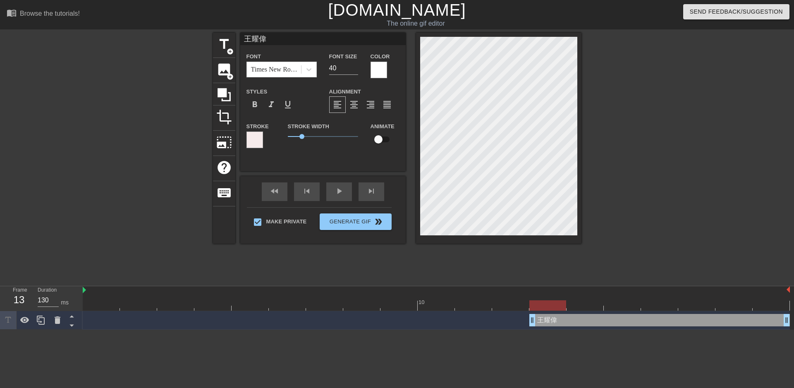
click at [375, 72] on div at bounding box center [378, 70] width 17 height 17
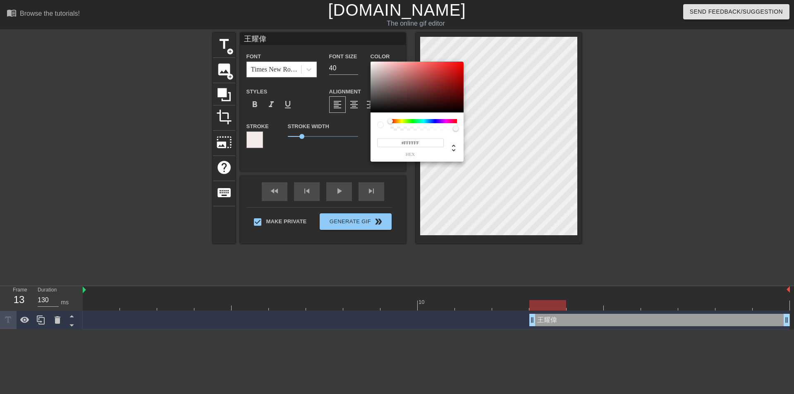
drag, startPoint x: 384, startPoint y: 103, endPoint x: 367, endPoint y: 60, distance: 46.2
click at [367, 60] on div "#FFFFFF hex" at bounding box center [397, 197] width 794 height 394
drag, startPoint x: 623, startPoint y: 96, endPoint x: 619, endPoint y: 99, distance: 5.0
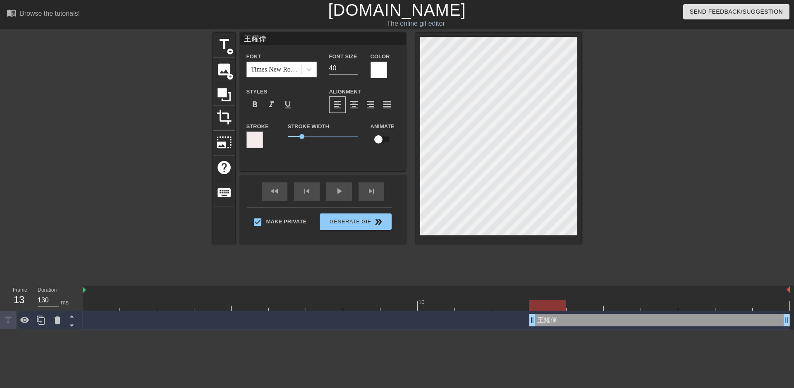
click at [250, 140] on div at bounding box center [254, 139] width 17 height 17
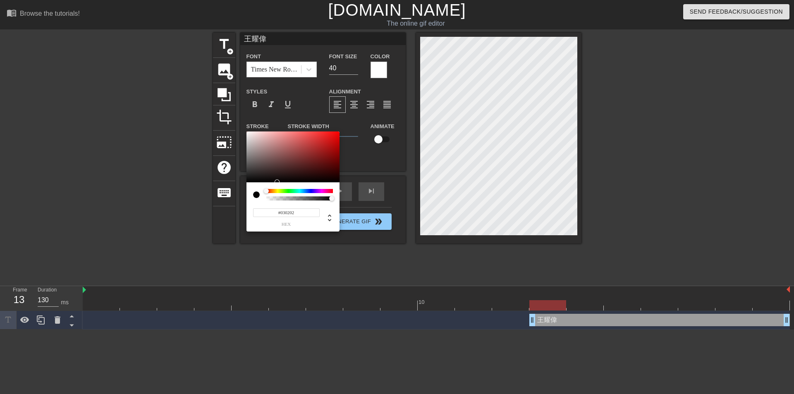
drag, startPoint x: 260, startPoint y: 160, endPoint x: 253, endPoint y: 182, distance: 22.9
click at [253, 182] on div at bounding box center [292, 156] width 93 height 51
drag, startPoint x: 258, startPoint y: 169, endPoint x: 286, endPoint y: 178, distance: 29.5
click at [275, 162] on div at bounding box center [292, 156] width 93 height 51
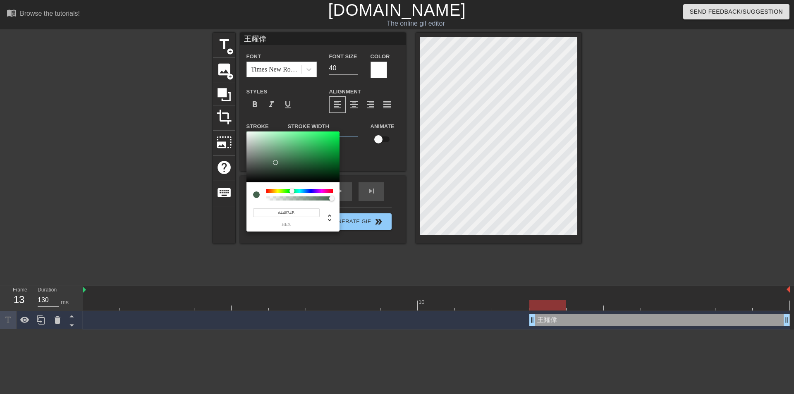
click at [292, 191] on div at bounding box center [299, 191] width 67 height 4
drag, startPoint x: 284, startPoint y: 150, endPoint x: 229, endPoint y: 131, distance: 58.0
click at [229, 131] on div "#FEFEFE hex" at bounding box center [397, 197] width 794 height 394
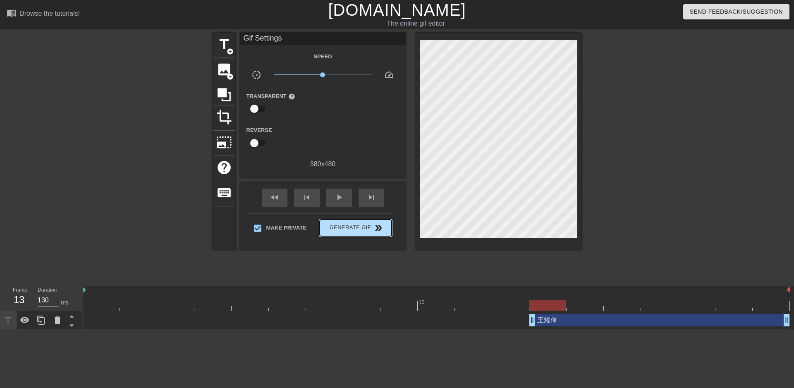
click at [362, 231] on button "Generate Gif double_arrow" at bounding box center [355, 227] width 72 height 17
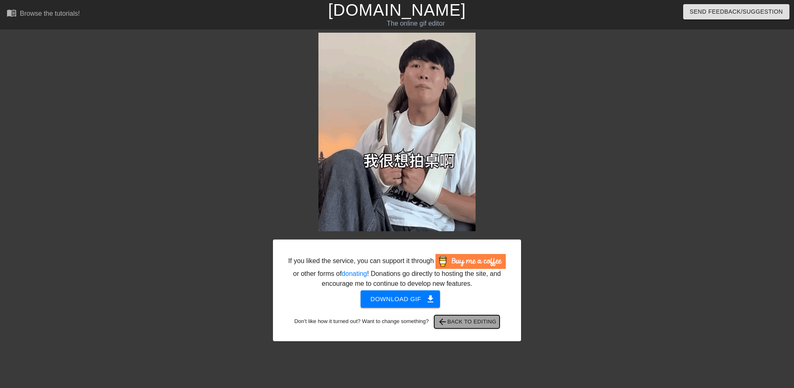
click at [484, 326] on span "arrow_back Back to Editing" at bounding box center [466, 322] width 59 height 10
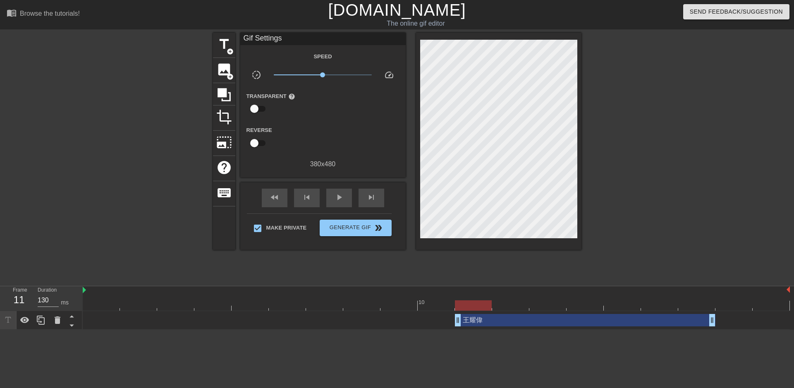
drag, startPoint x: 576, startPoint y: 321, endPoint x: 518, endPoint y: 325, distance: 57.6
click at [518, 325] on div "王耀偉 drag_handle drag_handle" at bounding box center [585, 320] width 260 height 12
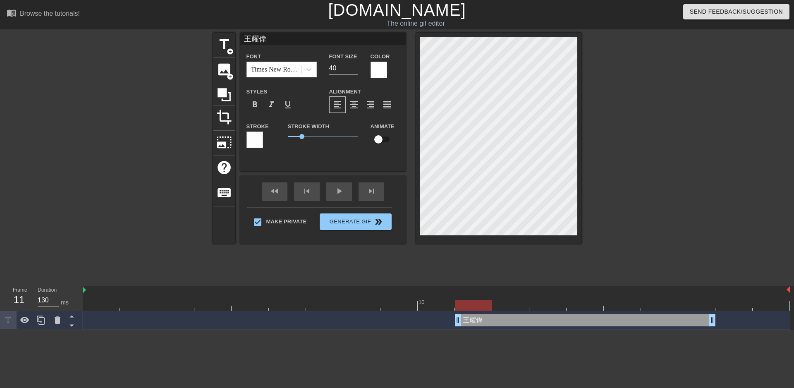
click at [664, 222] on div at bounding box center [653, 157] width 124 height 248
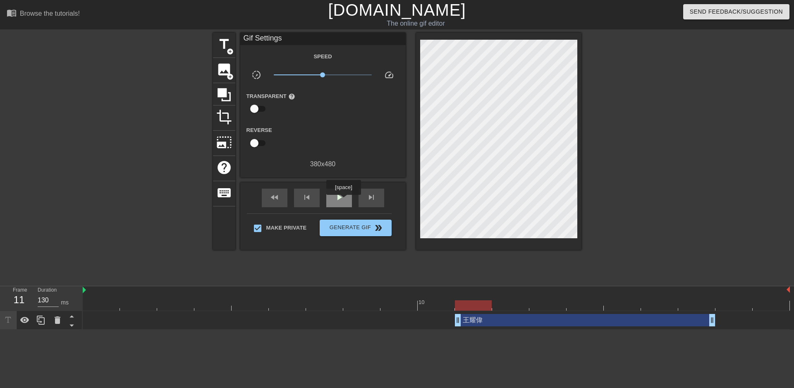
click at [343, 200] on span "play_arrow" at bounding box center [339, 197] width 10 height 10
click at [344, 197] on div "pause" at bounding box center [339, 197] width 26 height 19
drag, startPoint x: 710, startPoint y: 318, endPoint x: 689, endPoint y: 321, distance: 22.1
click at [689, 321] on div "王耀偉 drag_handle drag_handle" at bounding box center [436, 320] width 707 height 12
click at [340, 200] on span "play_arrow" at bounding box center [339, 197] width 10 height 10
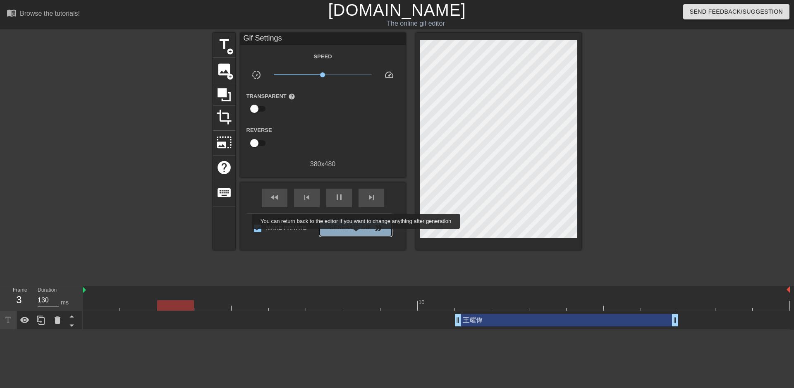
click at [357, 234] on button "Generate Gif double_arrow" at bounding box center [355, 227] width 72 height 17
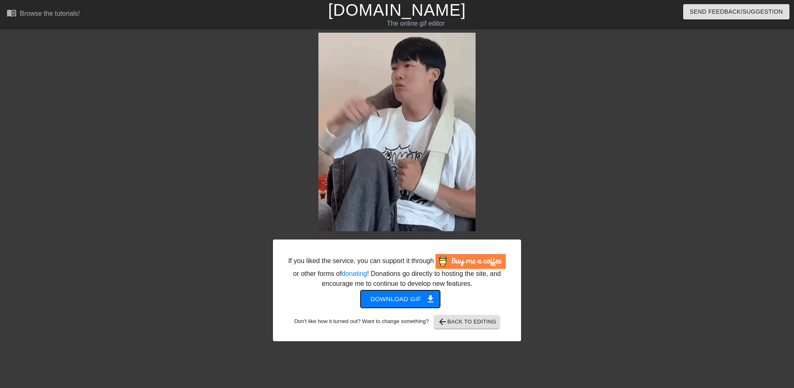
click at [427, 297] on span "get_app" at bounding box center [430, 299] width 10 height 10
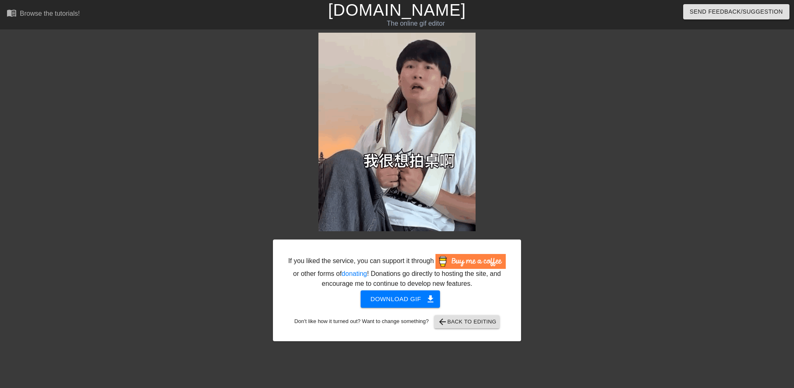
drag, startPoint x: 472, startPoint y: 311, endPoint x: 470, endPoint y: 324, distance: 12.5
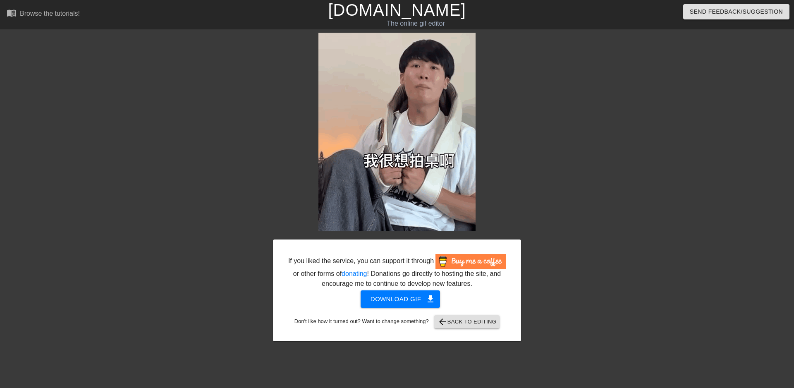
click at [472, 316] on div "If you liked the service, you can support it through or other forms of donating…" at bounding box center [397, 290] width 248 height 102
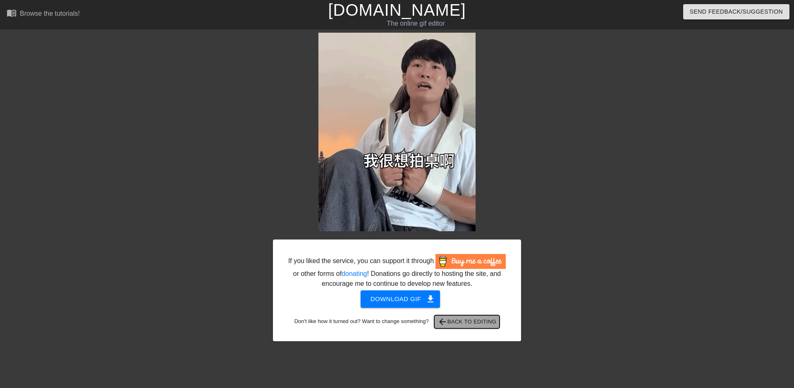
click at [470, 324] on span "arrow_back Back to Editing" at bounding box center [466, 322] width 59 height 10
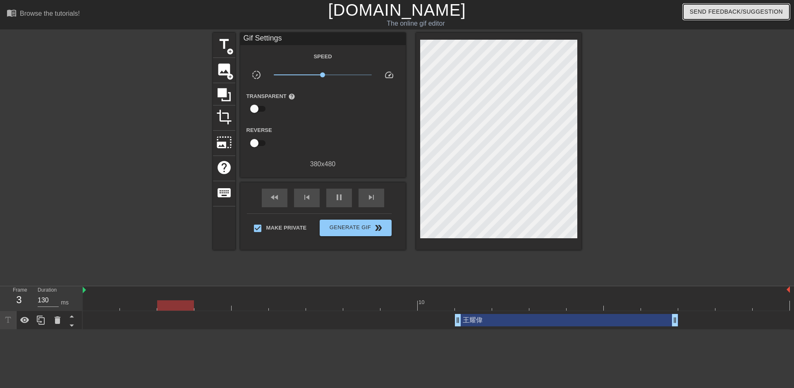
click at [731, 17] on button "Send Feedback/Suggestion" at bounding box center [736, 11] width 106 height 15
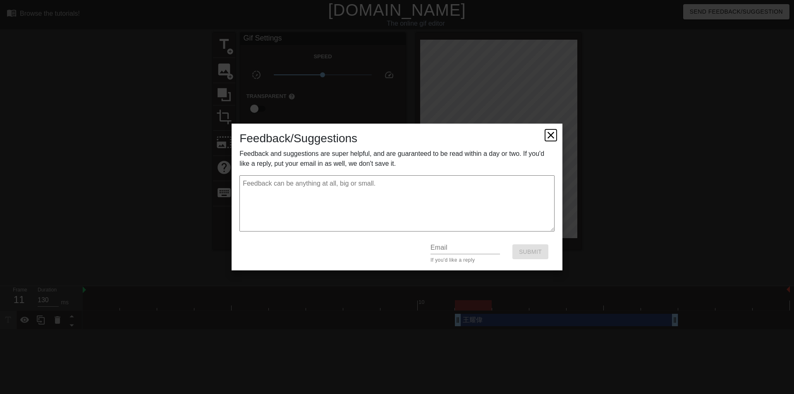
drag, startPoint x: 549, startPoint y: 131, endPoint x: 552, endPoint y: 135, distance: 5.4
click at [549, 131] on icon at bounding box center [551, 135] width 12 height 12
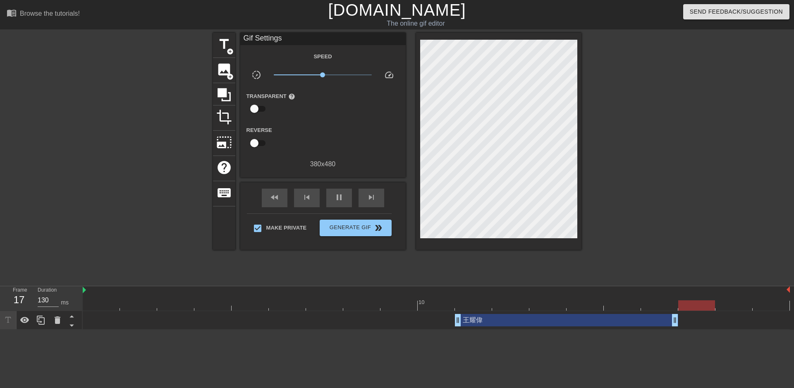
click at [416, 17] on link "[DOMAIN_NAME]" at bounding box center [397, 10] width 138 height 18
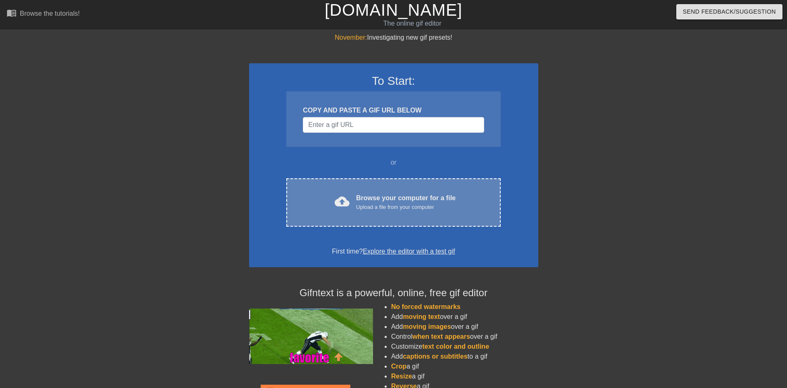
click at [372, 196] on div "Browse your computer for a file Upload a file from your computer" at bounding box center [406, 202] width 100 height 18
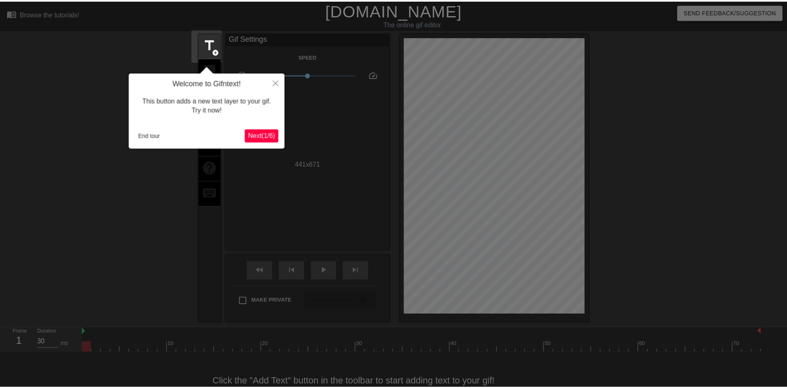
scroll to position [20, 0]
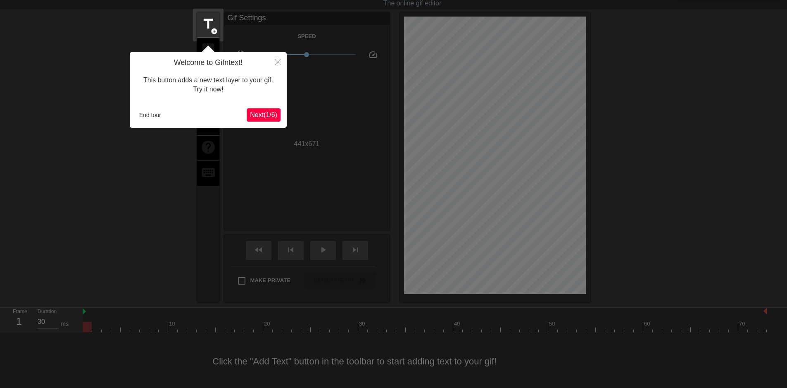
click at [276, 117] on span "Next ( 1 / 6 )" at bounding box center [263, 114] width 27 height 7
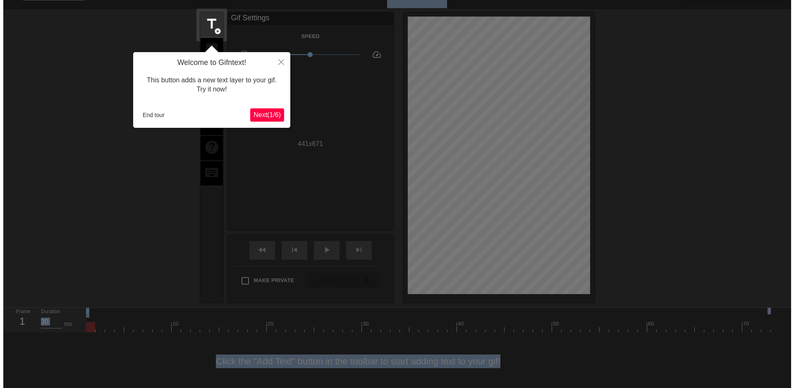
scroll to position [0, 0]
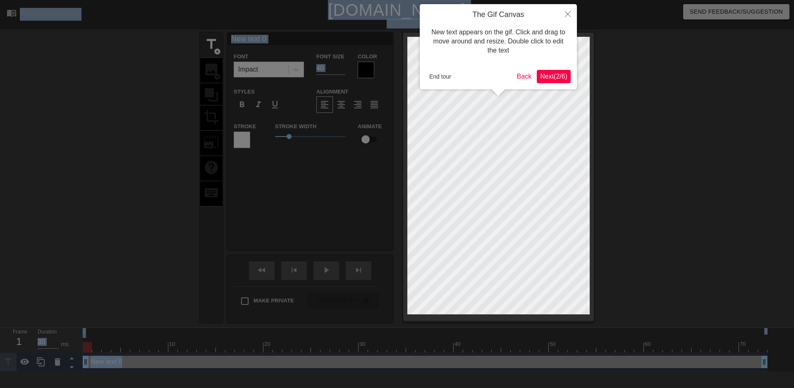
click at [276, 117] on div at bounding box center [397, 194] width 794 height 388
click at [572, 14] on button "Close" at bounding box center [567, 13] width 18 height 19
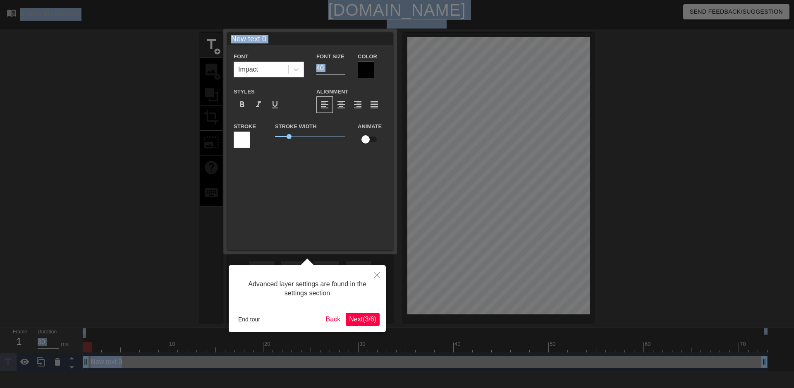
click at [369, 318] on span "Next ( 3 / 6 )" at bounding box center [362, 318] width 27 height 7
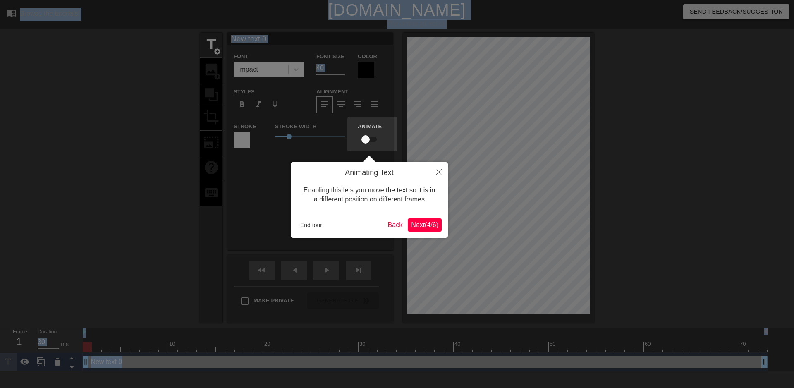
click at [430, 223] on span "Next ( 4 / 6 )" at bounding box center [424, 224] width 27 height 7
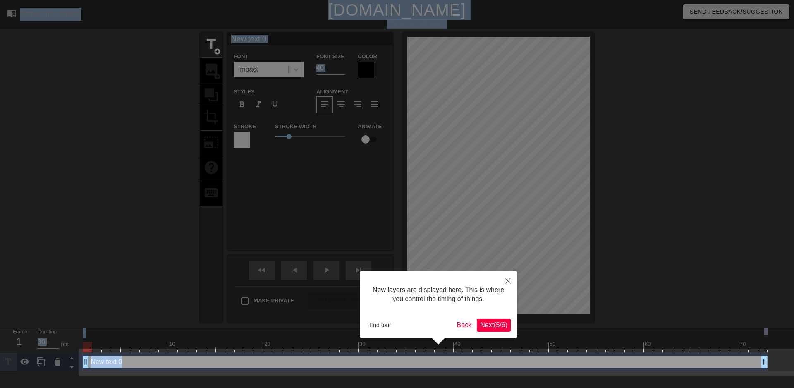
click at [483, 324] on span "Next ( 5 / 6 )" at bounding box center [493, 324] width 27 height 7
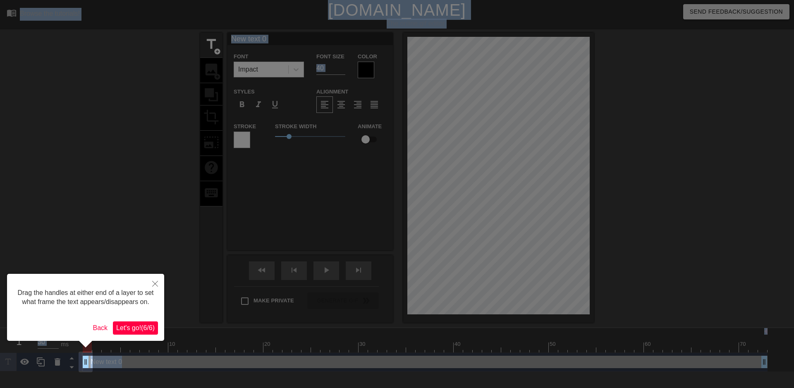
click at [138, 328] on span "Let's go! ( 6 / 6 )" at bounding box center [135, 327] width 38 height 7
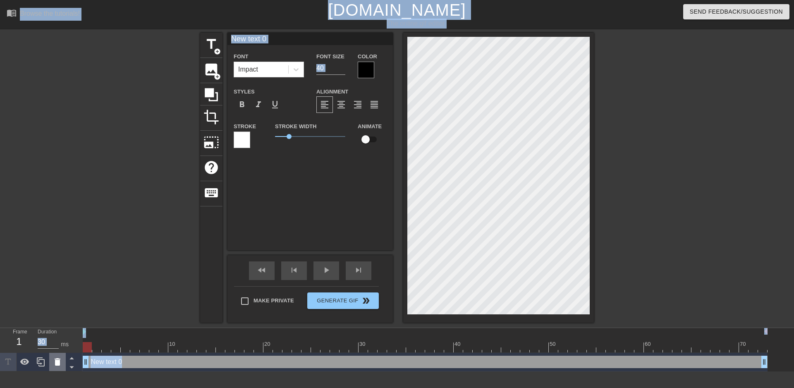
click at [51, 367] on div at bounding box center [57, 362] width 17 height 18
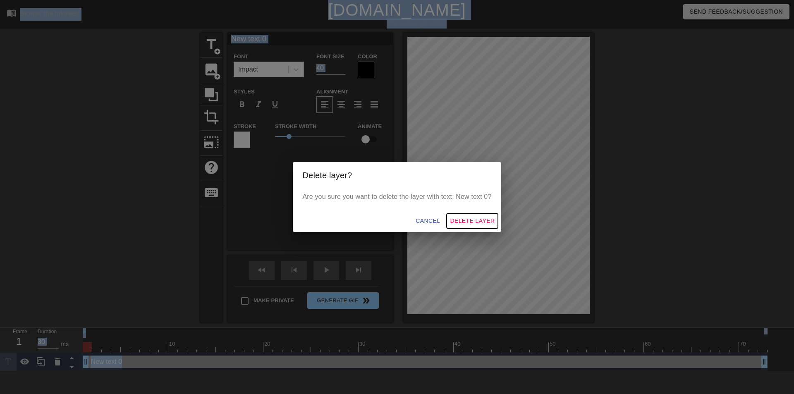
click at [474, 216] on span "Delete Layer" at bounding box center [472, 221] width 45 height 10
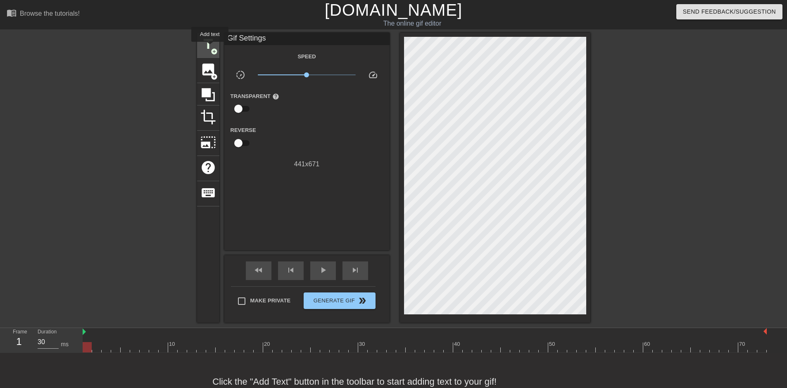
click at [210, 48] on span "title" at bounding box center [208, 44] width 16 height 16
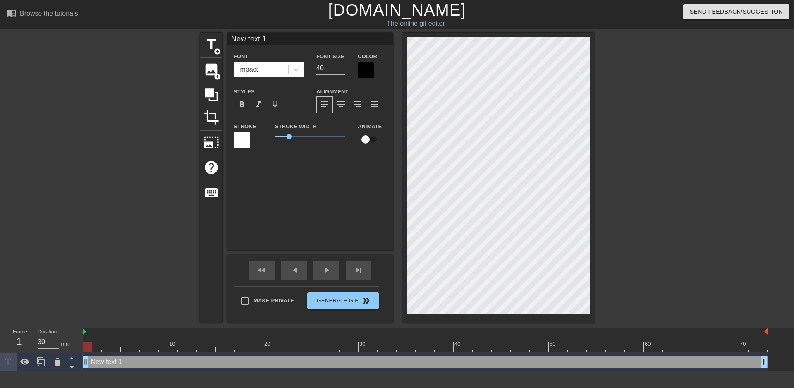
scroll to position [1, 2]
type input "New text"
type textarea "New text"
type input "New text"
type textarea "New text"
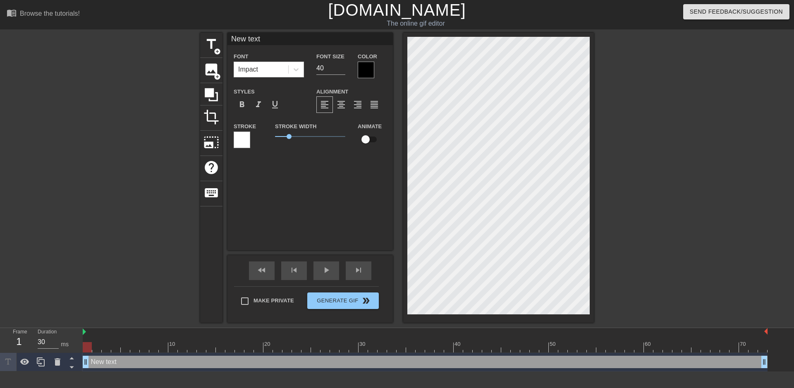
type input "New tex"
type textarea "New tex"
type input "New te"
type textarea "New te"
type input "New t"
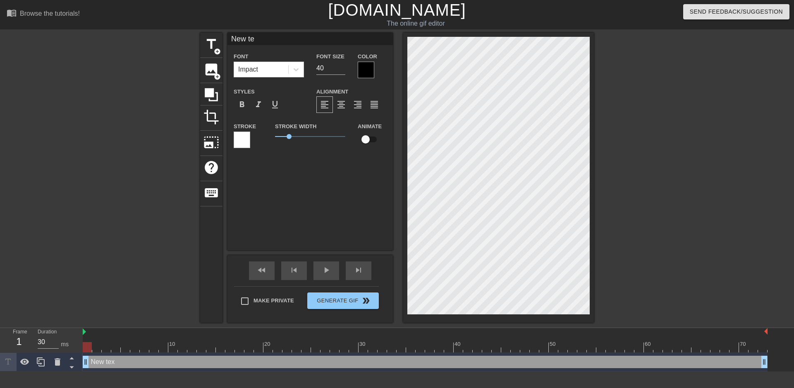
type textarea "New t"
type input "New"
type textarea "New"
type input "New"
type textarea "New"
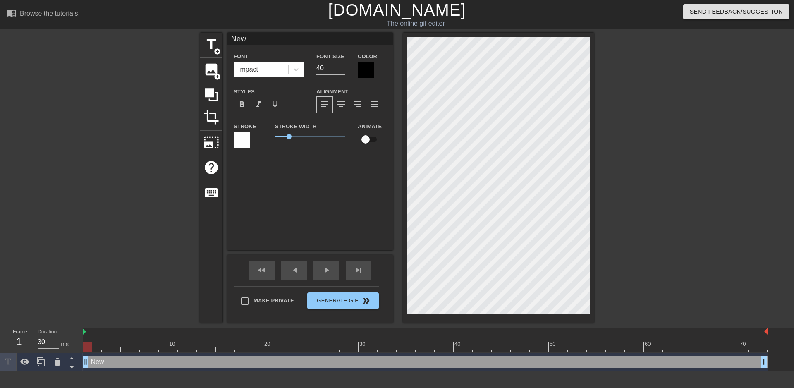
type input "Ne"
type textarea "Ne"
type input "N"
type textarea "N"
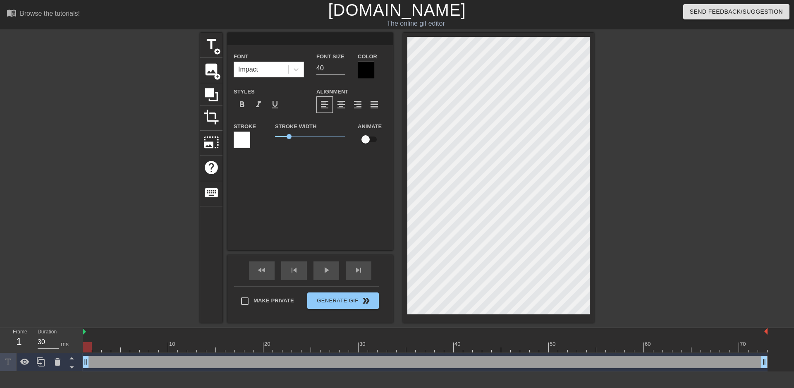
type input "ㄧ"
type textarea "ㄧ"
type input "以"
type textarea "以"
type input "ㄐ"
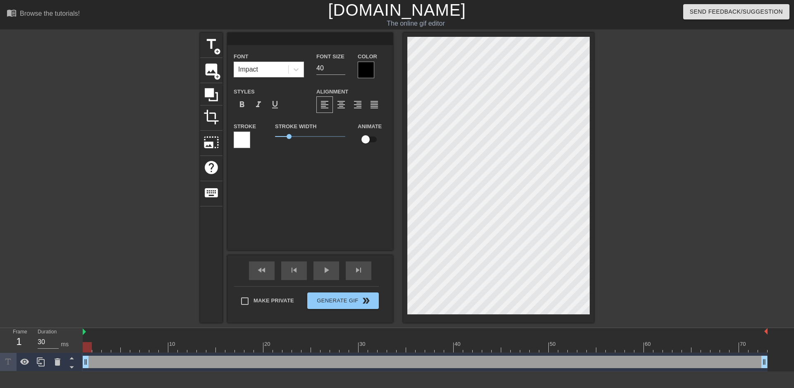
type textarea "ㄐ"
type input "ㄐㄧ"
type textarea "ㄐㄧ"
type input "幾"
type textarea "幾"
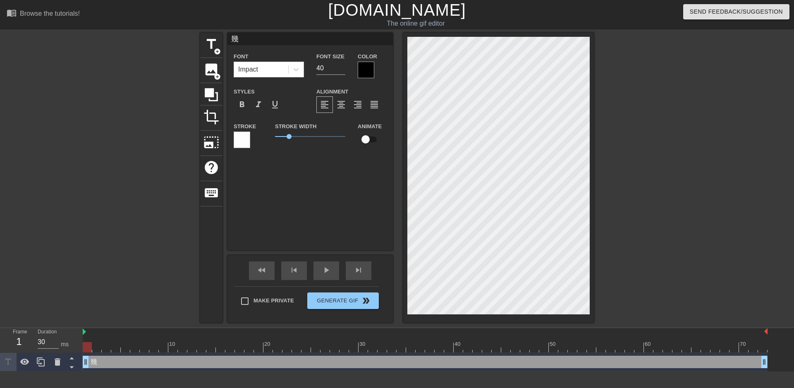
type input "幾ㄎ"
type textarea "幾ㄎ"
type input "幾ㄎㄡ"
type textarea "幾ㄎㄡ"
type input "幾口"
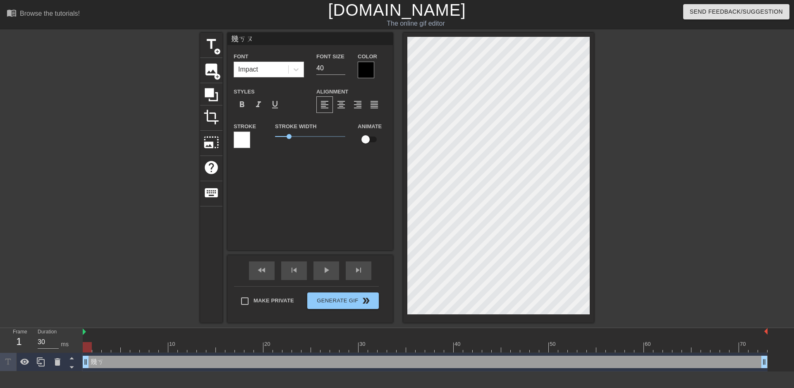
type textarea "幾口"
type input "幾"
type textarea "幾"
type input "幾ㄎ"
type textarea "幾ㄎ"
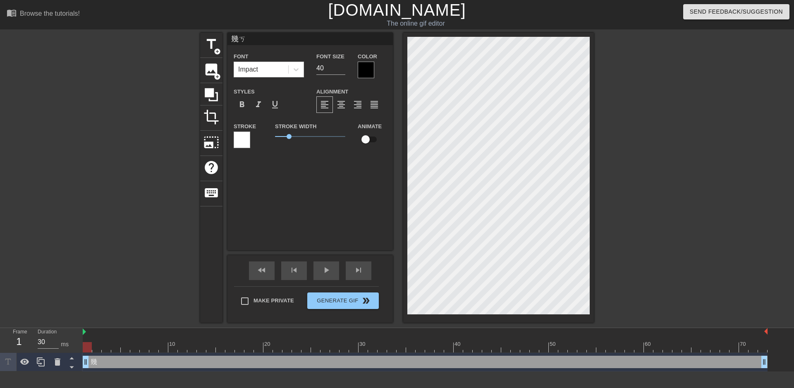
type input "幾ㄎㄡ"
type textarea "幾ㄎㄡ"
type input "己摳"
type textarea "己摳"
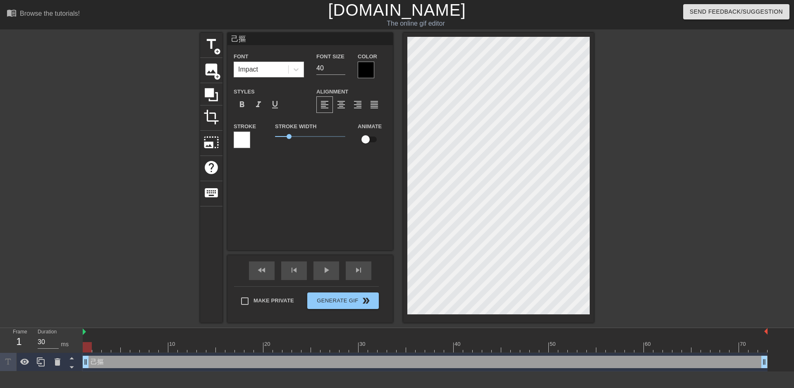
type input "己摳"
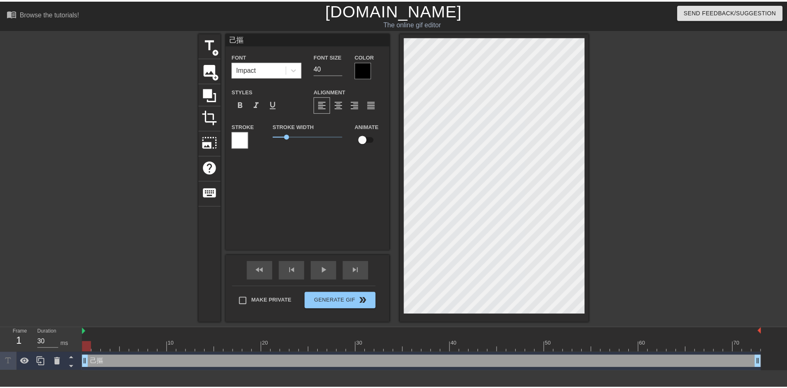
scroll to position [1, 1]
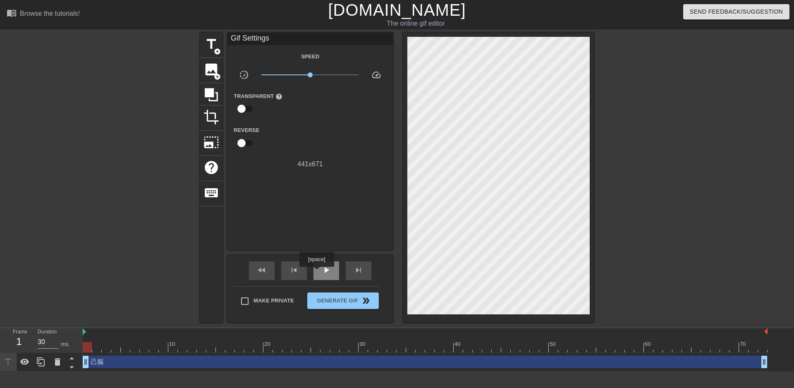
click at [316, 272] on div "play_arrow" at bounding box center [326, 270] width 26 height 19
click at [324, 271] on span "pause" at bounding box center [326, 270] width 10 height 10
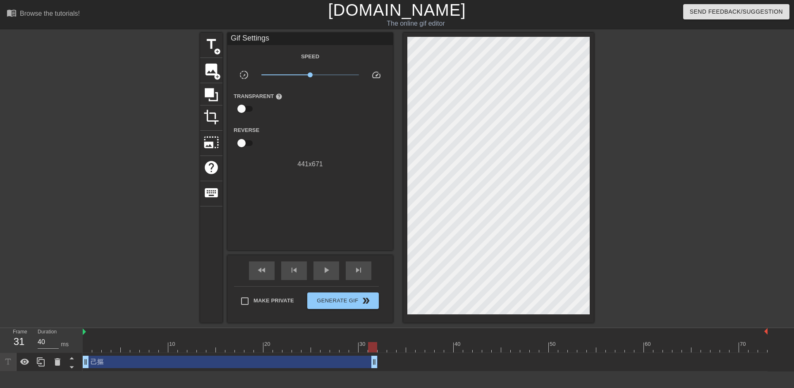
drag, startPoint x: 764, startPoint y: 360, endPoint x: 371, endPoint y: 386, distance: 394.0
click at [371, 371] on html "menu_book Browse the tutorials! Gifntext.com The online gif editor Send Feedbac…" at bounding box center [397, 185] width 794 height 371
click at [324, 266] on div "play_arrow" at bounding box center [326, 270] width 26 height 19
drag, startPoint x: 324, startPoint y: 266, endPoint x: 377, endPoint y: 274, distance: 53.1
click at [324, 266] on span "pause" at bounding box center [326, 270] width 10 height 10
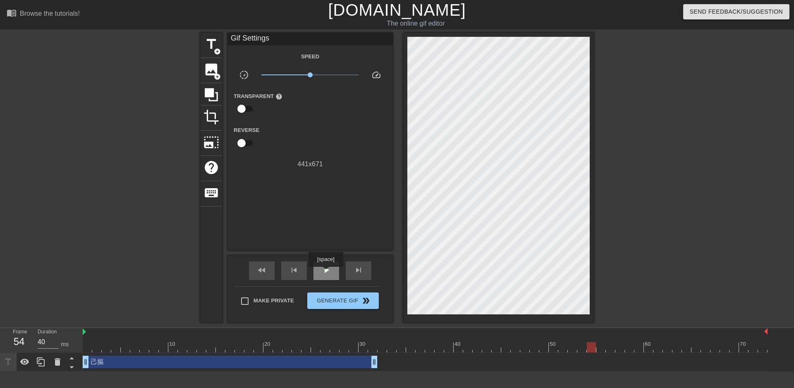
click at [325, 272] on span "play_arrow" at bounding box center [326, 270] width 10 height 10
type input "30"
click at [329, 269] on span "pause" at bounding box center [326, 270] width 10 height 10
click at [284, 302] on span "Make Private" at bounding box center [273, 300] width 41 height 8
click at [253, 302] on input "Make Private" at bounding box center [244, 300] width 17 height 17
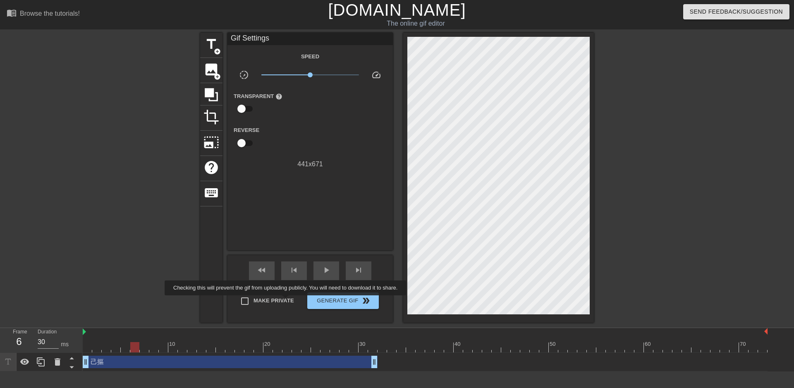
checkbox input "true"
click at [350, 296] on span "Generate Gif double_arrow" at bounding box center [342, 301] width 65 height 10
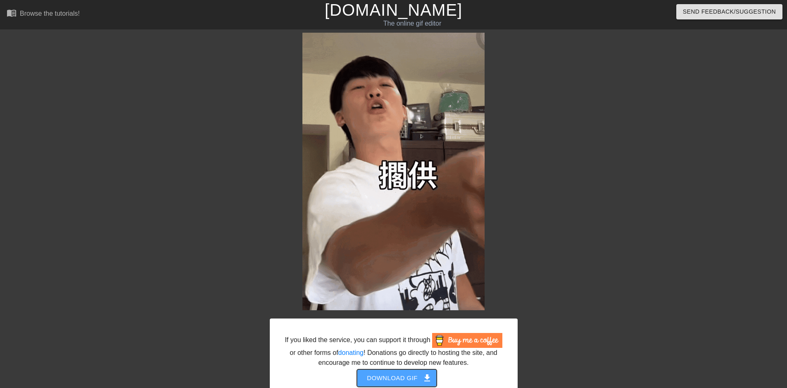
click at [398, 383] on span "Download gif get_app" at bounding box center [397, 377] width 60 height 11
